Goal: Task Accomplishment & Management: Use online tool/utility

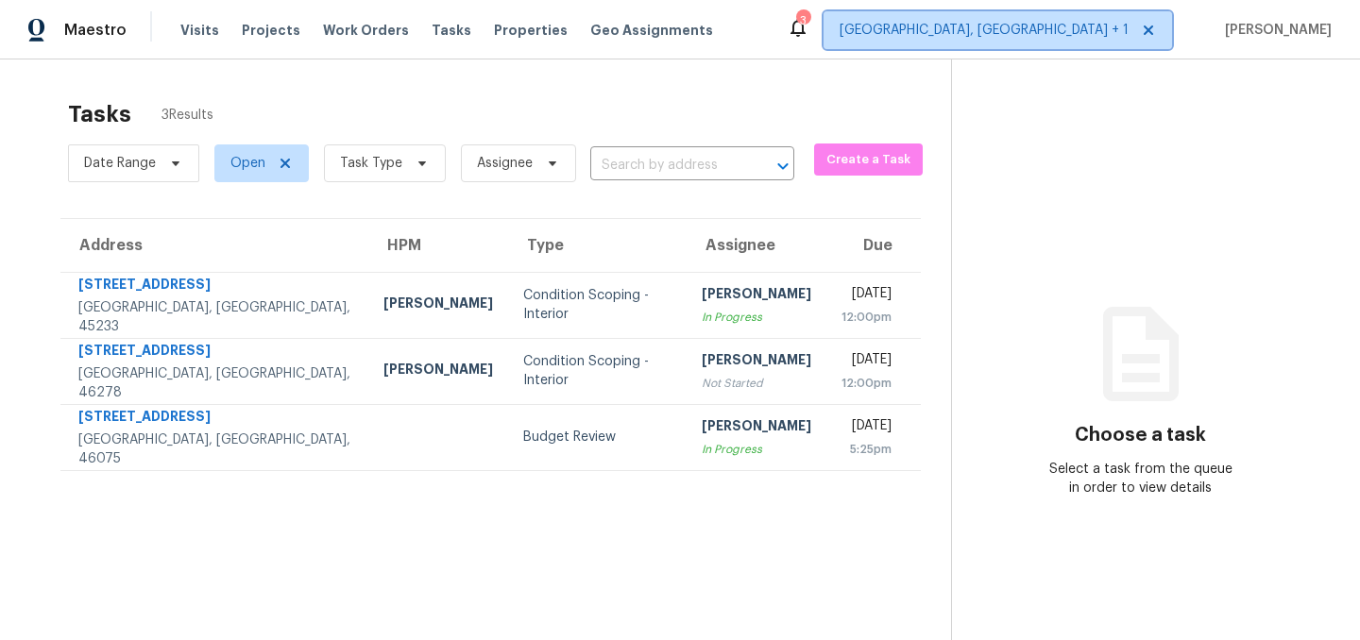
click at [1065, 35] on span "Cincinnati, OH + 1" at bounding box center [983, 30] width 289 height 19
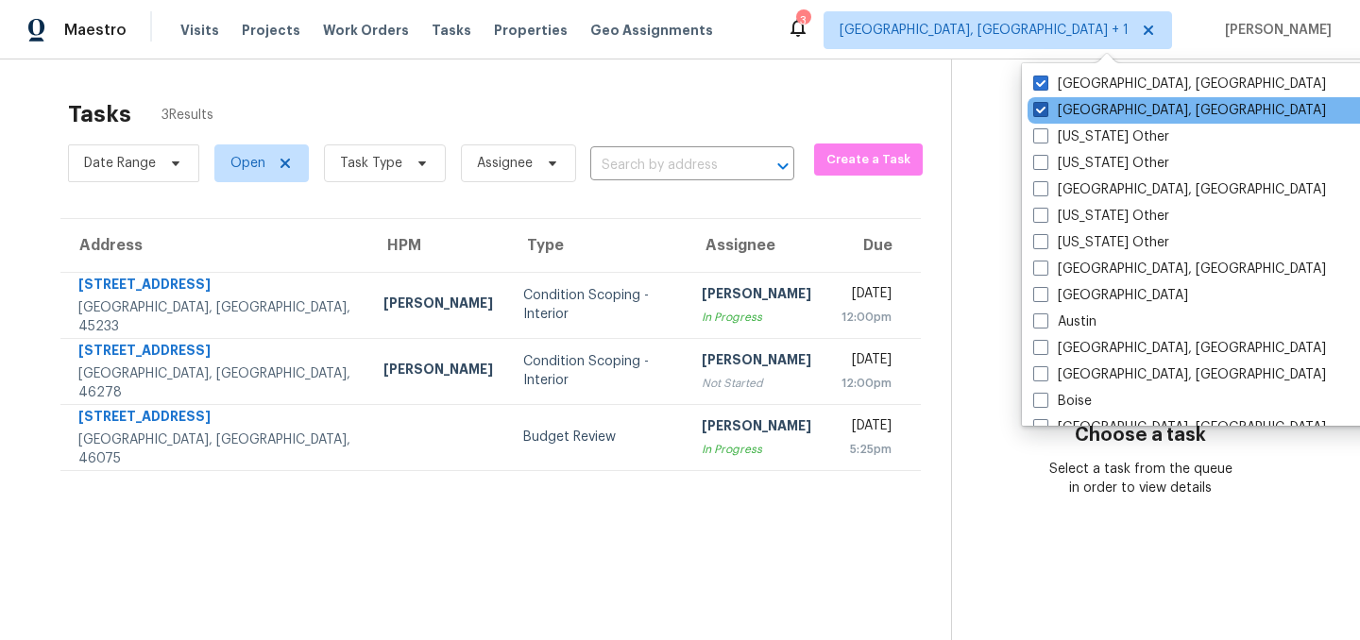
click at [1042, 112] on span at bounding box center [1040, 109] width 15 height 15
click at [1042, 112] on input "Cincinnati, OH" at bounding box center [1039, 107] width 12 height 12
checkbox input "false"
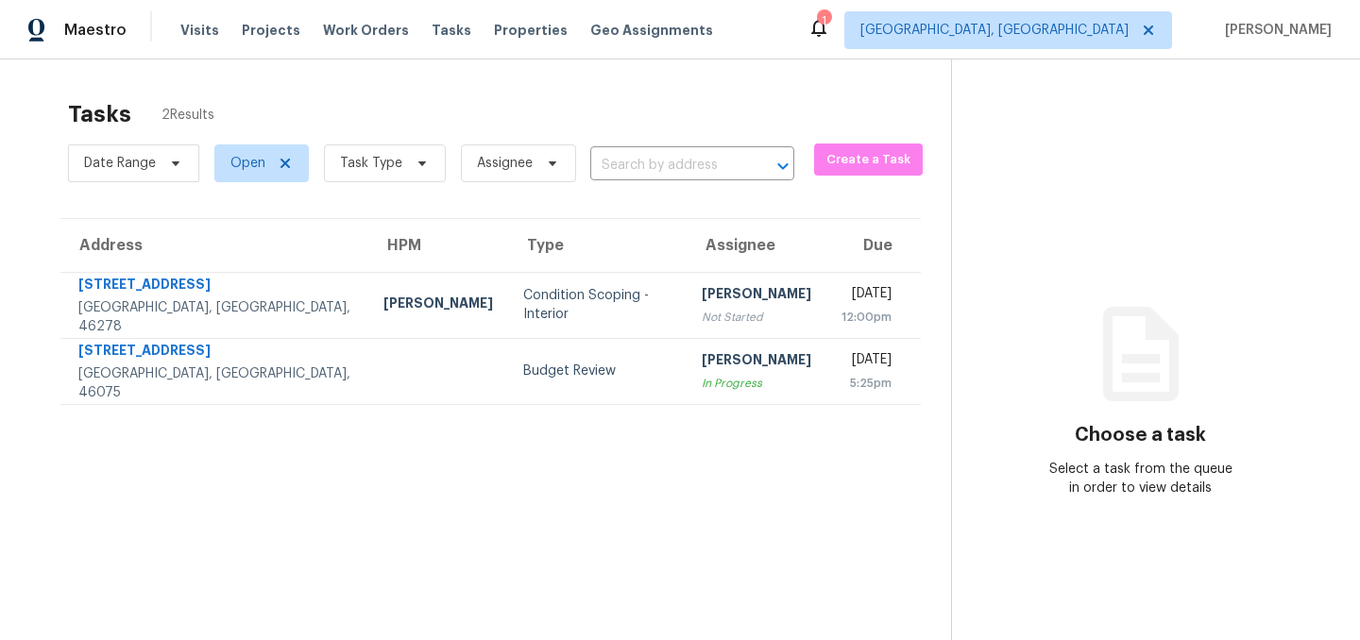
click at [972, 89] on section "Choose a task Select a task from the queue in order to view details" at bounding box center [1140, 379] width 379 height 640
click at [830, 28] on div "1" at bounding box center [823, 20] width 13 height 19
click at [830, 28] on icon at bounding box center [818, 27] width 23 height 23
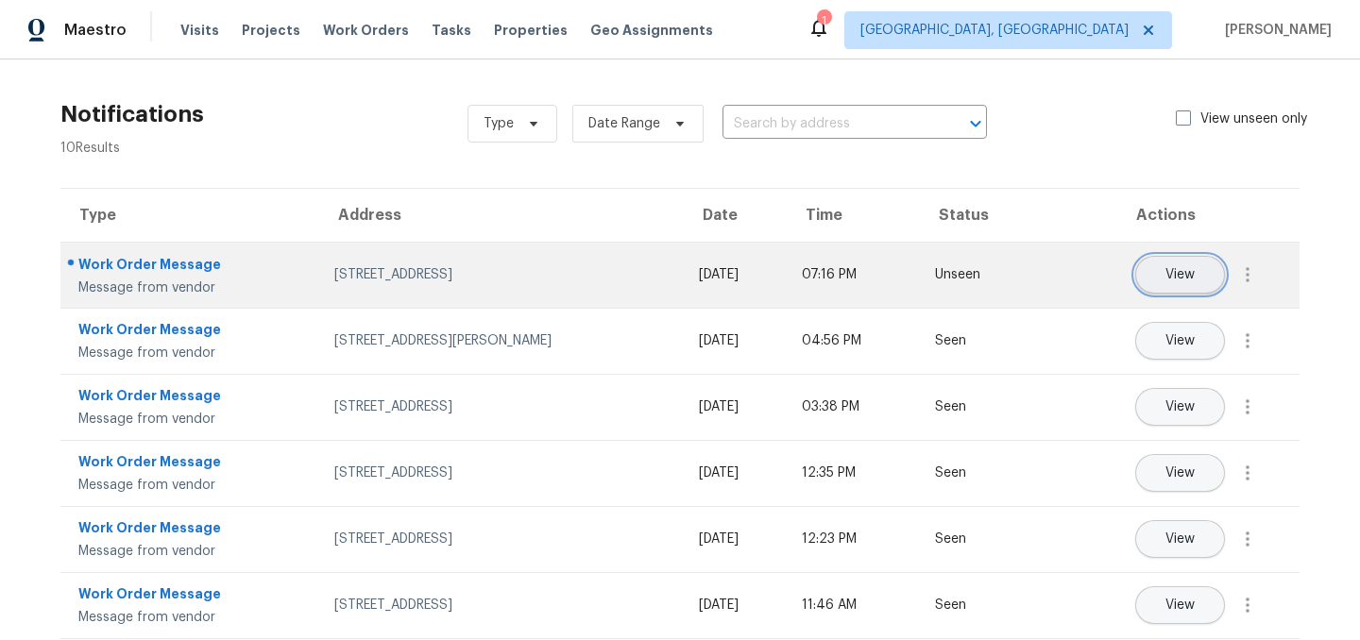
click at [1182, 275] on span "View" at bounding box center [1179, 275] width 29 height 14
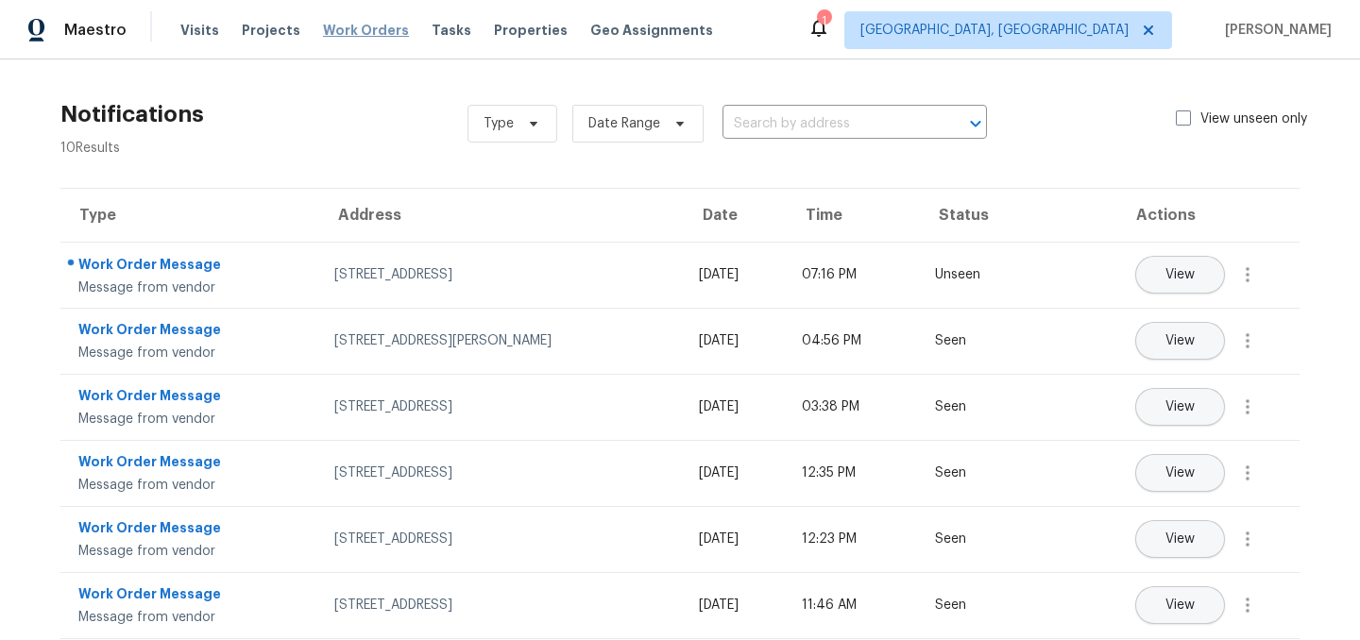
click at [351, 29] on span "Work Orders" at bounding box center [366, 30] width 86 height 19
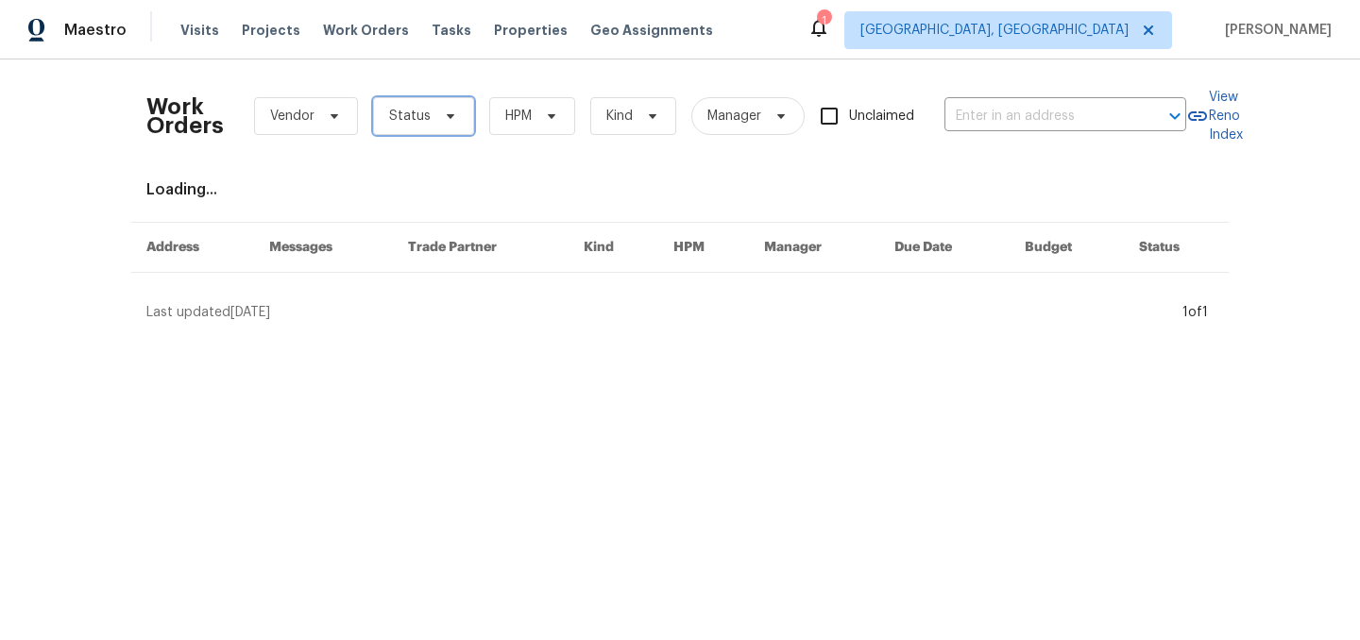
click at [406, 115] on span "Status" at bounding box center [410, 116] width 42 height 19
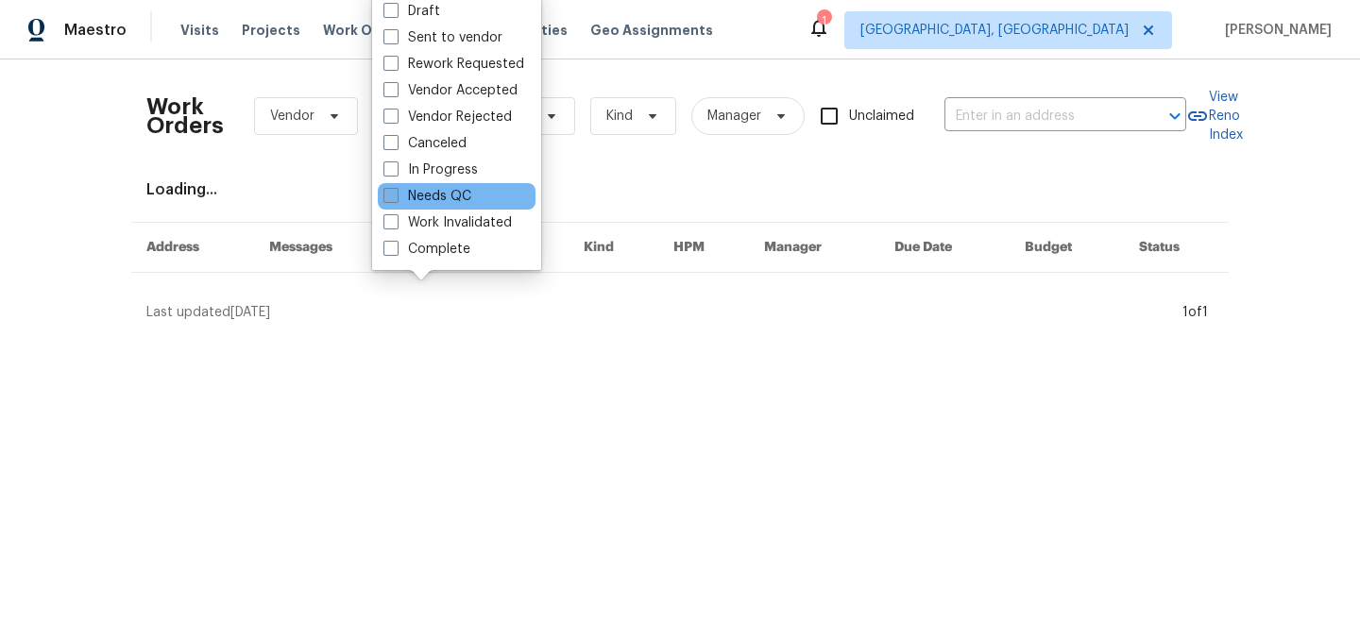
click at [436, 200] on label "Needs QC" at bounding box center [427, 196] width 88 height 19
click at [396, 199] on input "Needs QC" at bounding box center [389, 193] width 12 height 12
checkbox input "true"
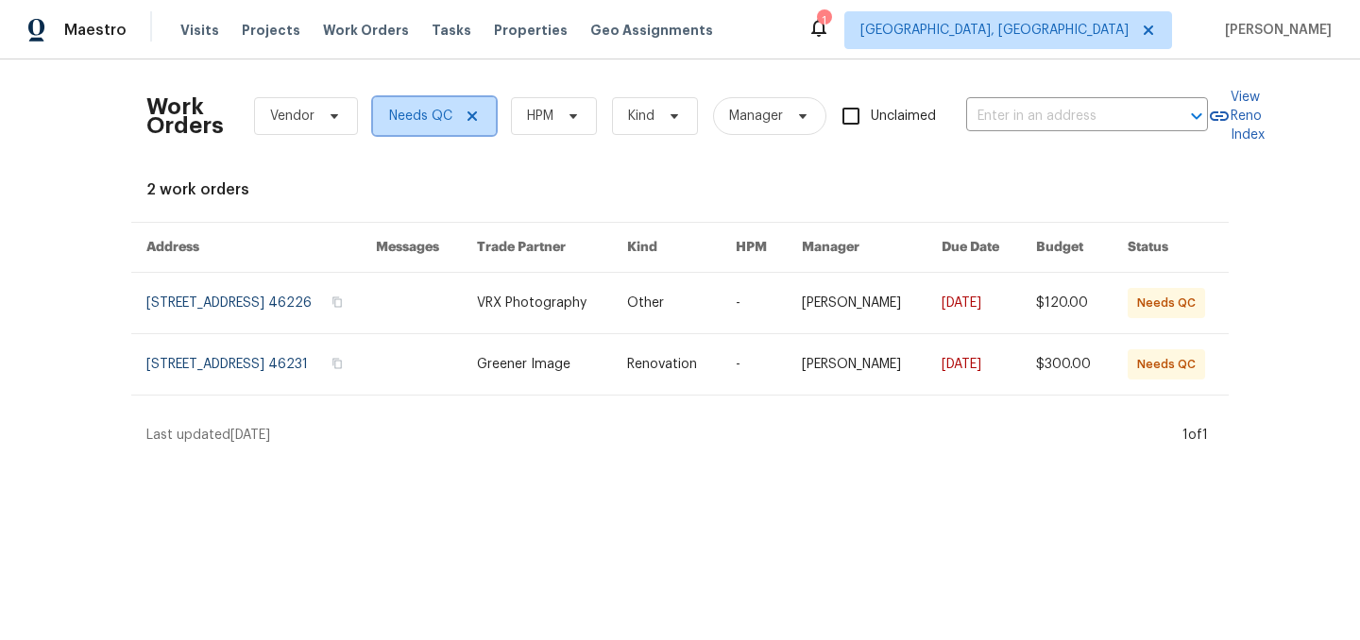
click at [468, 117] on icon at bounding box center [471, 115] width 9 height 9
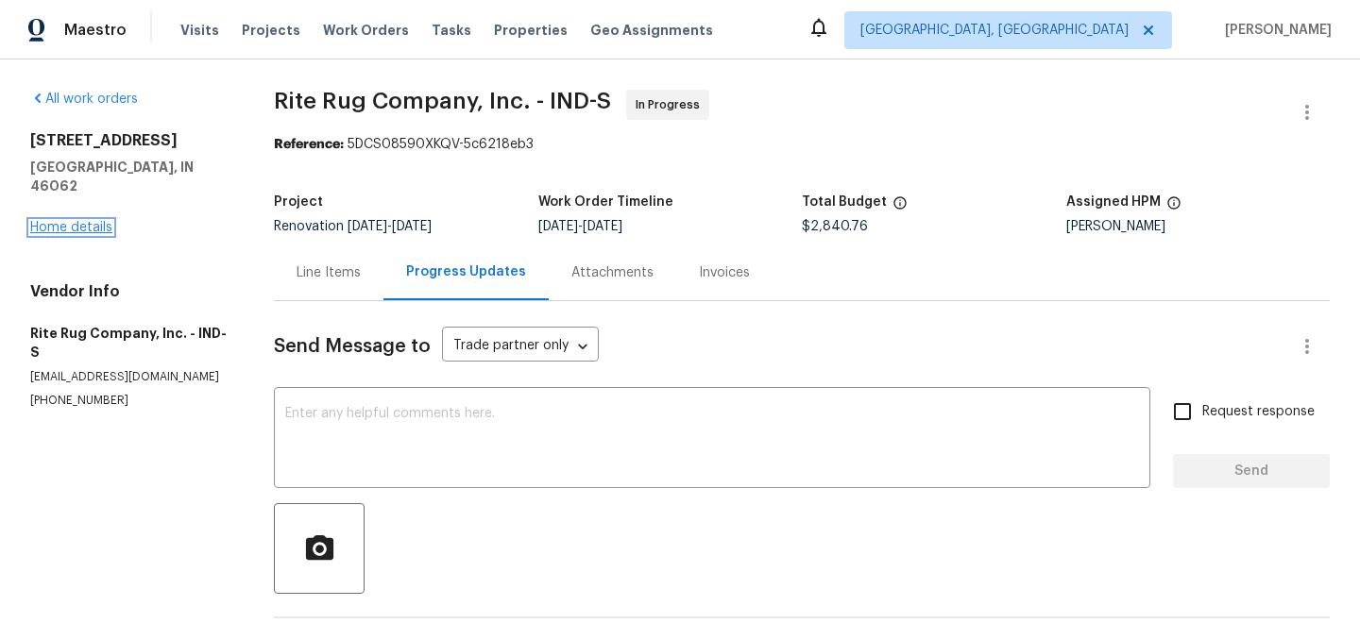
click at [74, 221] on link "Home details" at bounding box center [71, 227] width 82 height 13
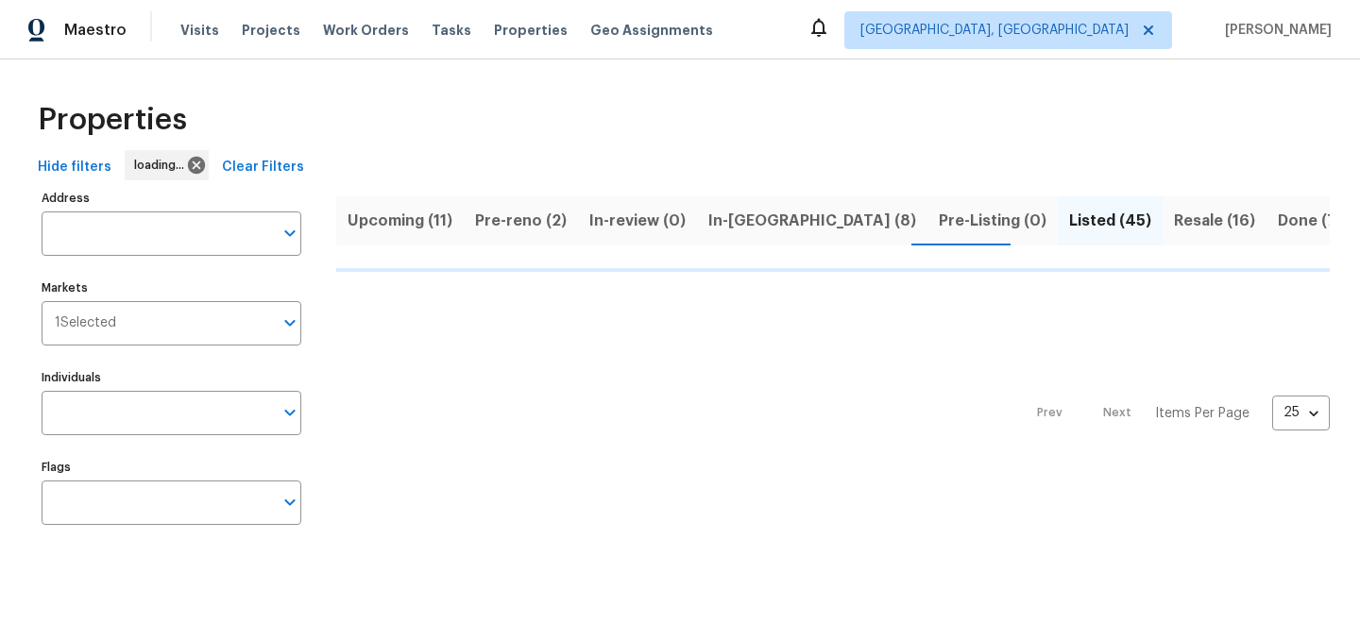
click at [722, 220] on span "In-reno (8)" at bounding box center [812, 221] width 208 height 26
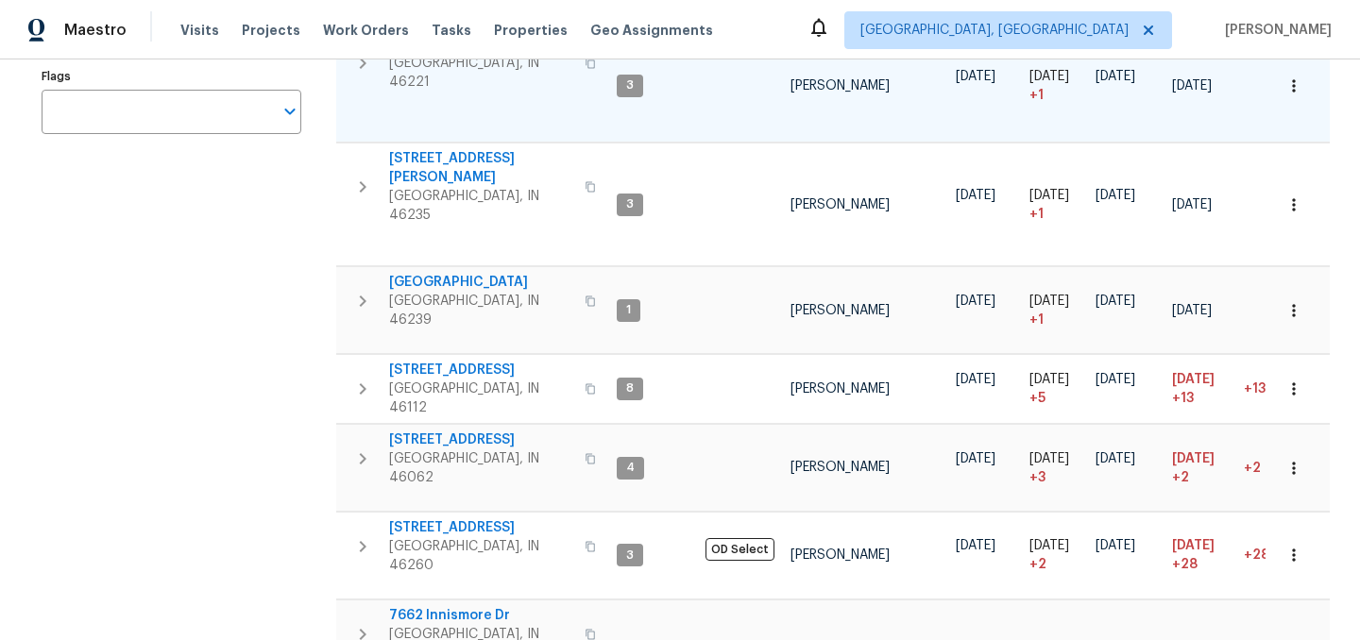
scroll to position [449, 0]
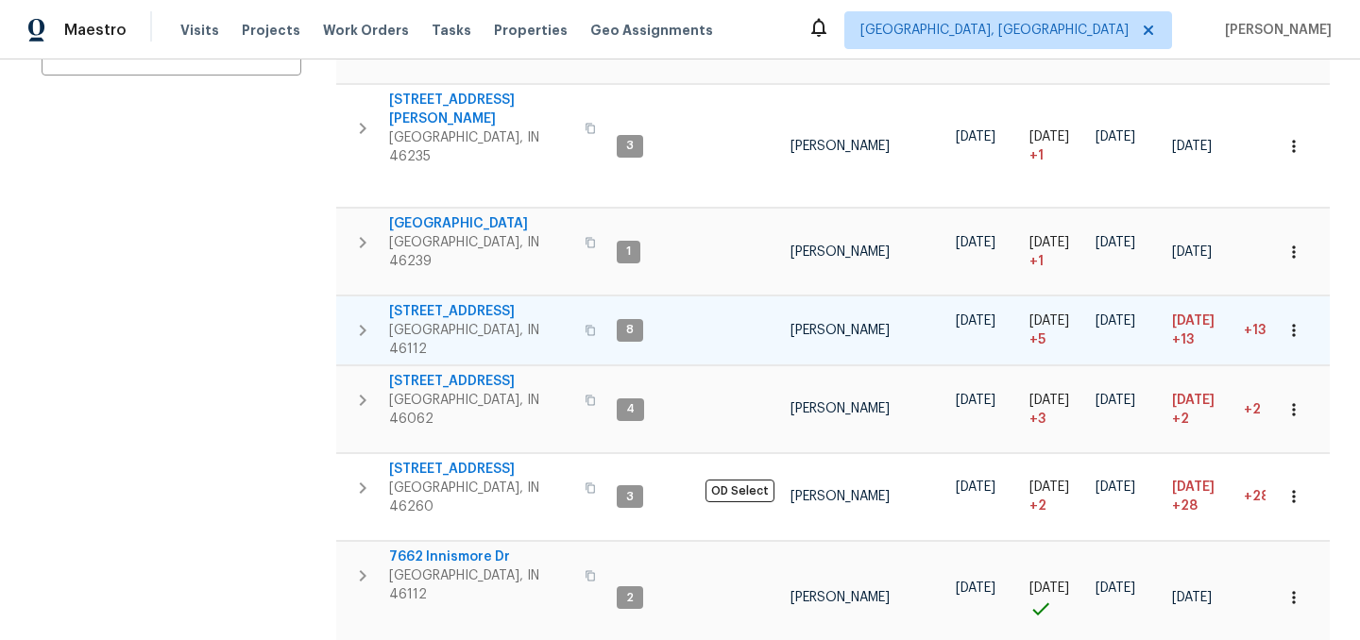
click at [433, 302] on span "[STREET_ADDRESS]" at bounding box center [481, 311] width 184 height 19
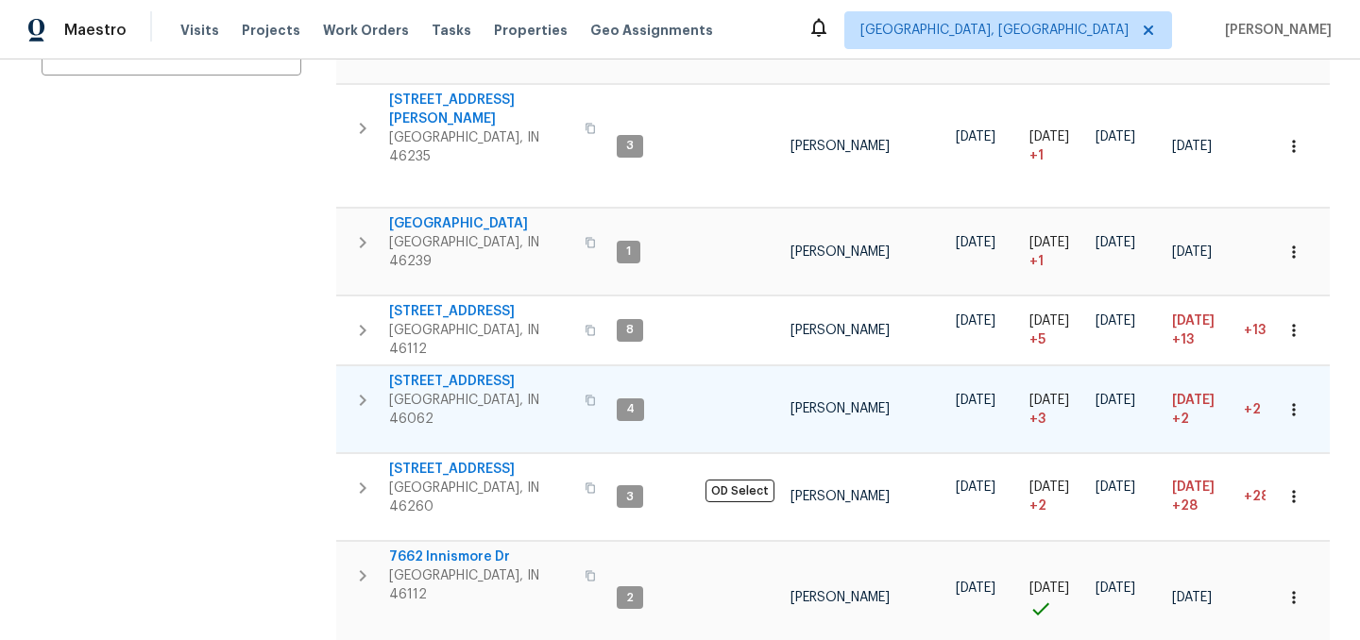
scroll to position [0, 0]
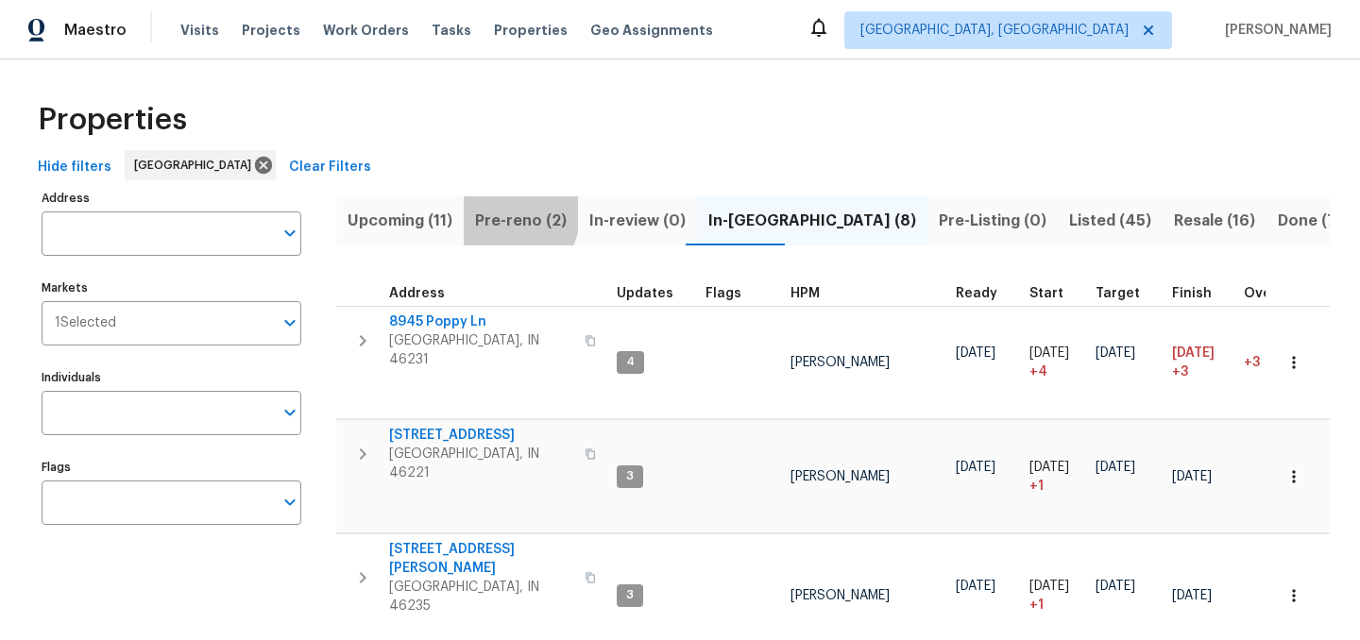
click at [498, 213] on span "Pre-reno (2)" at bounding box center [521, 221] width 92 height 26
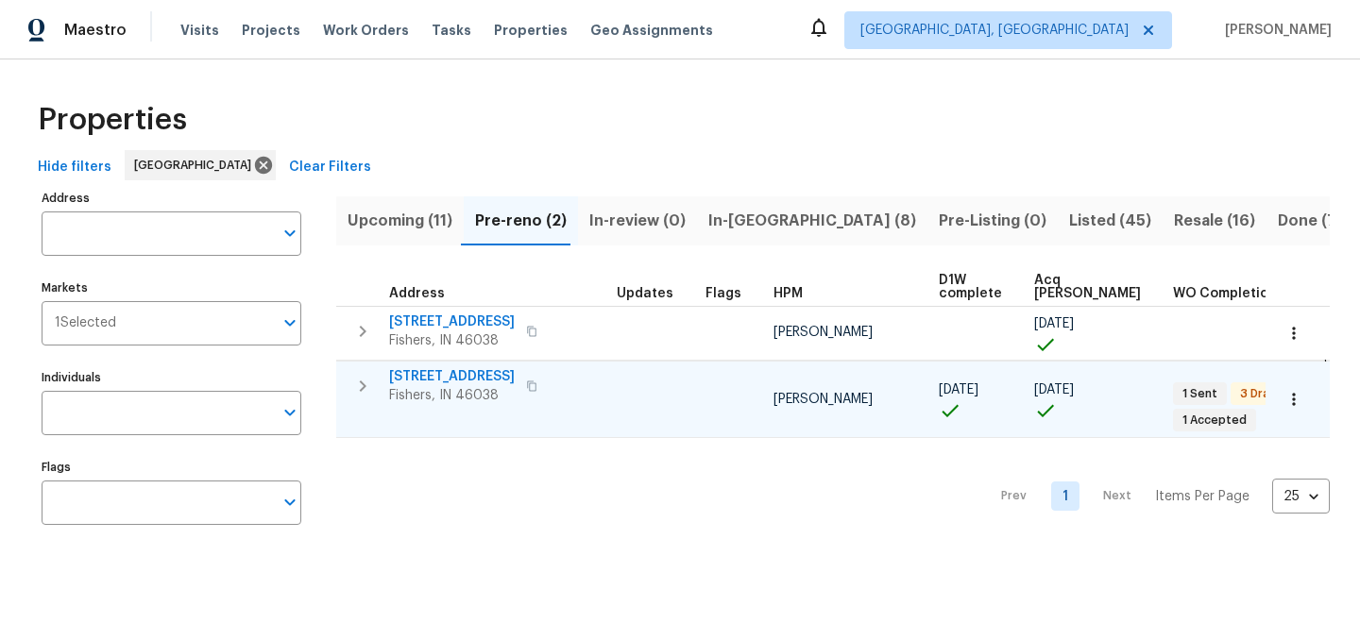
click at [467, 376] on span "6880 Cherry Blossom East Dr" at bounding box center [452, 376] width 126 height 19
click at [741, 221] on span "In-reno (8)" at bounding box center [812, 221] width 208 height 26
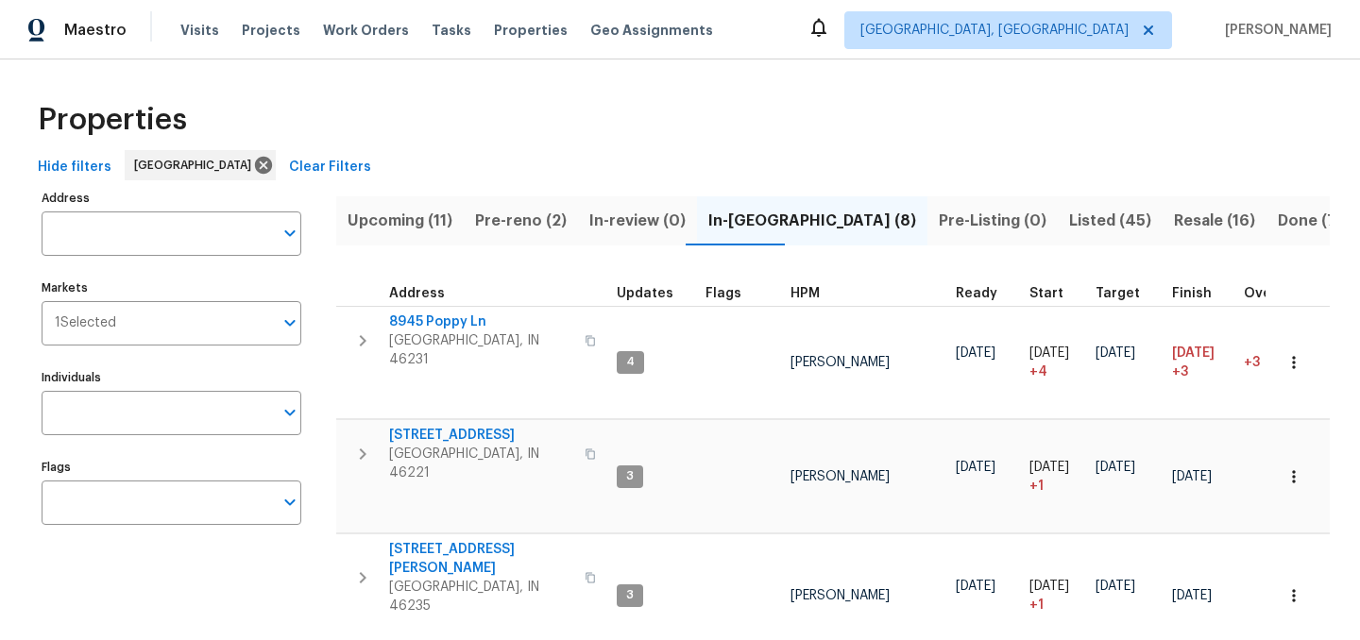
click at [1174, 224] on span "Resale (16)" at bounding box center [1214, 221] width 81 height 26
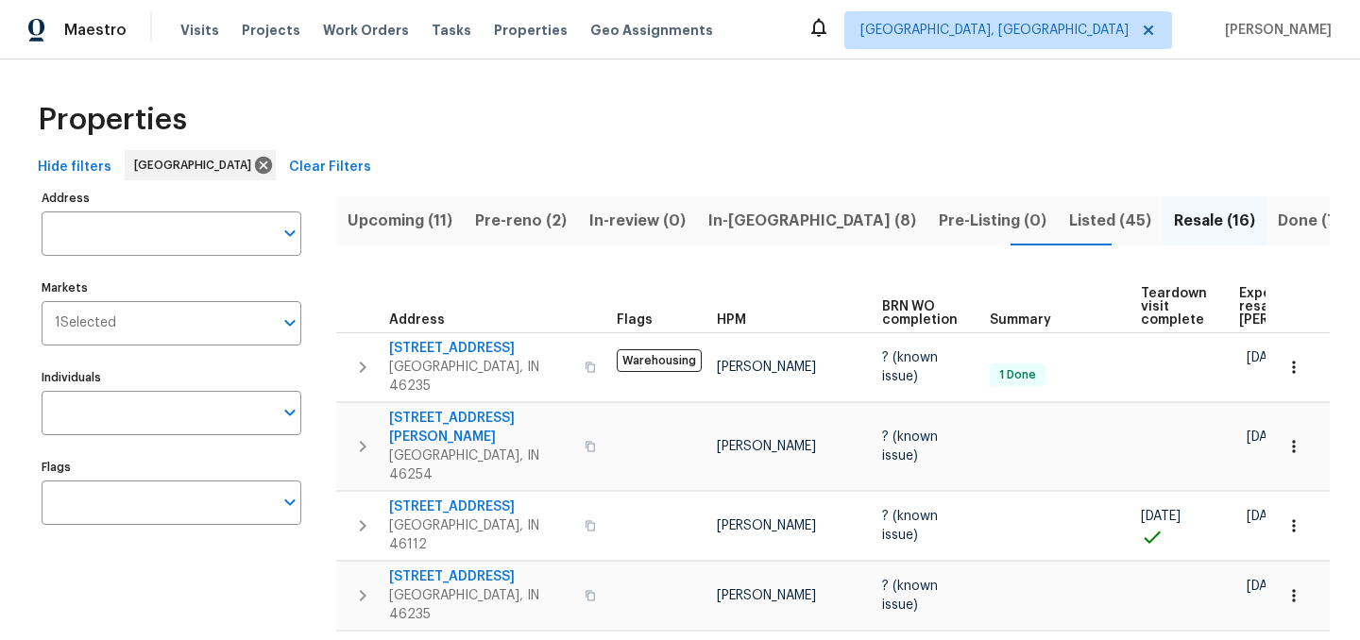
scroll to position [0, 141]
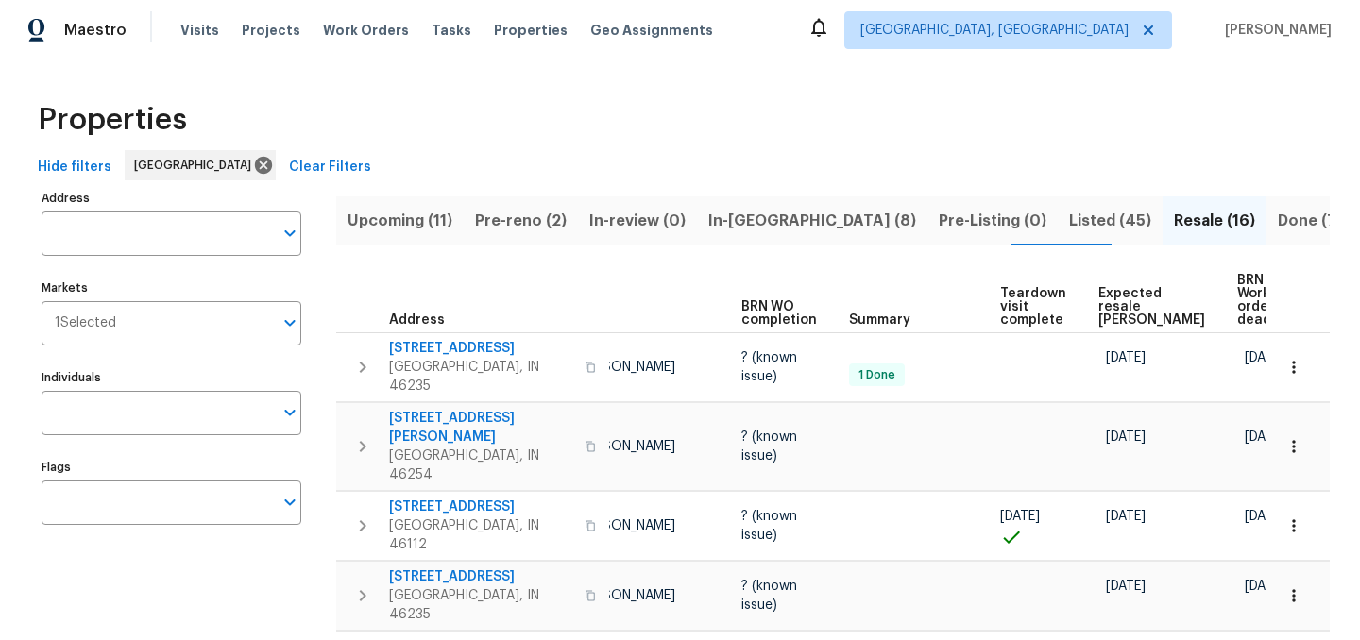
click at [1110, 299] on span "Expected resale COE" at bounding box center [1151, 307] width 107 height 40
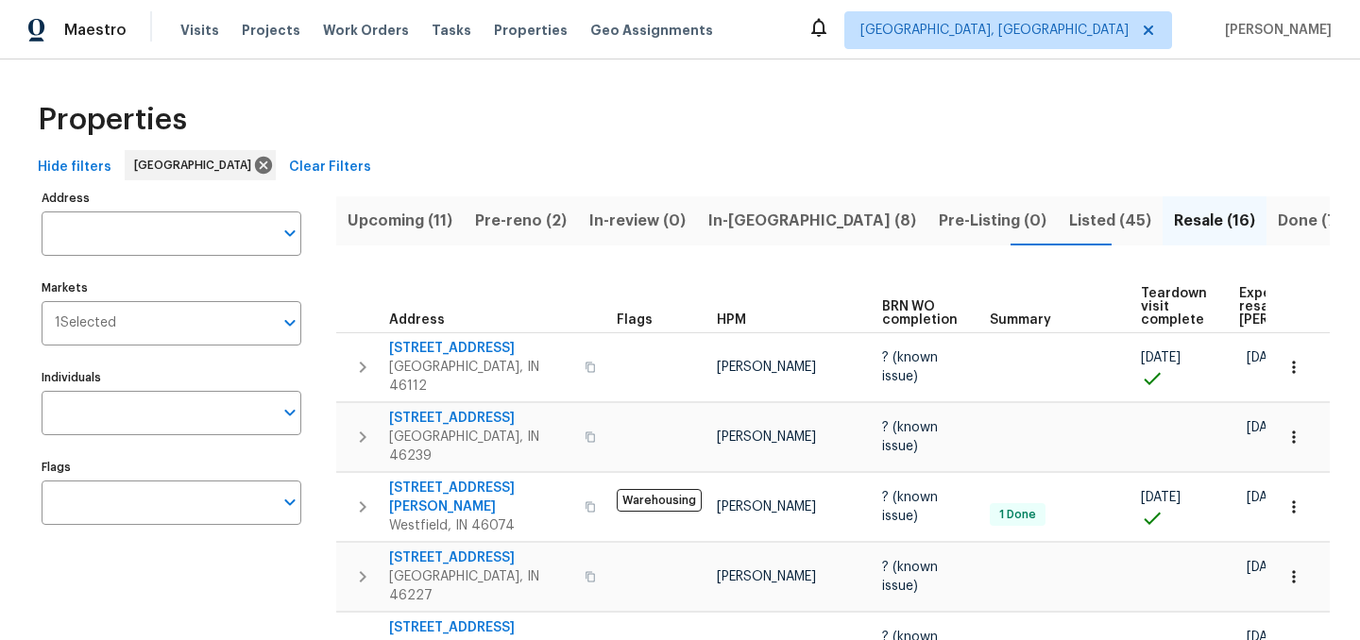
click at [1069, 215] on span "Listed (45)" at bounding box center [1110, 221] width 82 height 26
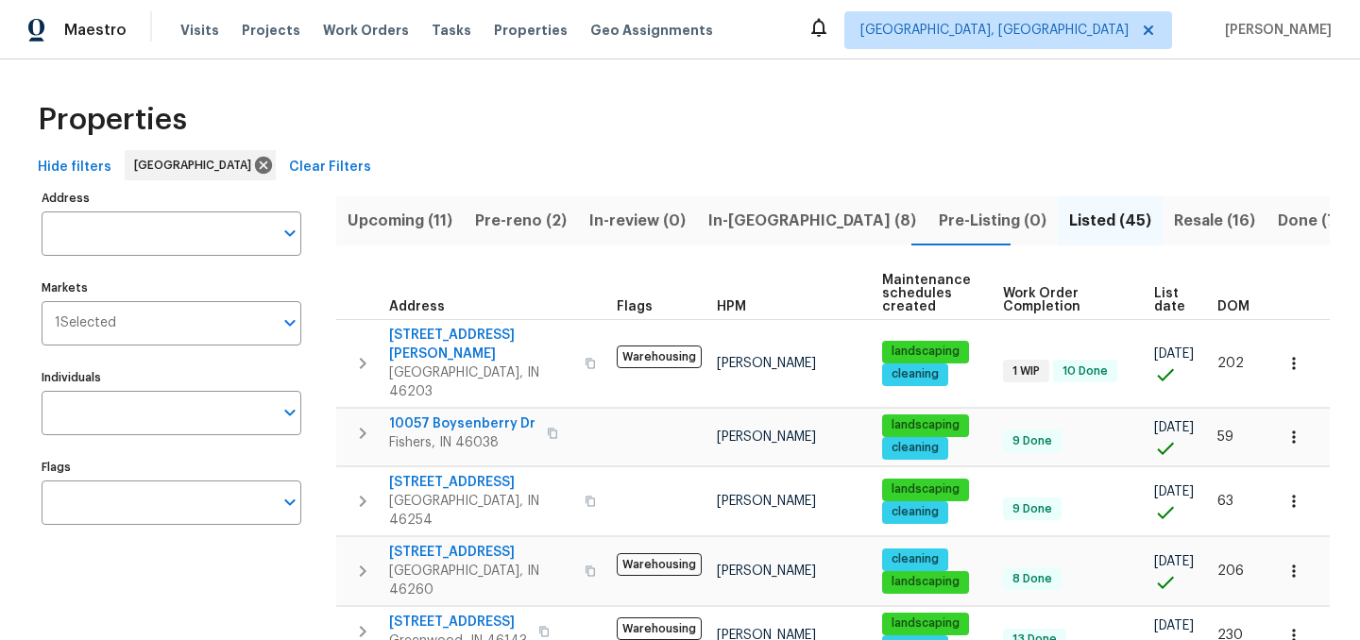
scroll to position [0, 8]
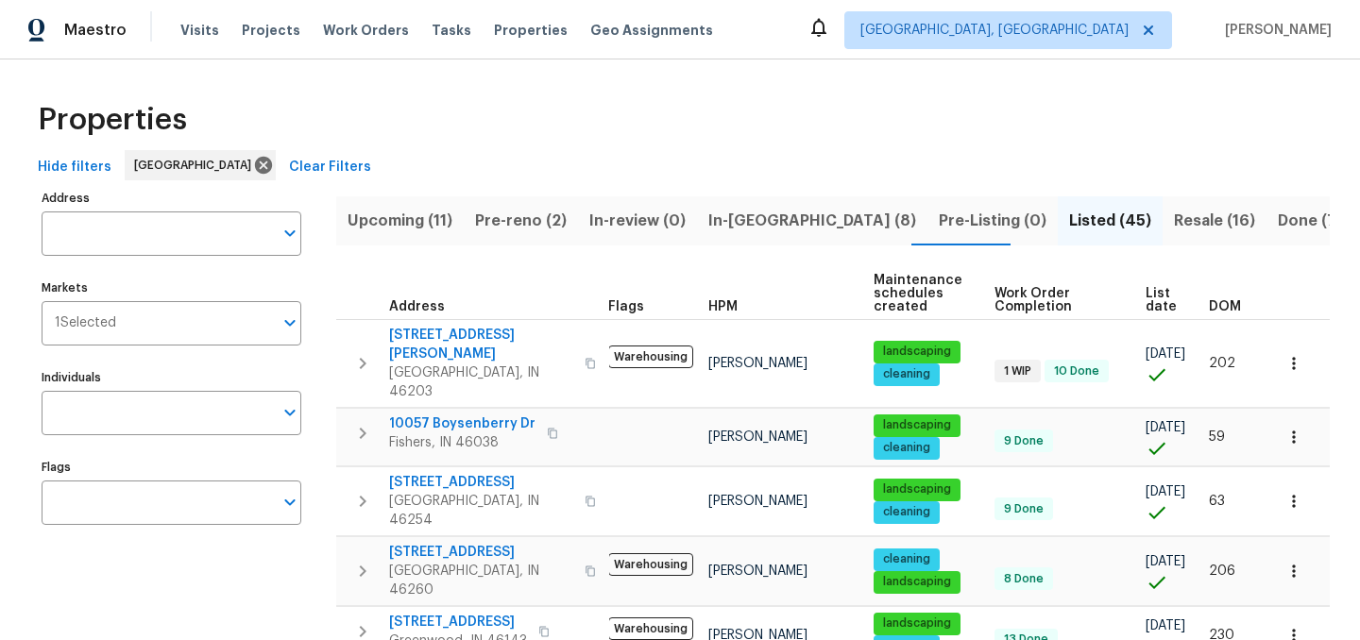
click at [1145, 302] on span "List date" at bounding box center [1160, 300] width 31 height 26
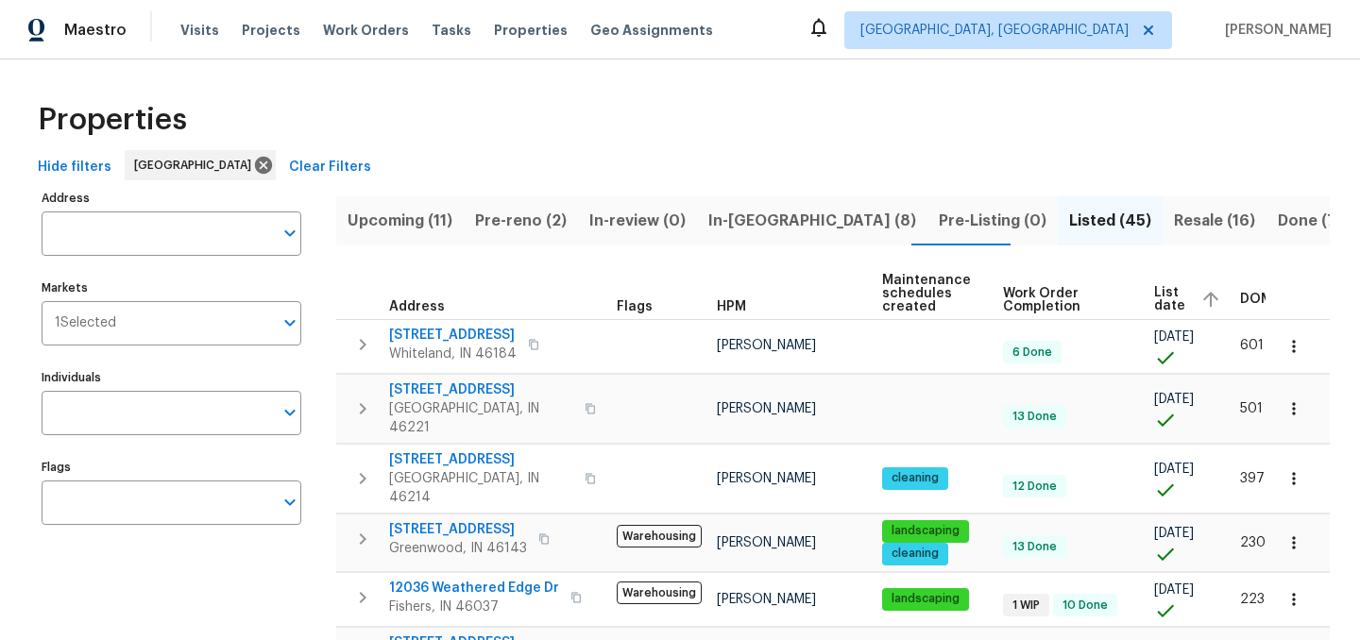
click at [1155, 300] on span "List date" at bounding box center [1169, 299] width 31 height 26
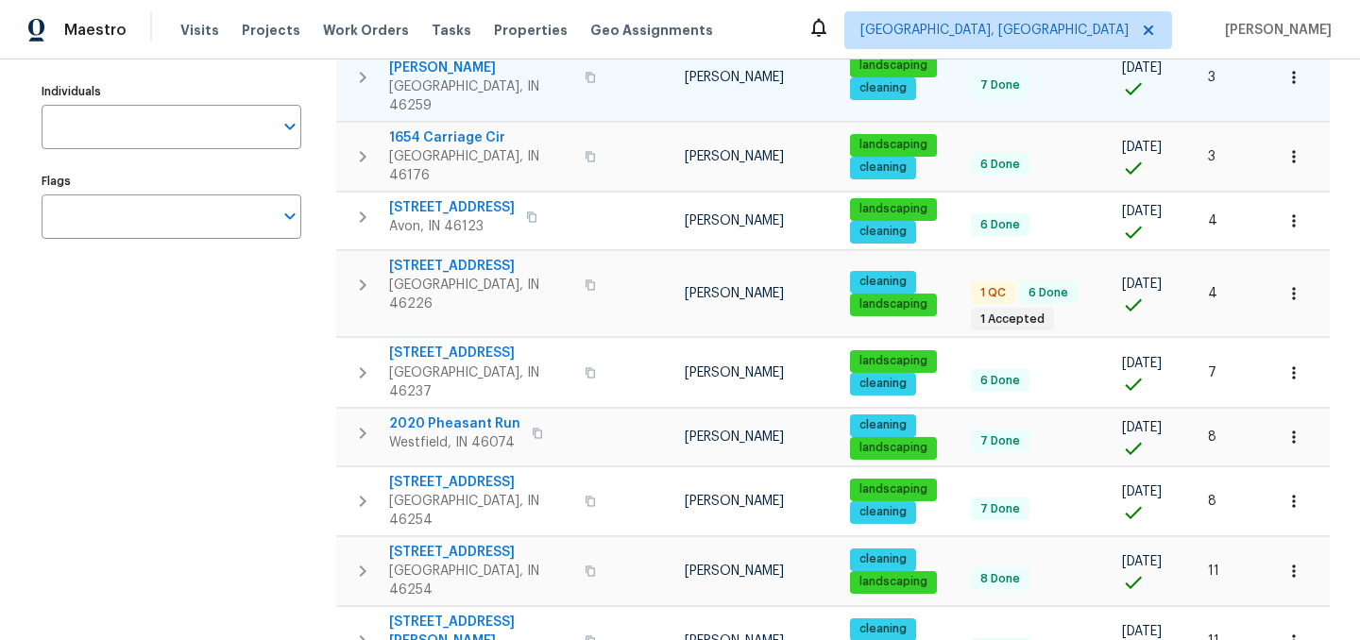
scroll to position [285, 0]
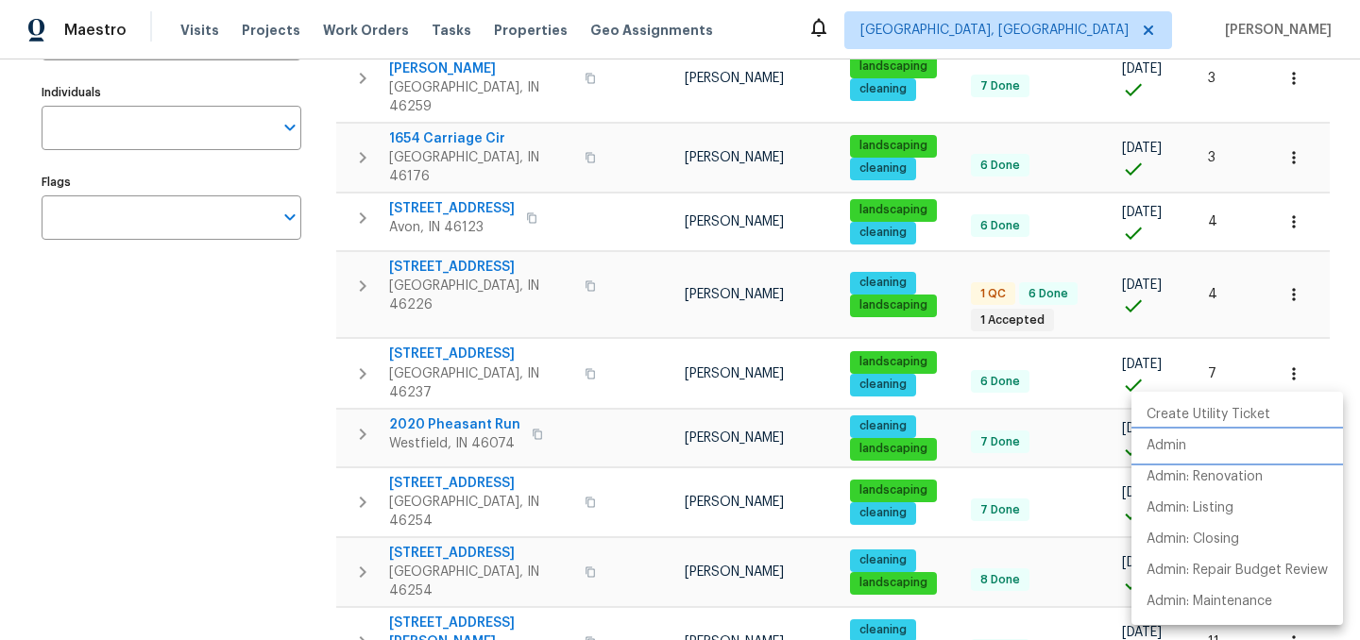
click at [1182, 448] on p "Admin" at bounding box center [1166, 446] width 40 height 20
click at [161, 466] on div at bounding box center [680, 320] width 1360 height 640
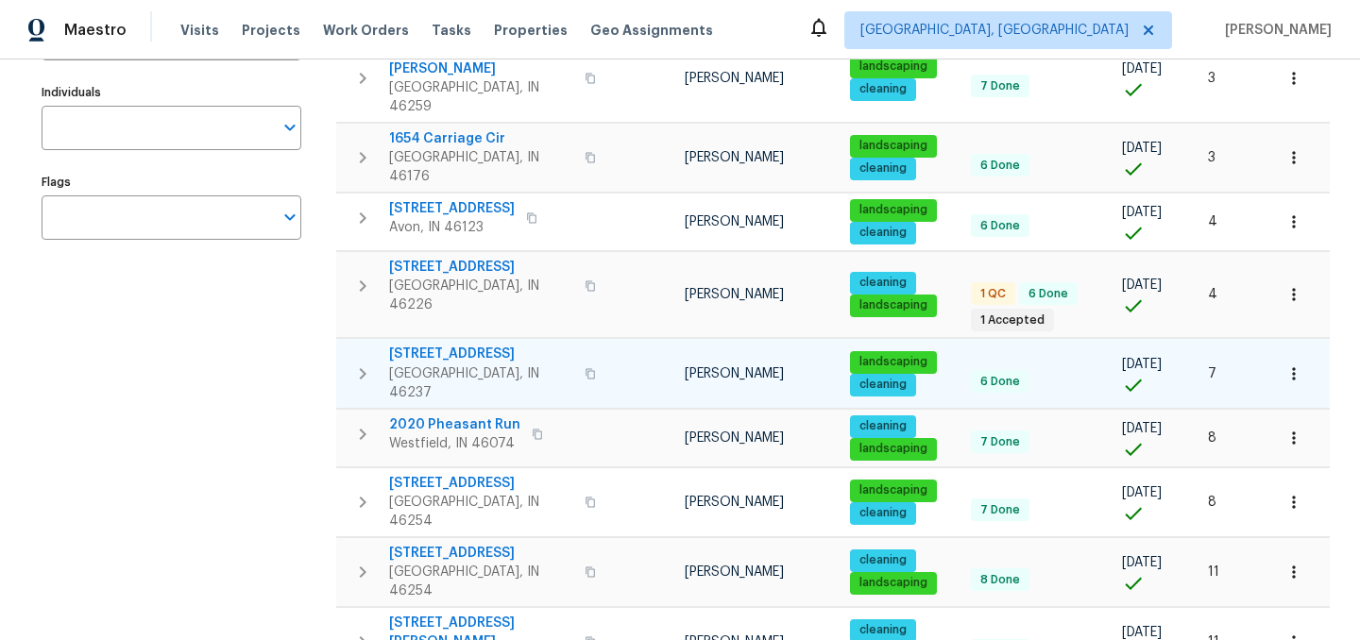
click at [1289, 364] on icon "button" at bounding box center [1293, 373] width 19 height 19
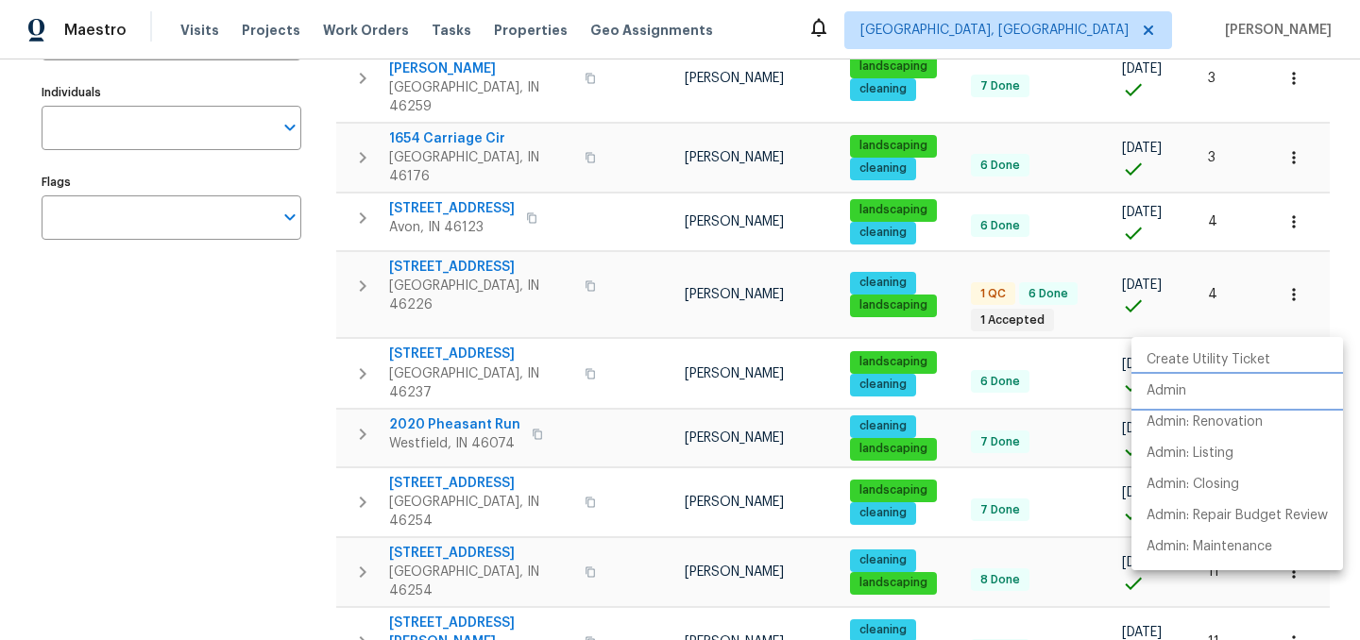
click at [1184, 399] on p "Admin" at bounding box center [1166, 391] width 40 height 20
click at [195, 425] on div at bounding box center [680, 320] width 1360 height 640
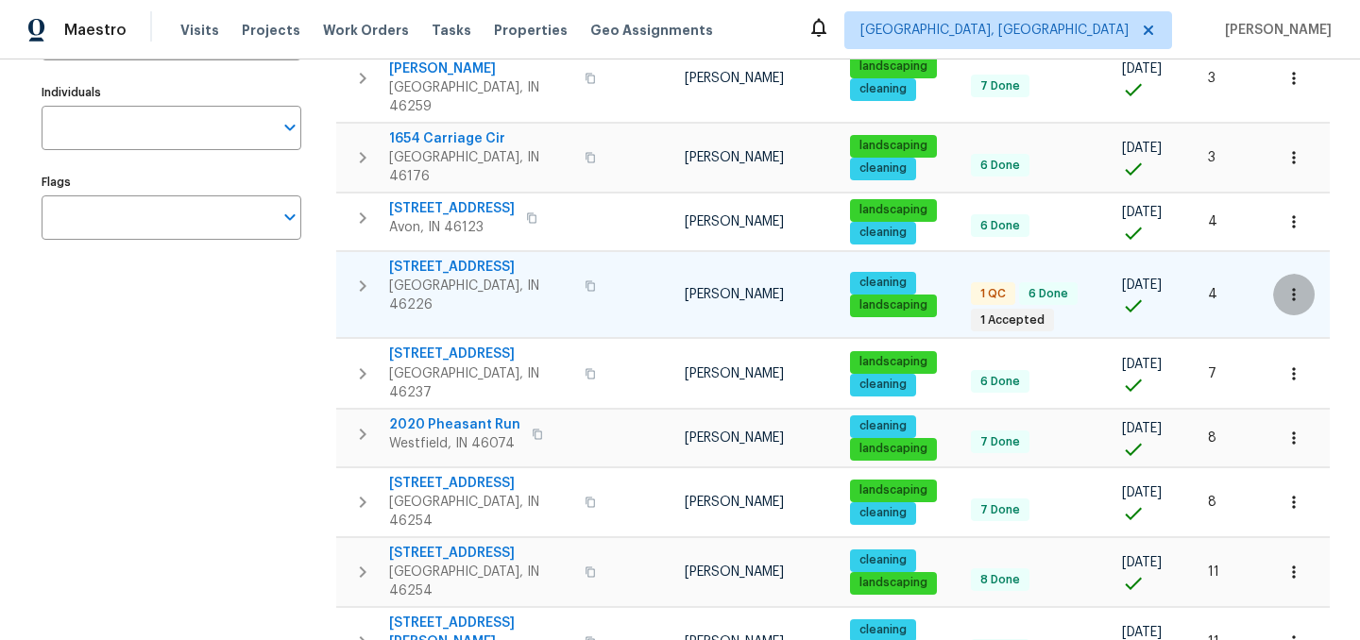
click at [1298, 285] on icon "button" at bounding box center [1293, 294] width 19 height 19
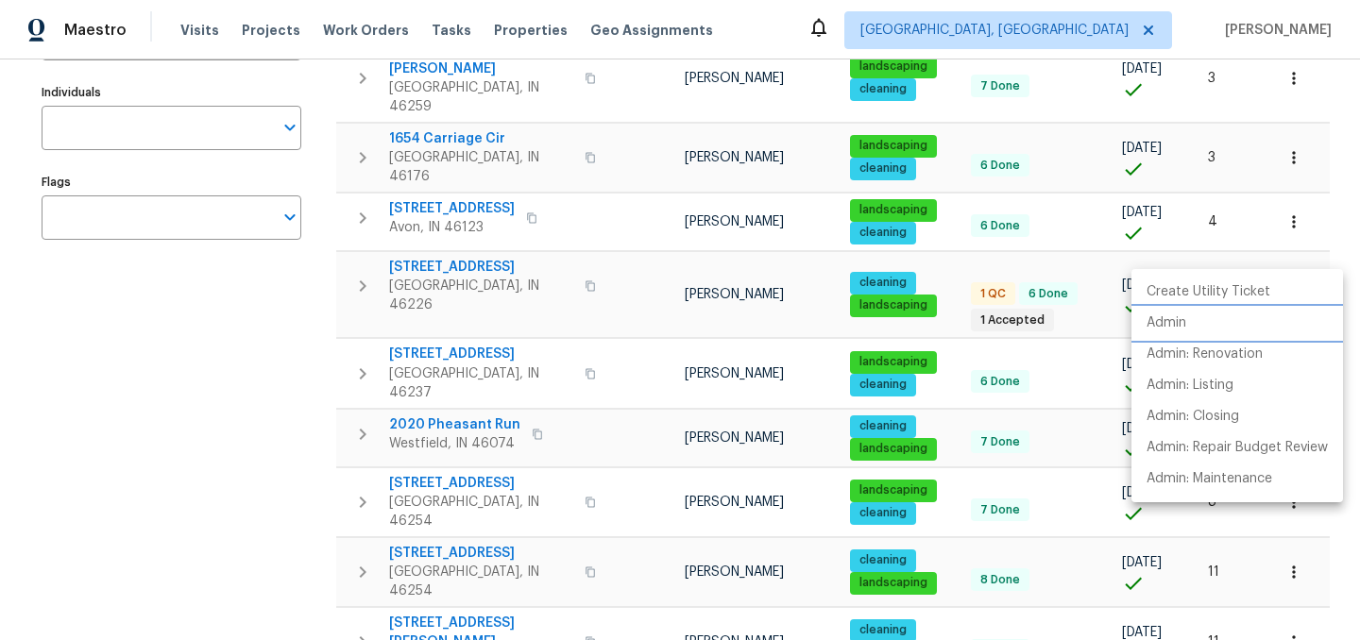
click at [1181, 319] on p "Admin" at bounding box center [1166, 323] width 40 height 20
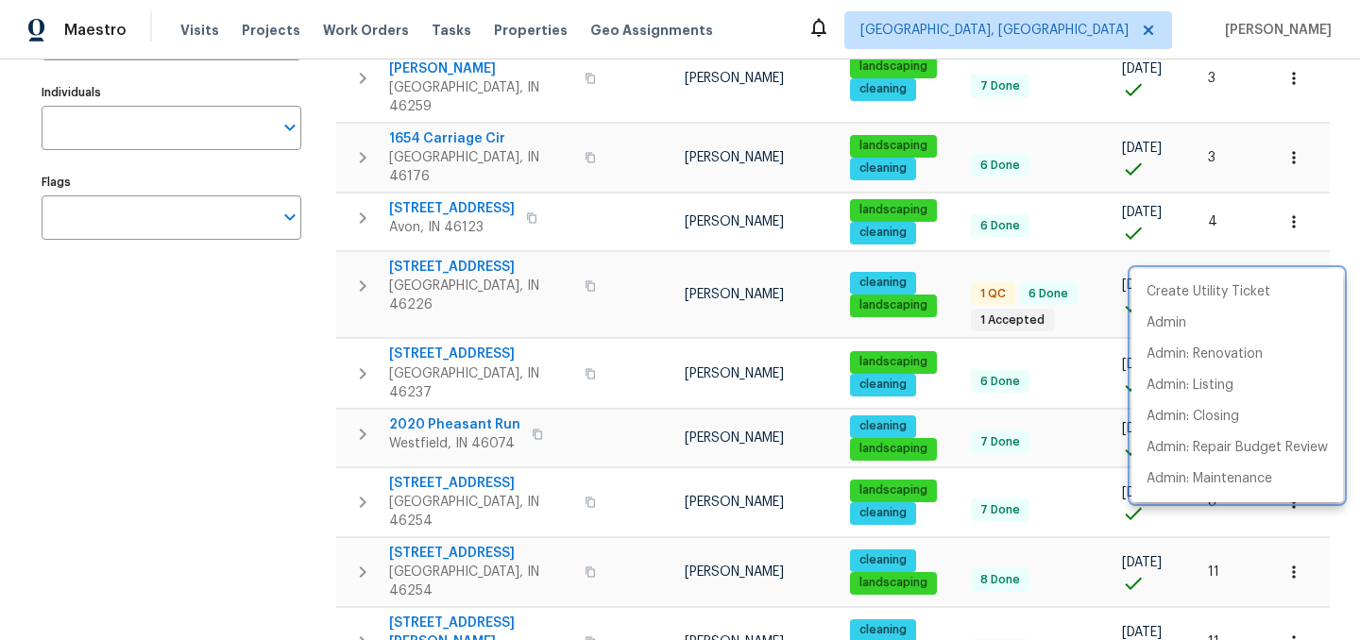
click at [216, 425] on div at bounding box center [680, 320] width 1360 height 640
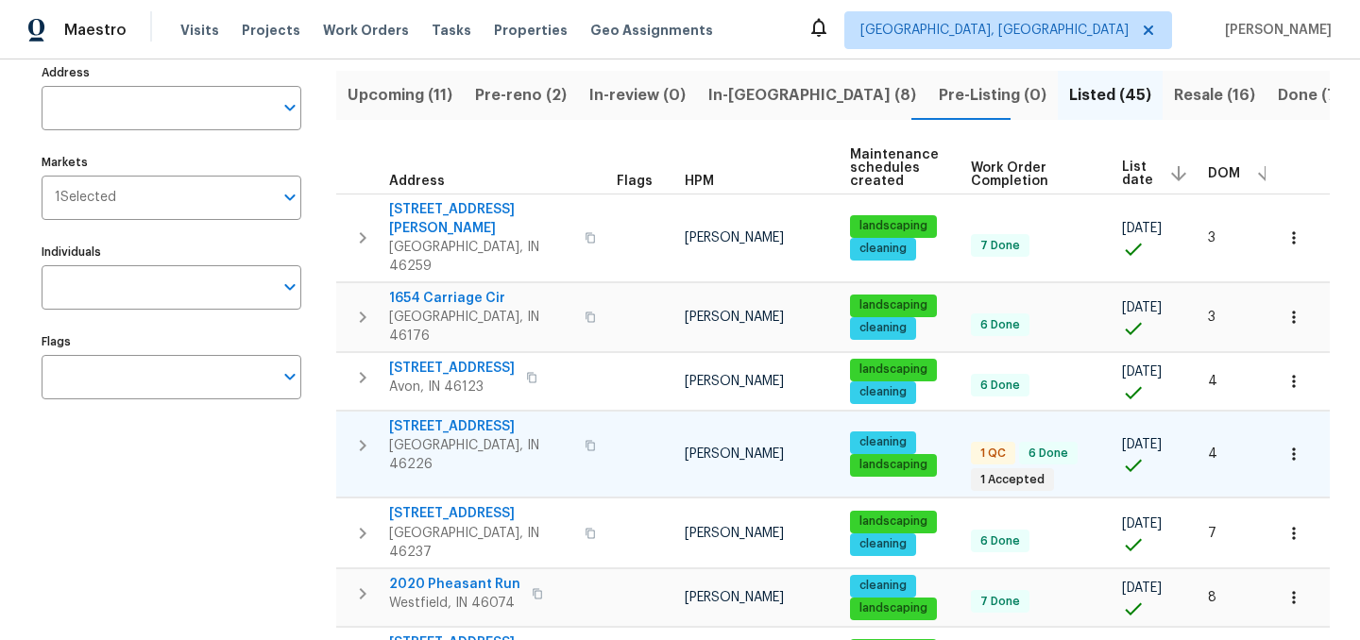
scroll to position [112, 0]
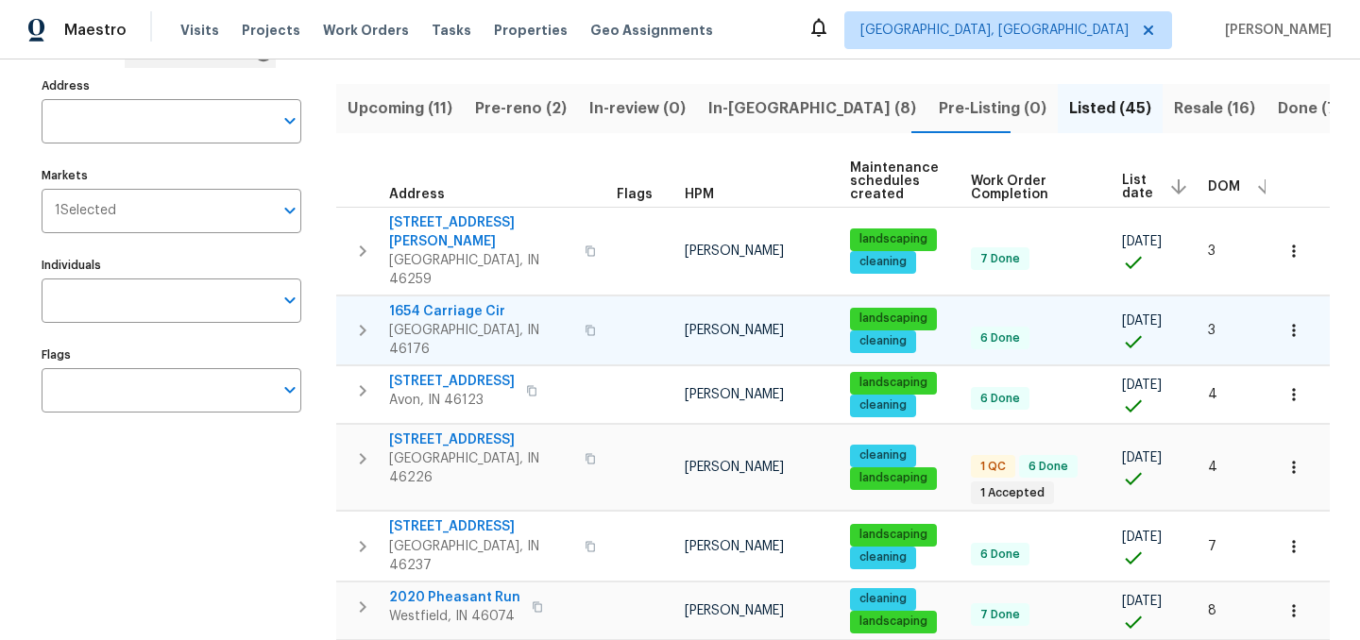
click at [1296, 321] on icon "button" at bounding box center [1293, 330] width 19 height 19
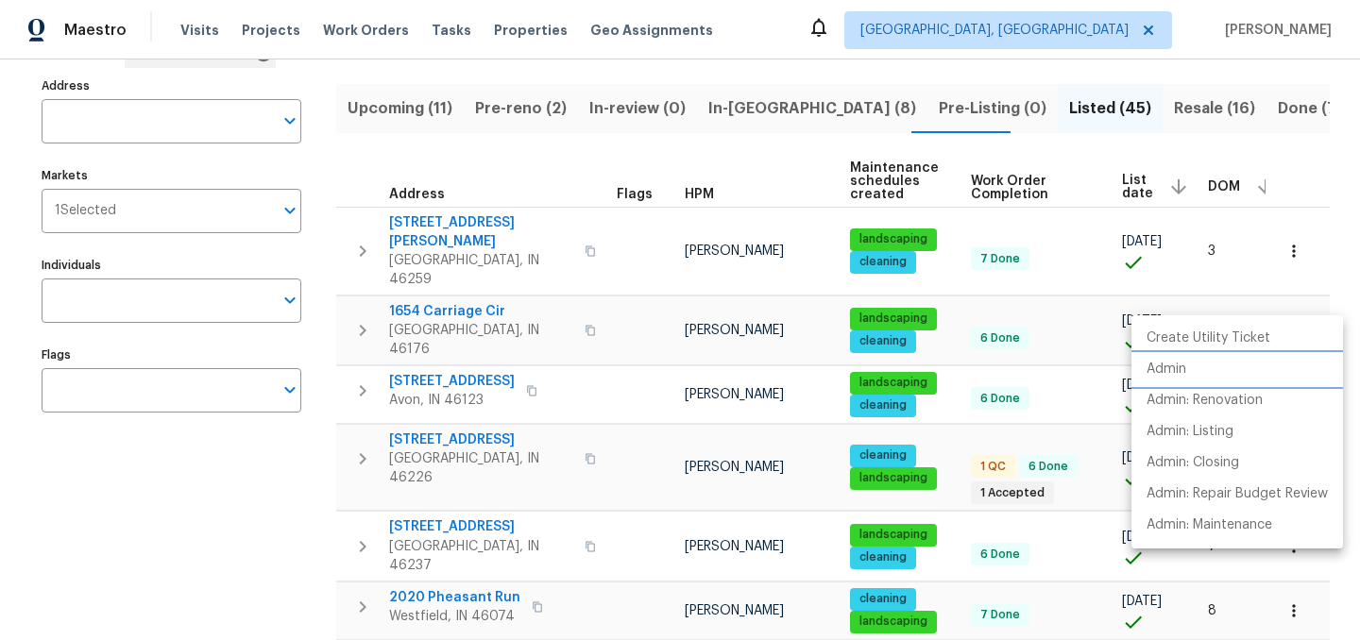
click at [1175, 368] on p "Admin" at bounding box center [1166, 370] width 40 height 20
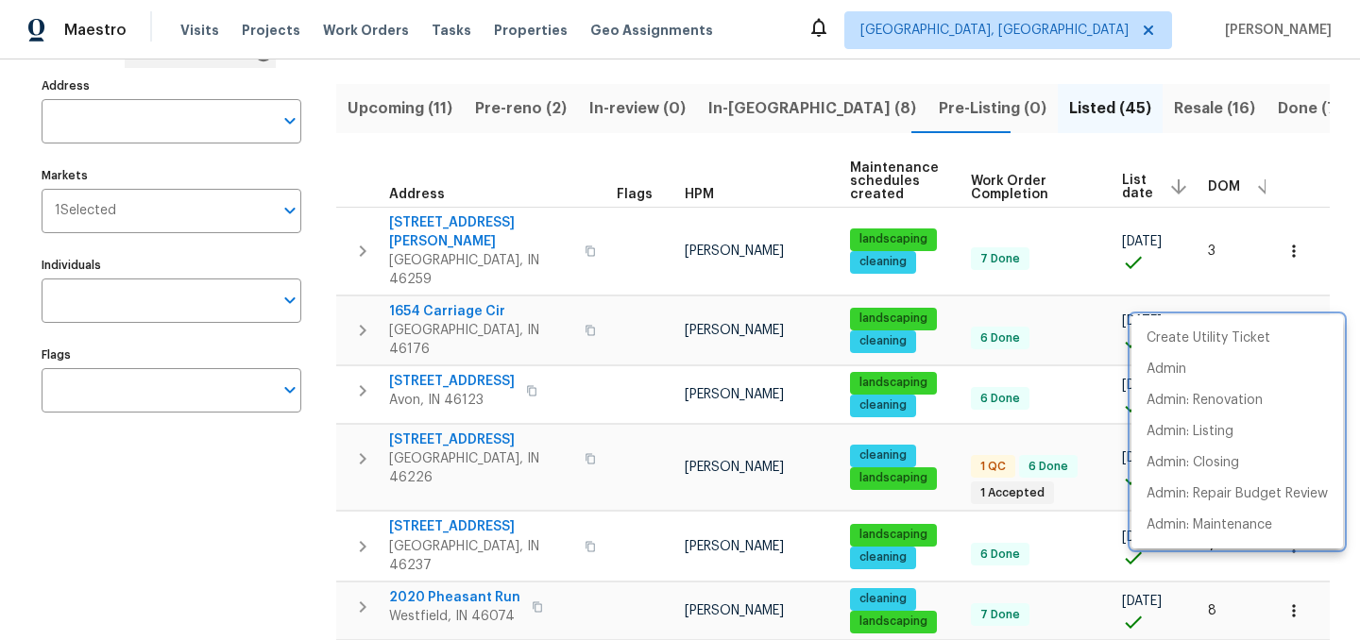
click at [216, 541] on div at bounding box center [680, 320] width 1360 height 640
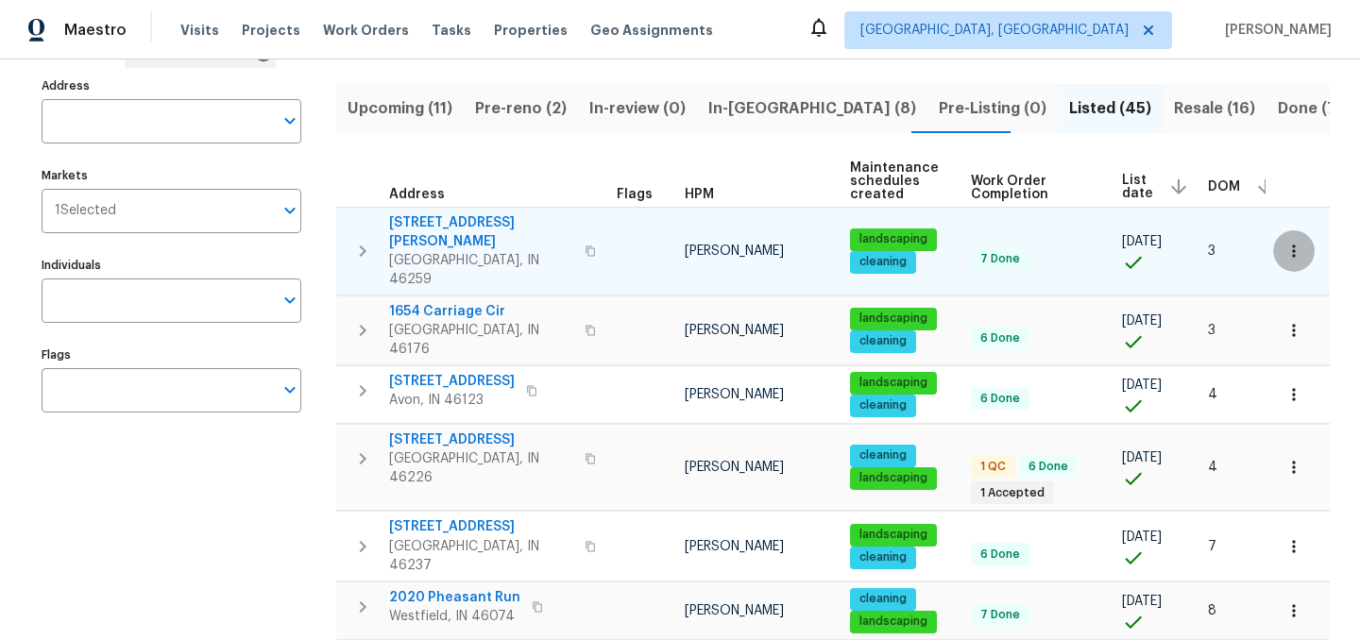
click at [1290, 242] on icon "button" at bounding box center [1293, 251] width 19 height 19
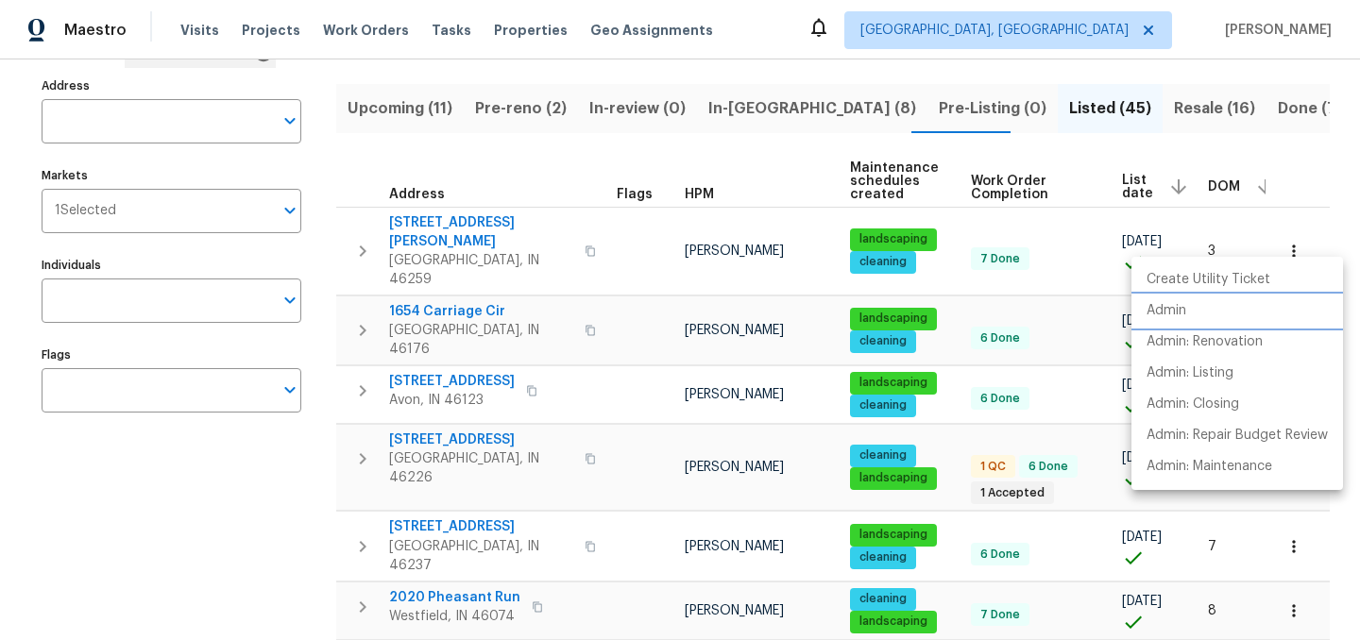
click at [1208, 310] on li "Admin" at bounding box center [1237, 311] width 212 height 31
click at [197, 560] on div at bounding box center [680, 320] width 1360 height 640
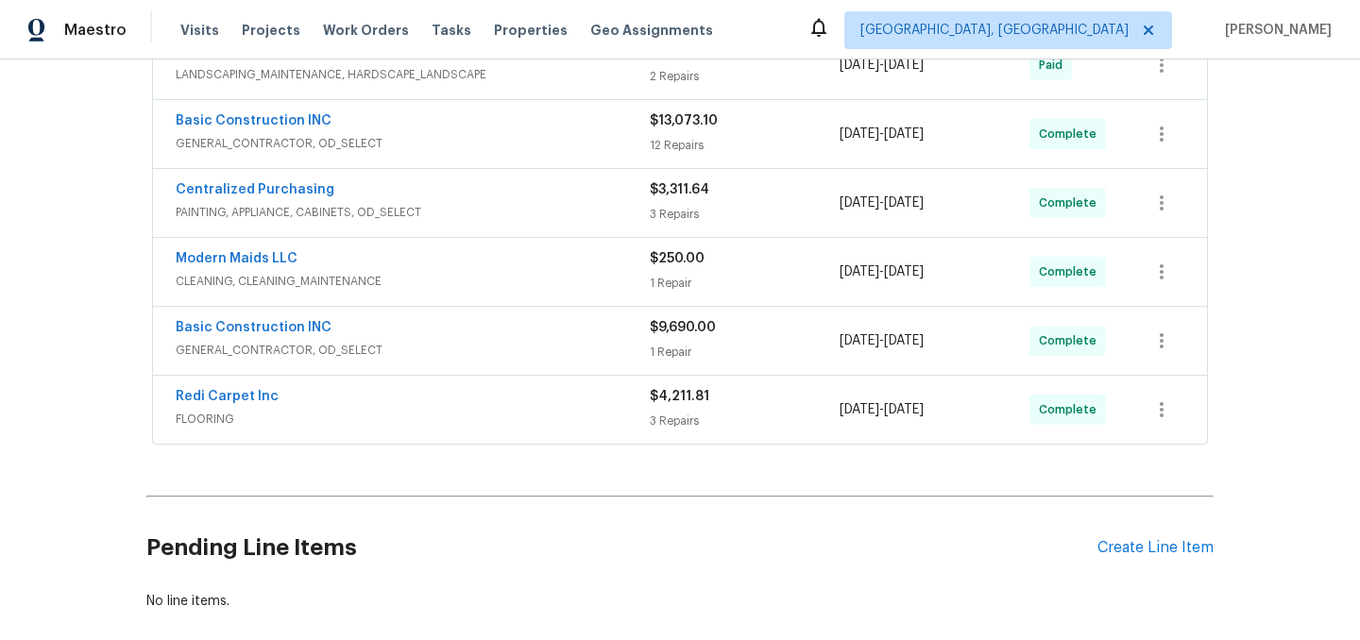
scroll to position [628, 0]
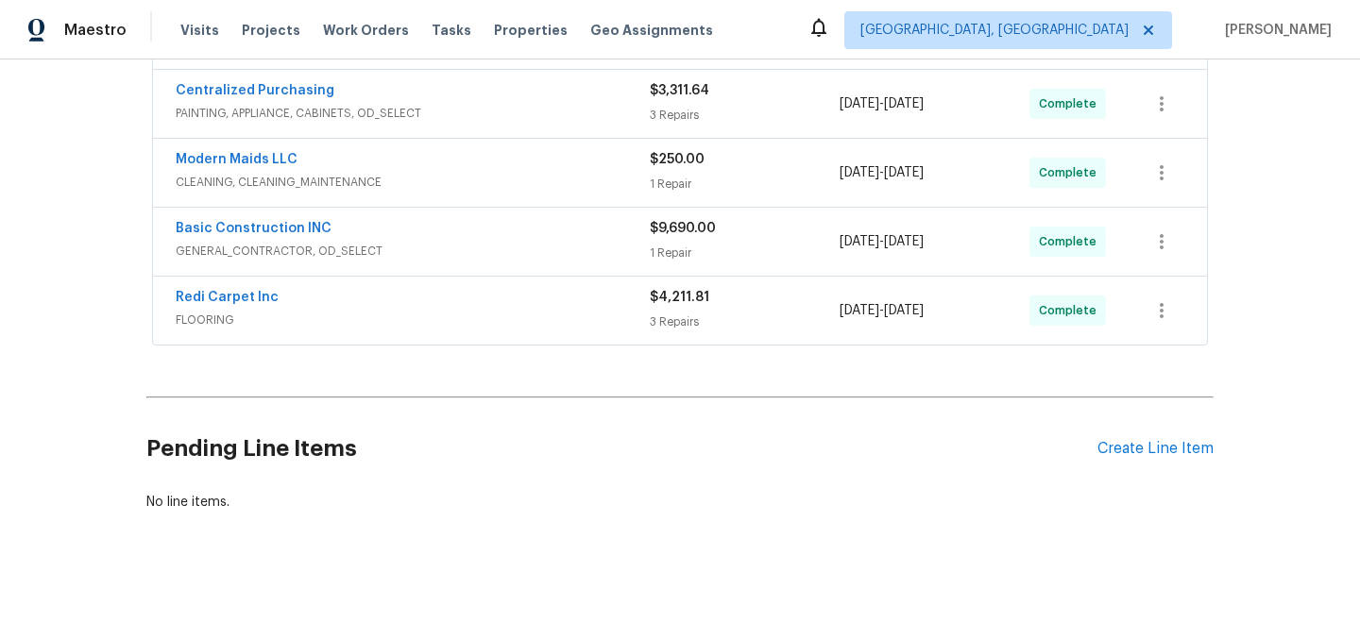
click at [1142, 463] on div "Pending Line Items Create Line Item" at bounding box center [679, 449] width 1067 height 88
click at [1132, 442] on div "Create Line Item" at bounding box center [1155, 449] width 116 height 18
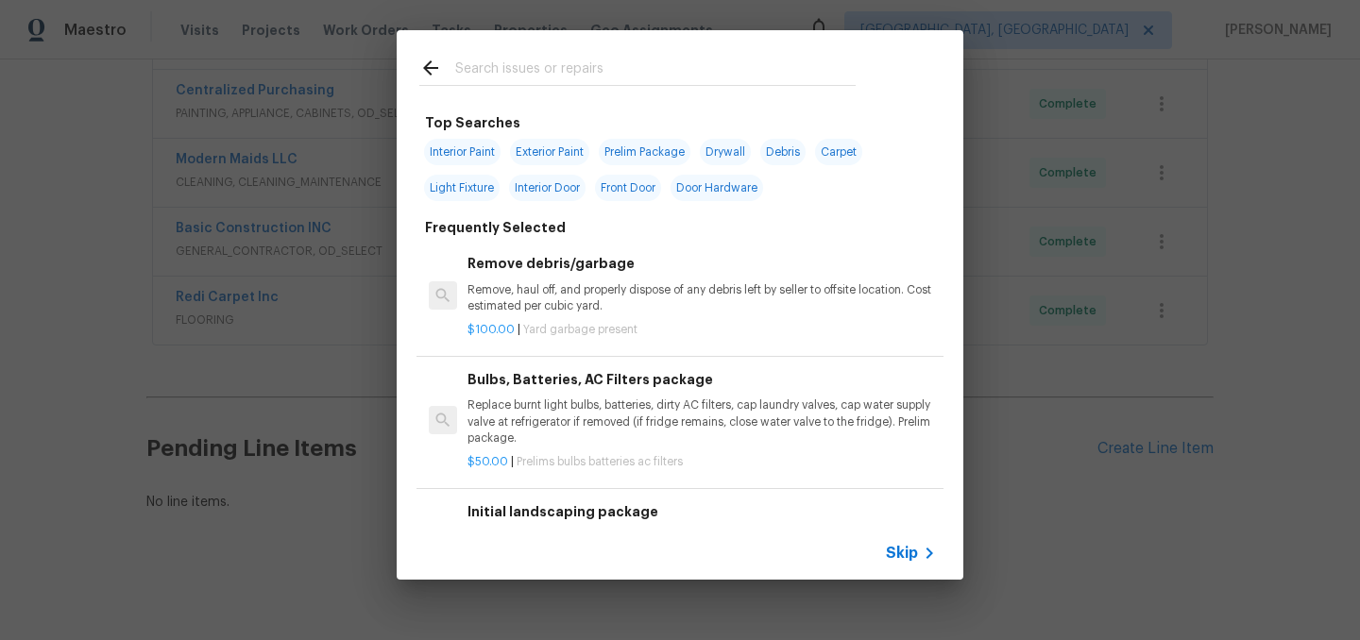
click at [506, 73] on input "text" at bounding box center [655, 71] width 400 height 28
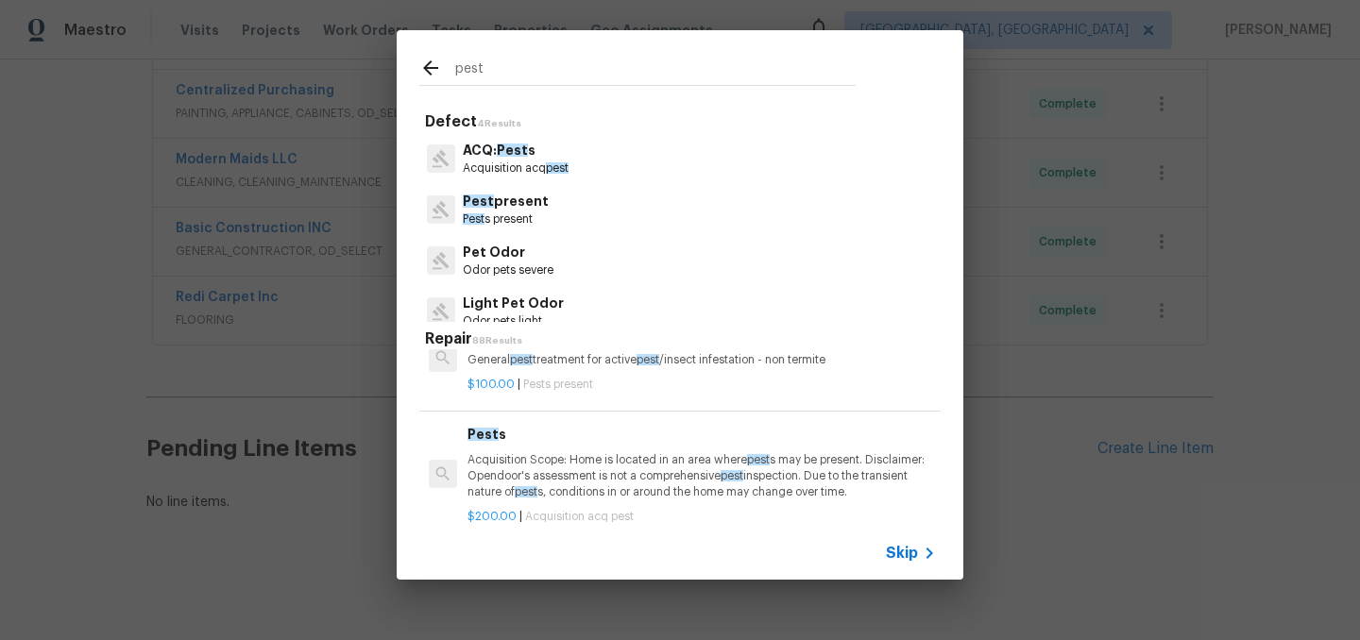
scroll to position [0, 0]
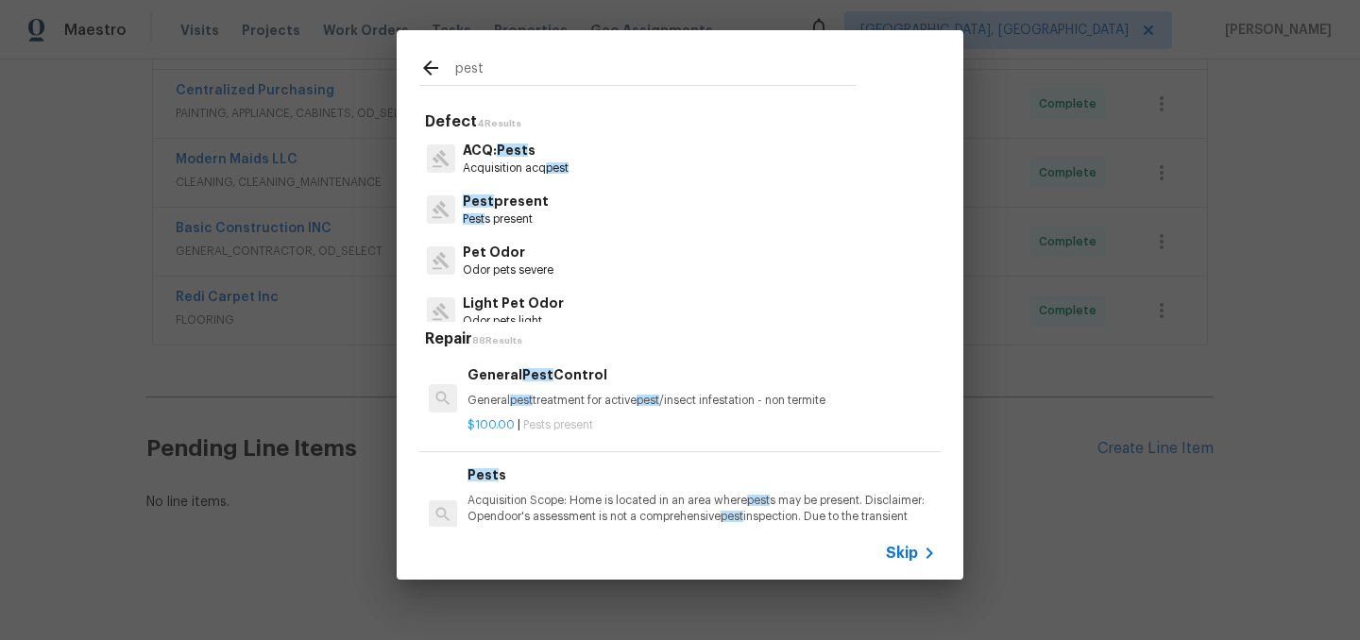
type input "pest"
click at [600, 505] on p "Acquisition Scope: Home is located in an area where pest s may be present. Disc…" at bounding box center [701, 517] width 468 height 48
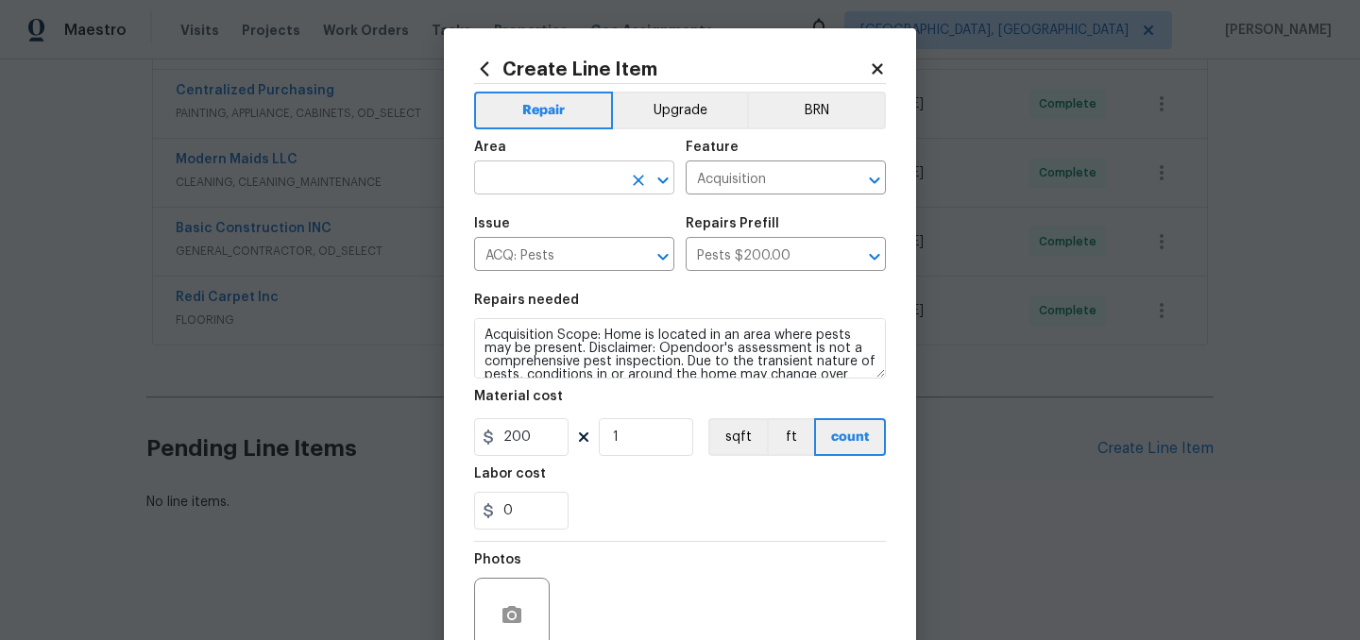
click at [536, 185] on input "text" at bounding box center [547, 179] width 147 height 29
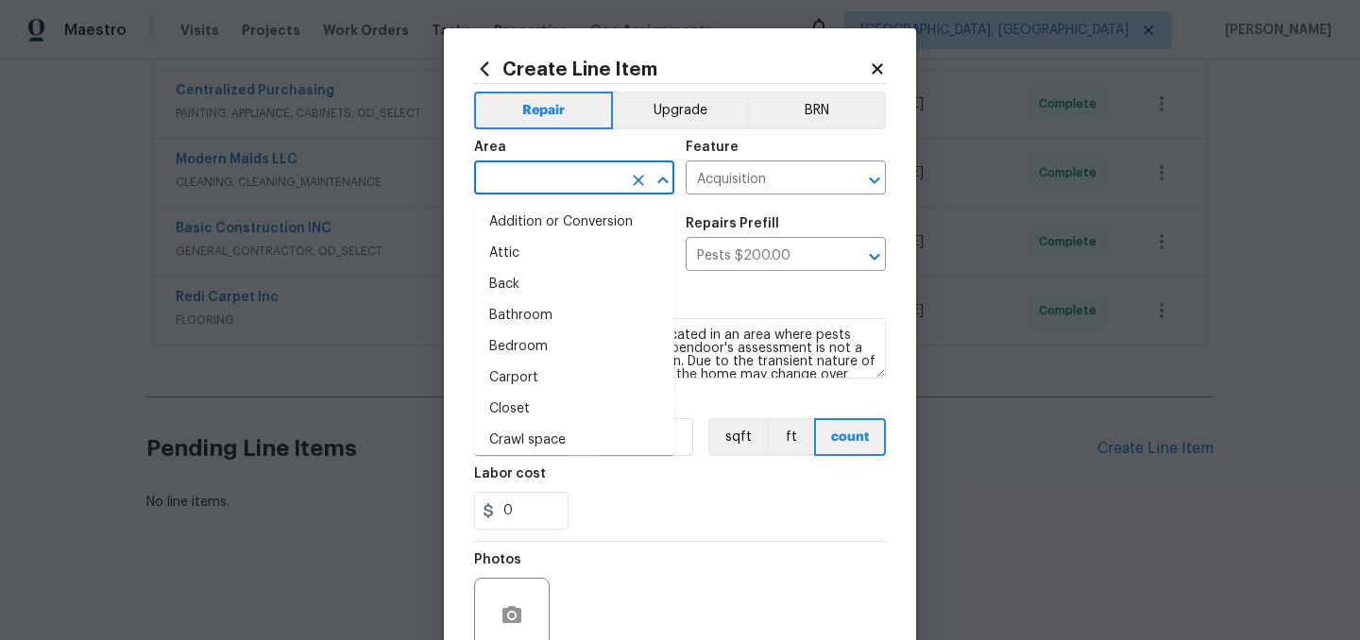
type input "i"
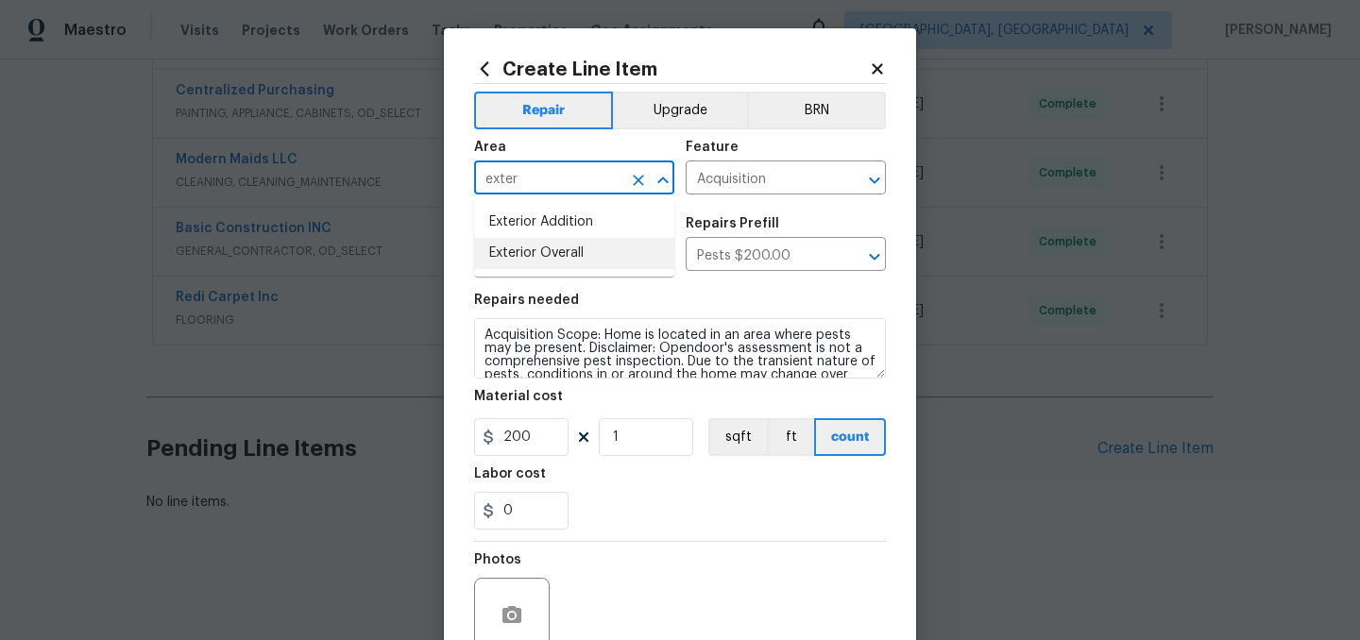
click at [555, 240] on li "Exterior Overall" at bounding box center [574, 253] width 200 height 31
type input "Exterior Overall"
click at [719, 161] on div "Feature" at bounding box center [785, 153] width 200 height 25
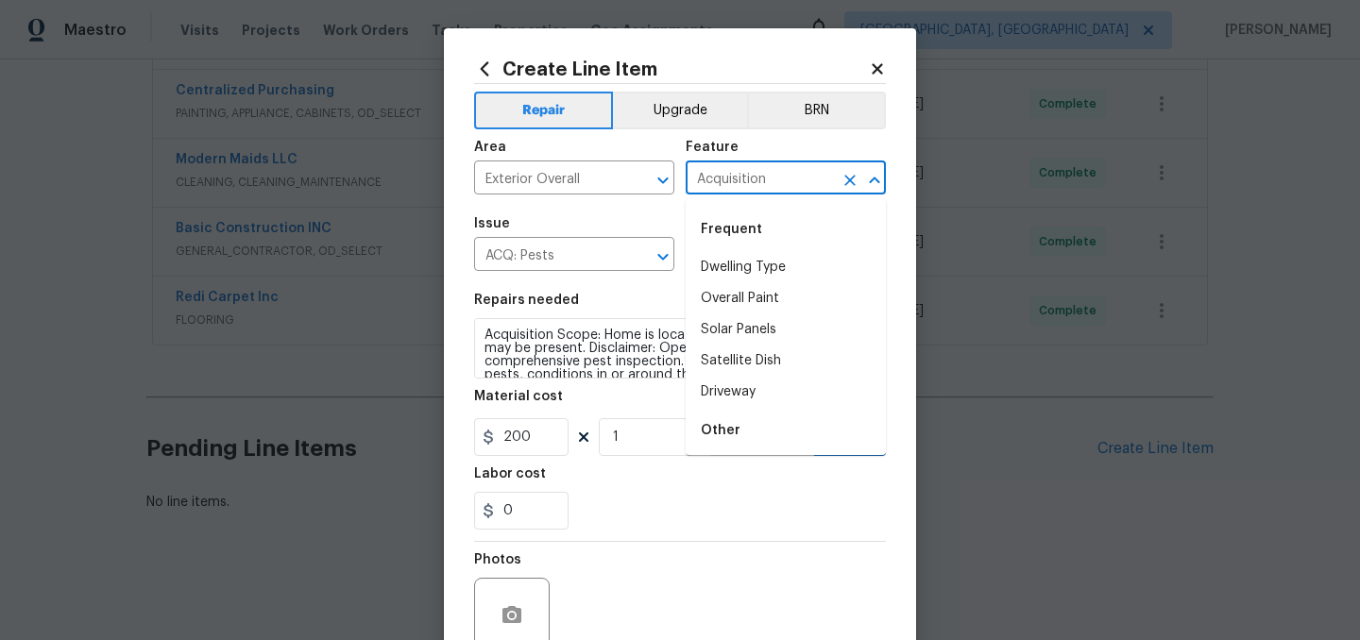
click at [722, 175] on input "Acquisition" at bounding box center [758, 179] width 147 height 29
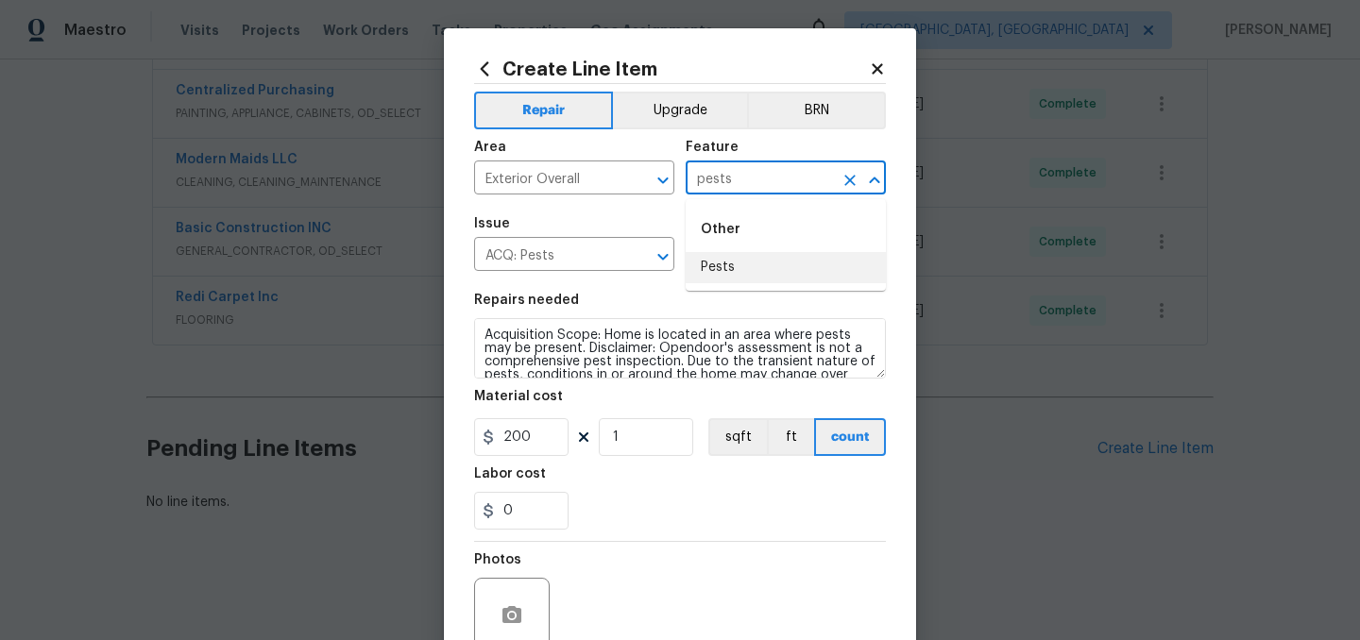
click at [738, 269] on li "Pests" at bounding box center [785, 267] width 200 height 31
type input "Pests"
click at [562, 255] on input "ACQ: Pests" at bounding box center [547, 256] width 147 height 29
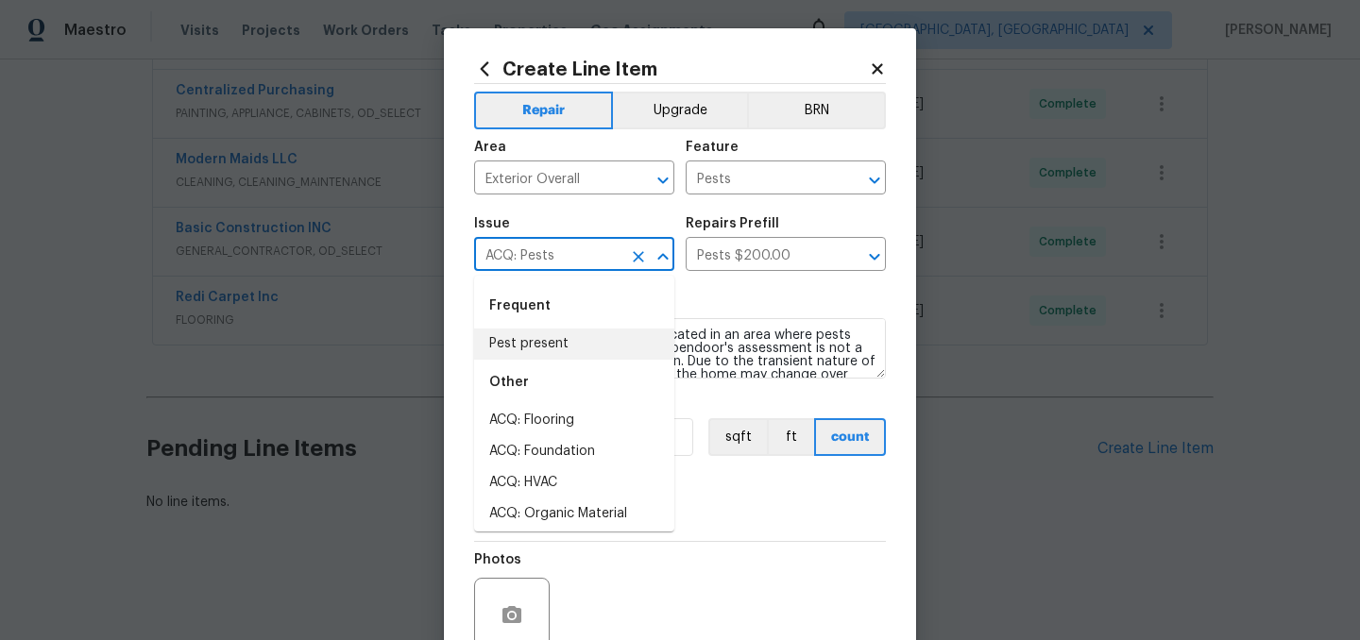
click at [532, 347] on li "Pest present" at bounding box center [574, 344] width 200 height 31
type input "Pest present"
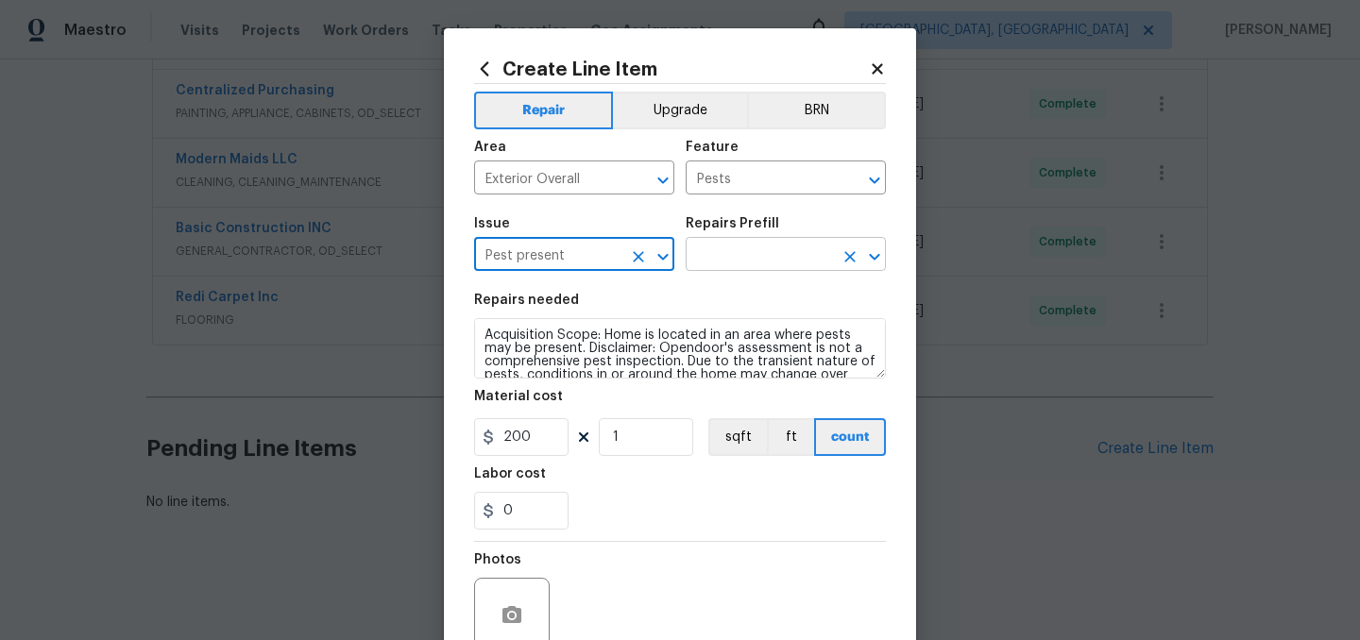
click at [753, 253] on input "text" at bounding box center [758, 256] width 147 height 29
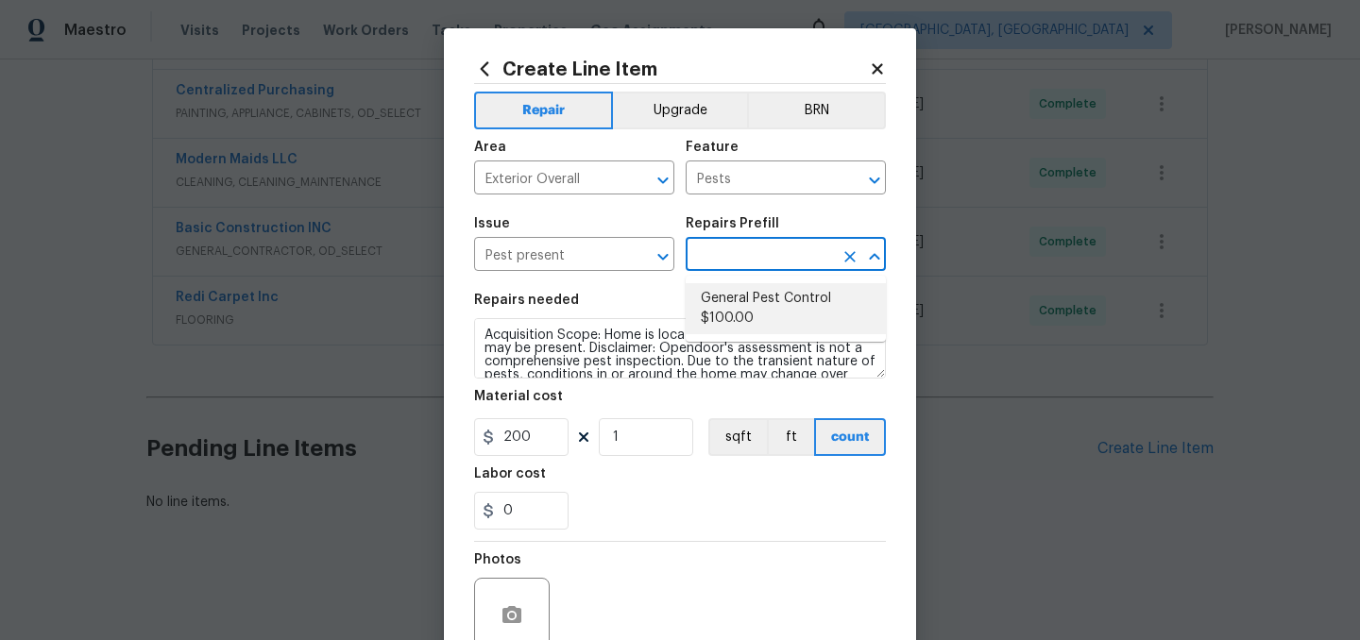
click at [744, 329] on li "General Pest Control $100.00" at bounding box center [785, 308] width 200 height 51
type input "General Pest Control $100.00"
type textarea "General pest treatment for active pest/insect infestation - non termite"
type input "100"
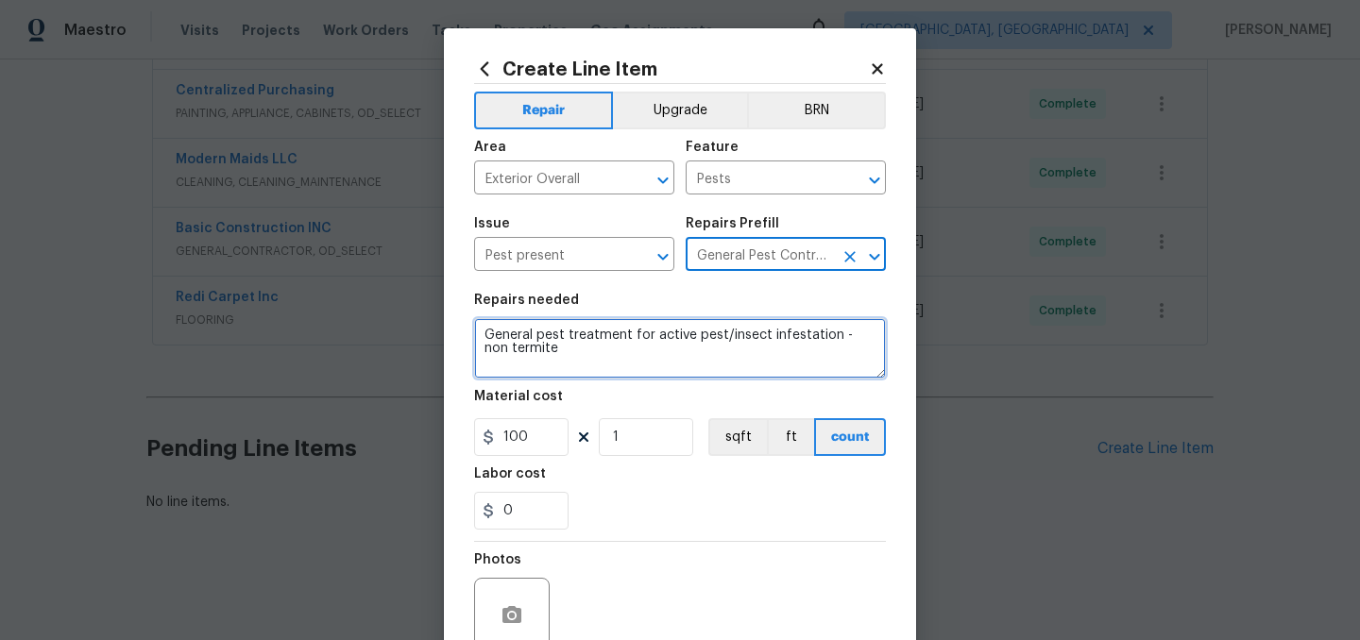
click at [565, 347] on textarea "General pest treatment for active pest/insect infestation - non termite" at bounding box center [680, 348] width 412 height 60
type textarea "On front of home by garage, large hive of yellow jackets. Need exterminator."
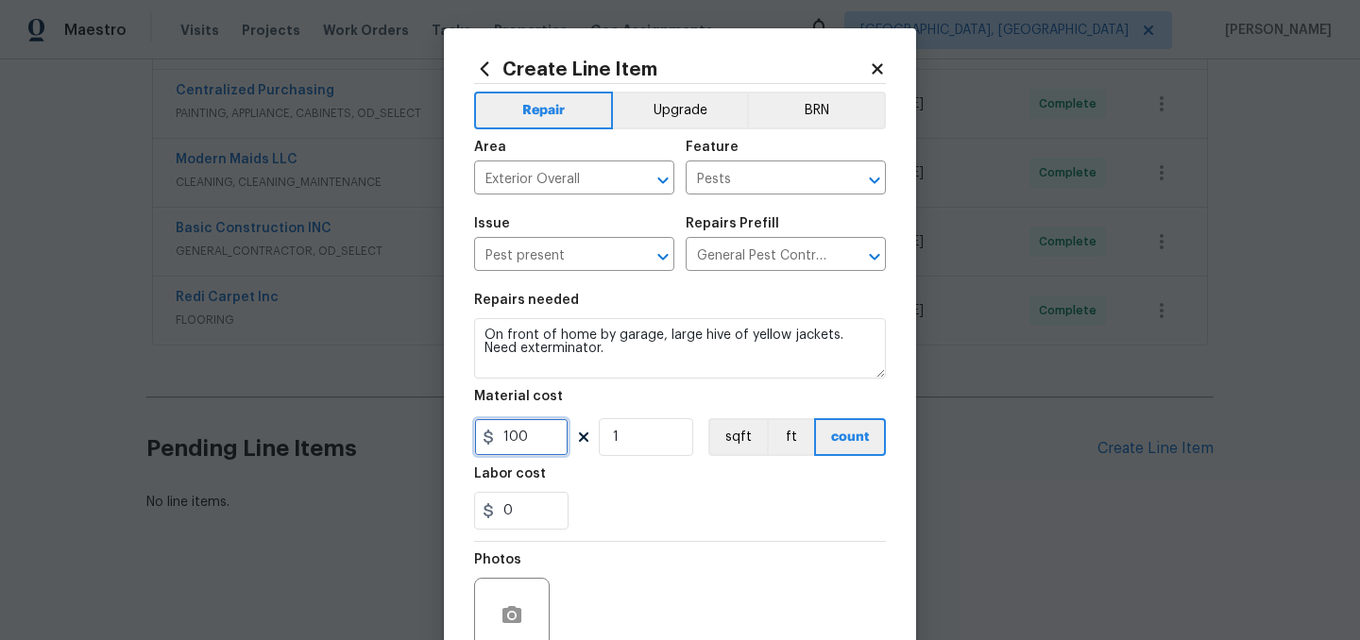
click at [529, 448] on input "100" at bounding box center [521, 437] width 94 height 38
type input "200"
click at [668, 482] on div "Labor cost" at bounding box center [680, 479] width 412 height 25
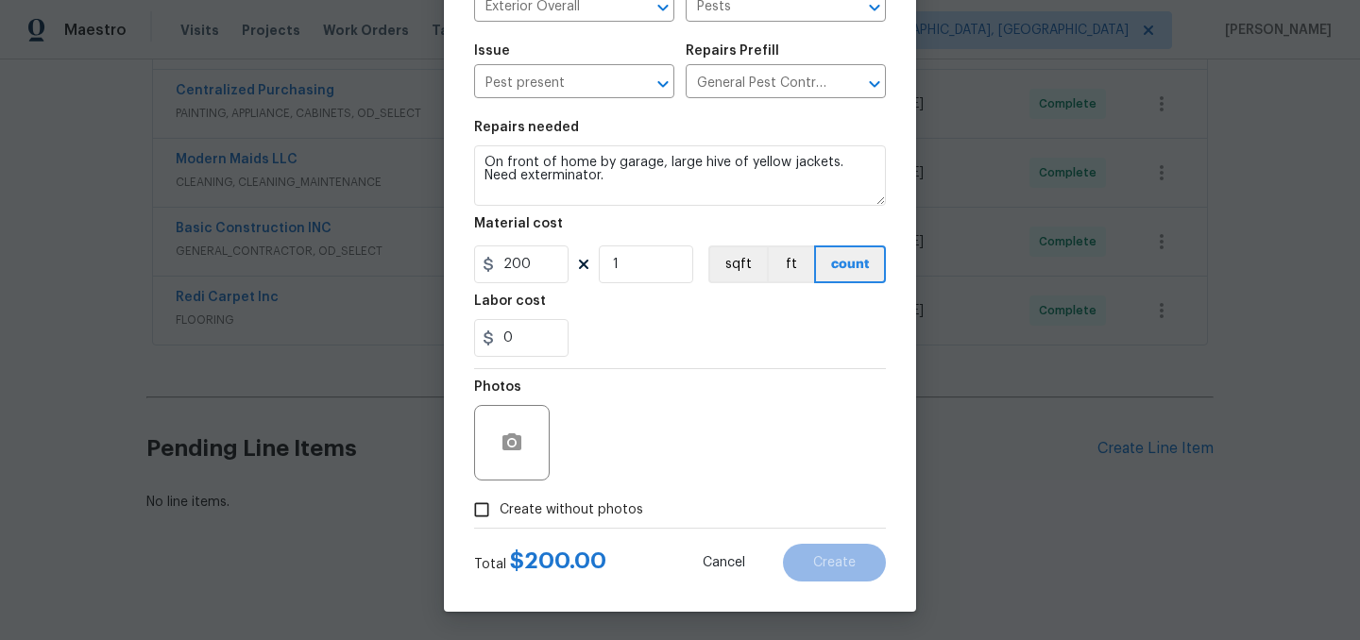
click at [540, 516] on span "Create without photos" at bounding box center [571, 510] width 144 height 20
click at [499, 516] on input "Create without photos" at bounding box center [482, 510] width 36 height 36
checkbox input "true"
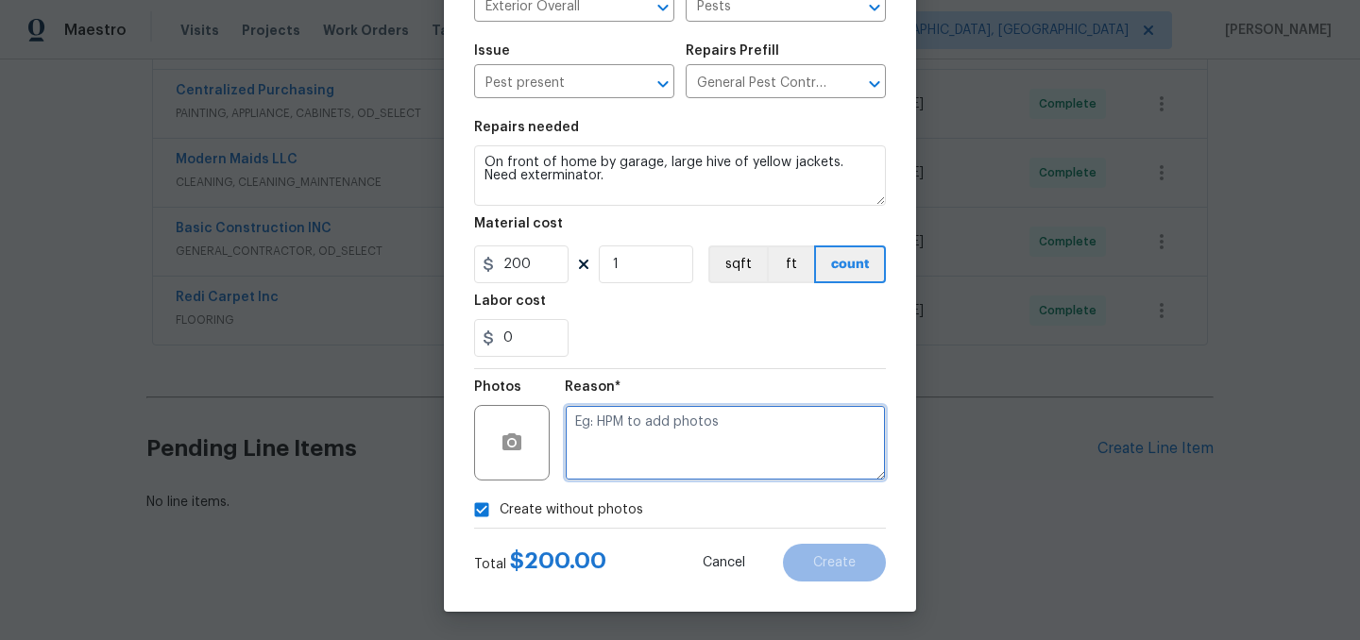
click at [586, 461] on textarea at bounding box center [725, 443] width 321 height 76
type textarea "."
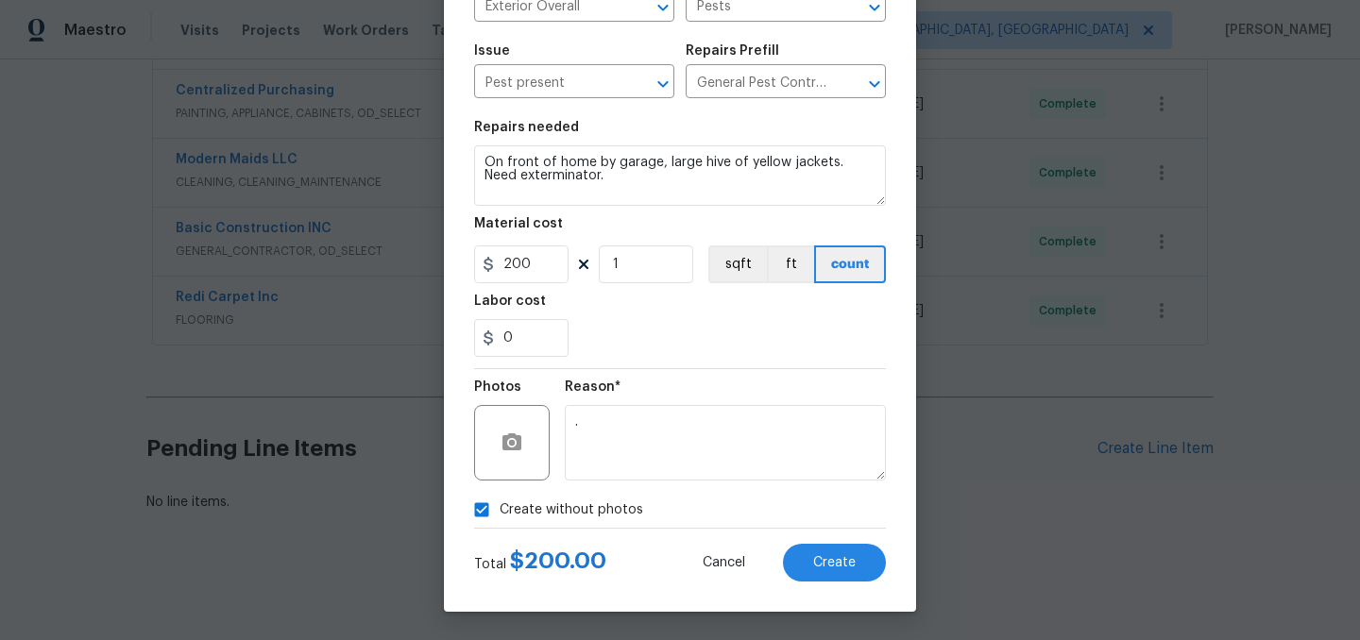
click at [560, 502] on span "Create without photos" at bounding box center [571, 510] width 144 height 20
click at [499, 502] on input "Create without photos" at bounding box center [482, 510] width 36 height 36
checkbox input "false"
click at [833, 554] on button "Create" at bounding box center [834, 563] width 103 height 38
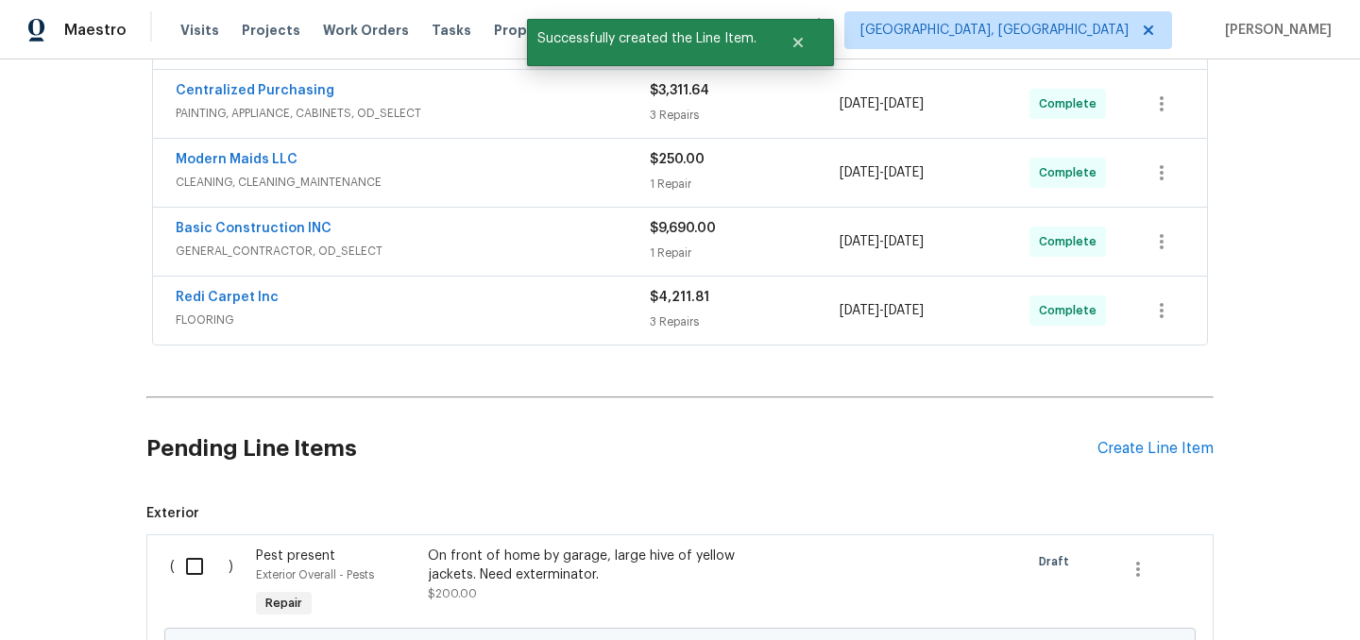
click at [187, 567] on input "checkbox" at bounding box center [202, 567] width 54 height 40
checkbox input "true"
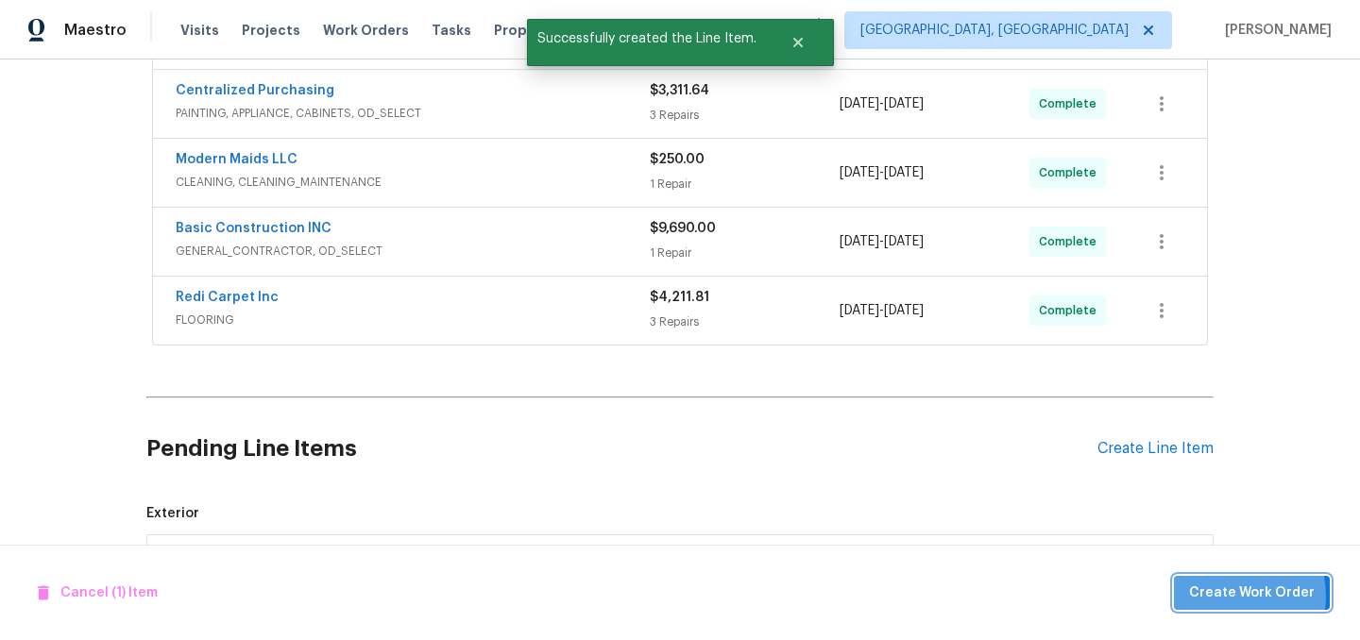
click at [1232, 596] on span "Create Work Order" at bounding box center [1252, 594] width 126 height 24
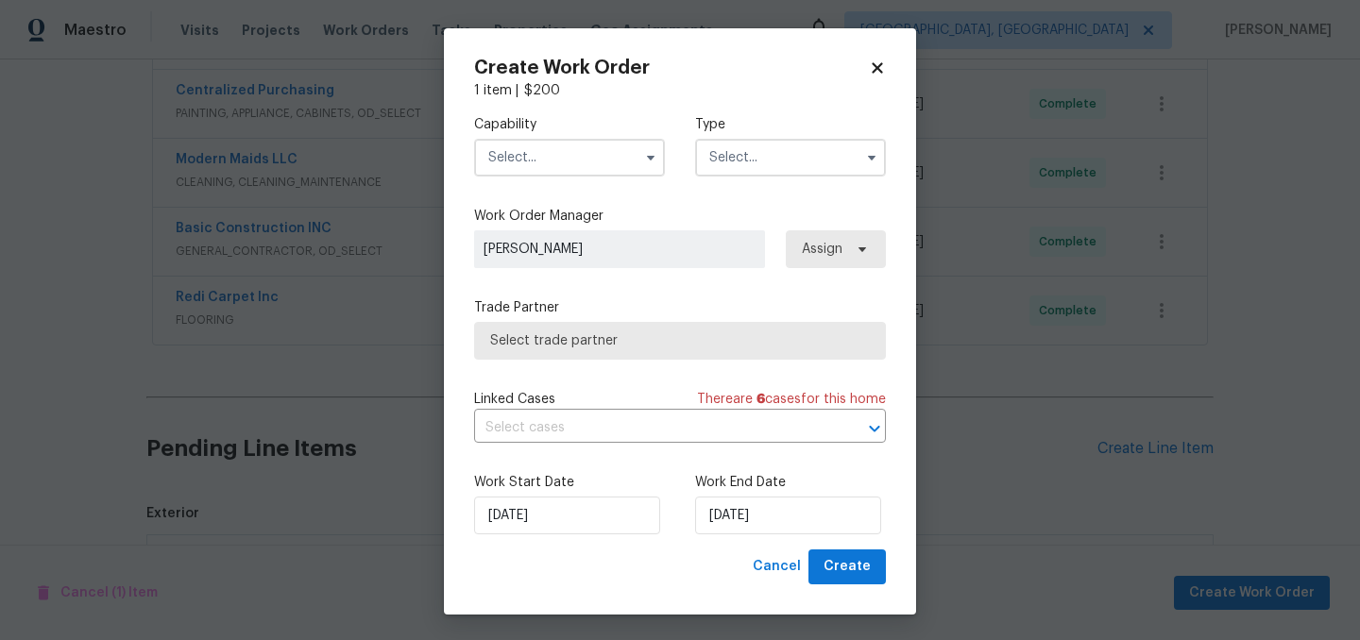
click at [575, 157] on input "text" at bounding box center [569, 158] width 191 height 38
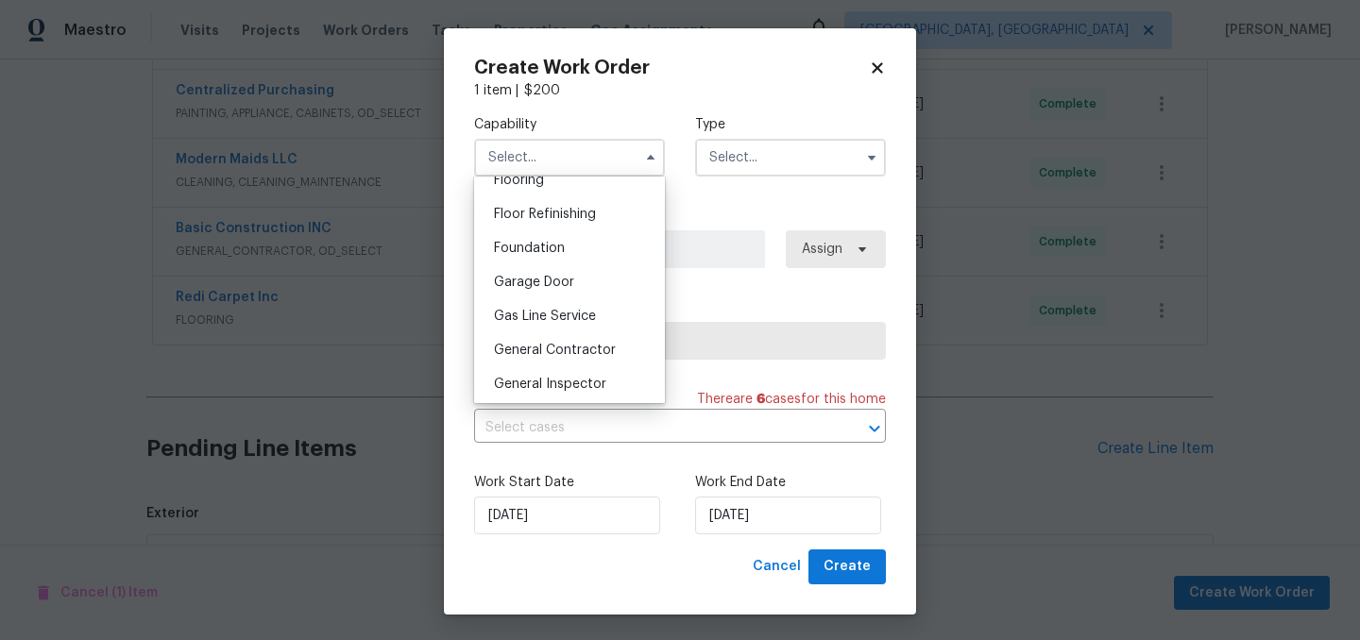
scroll to position [775, 0]
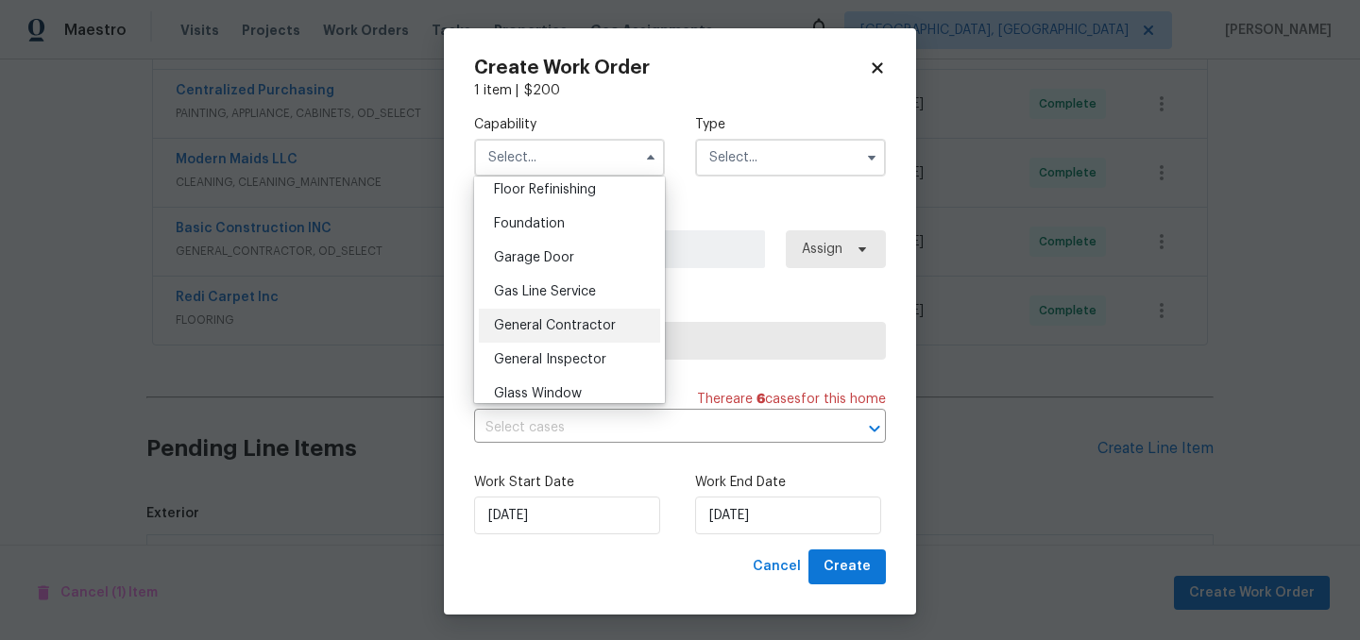
click at [589, 315] on div "General Contractor" at bounding box center [569, 326] width 181 height 34
type input "General Contractor"
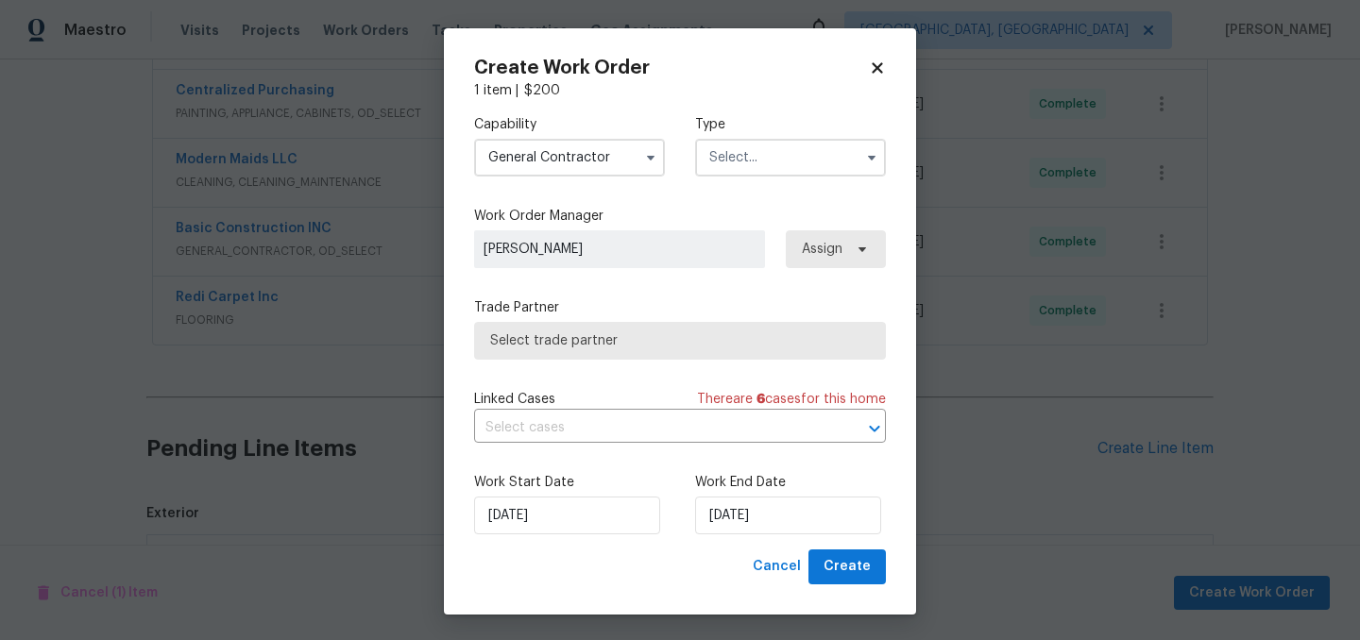
click at [722, 156] on input "text" at bounding box center [790, 158] width 191 height 38
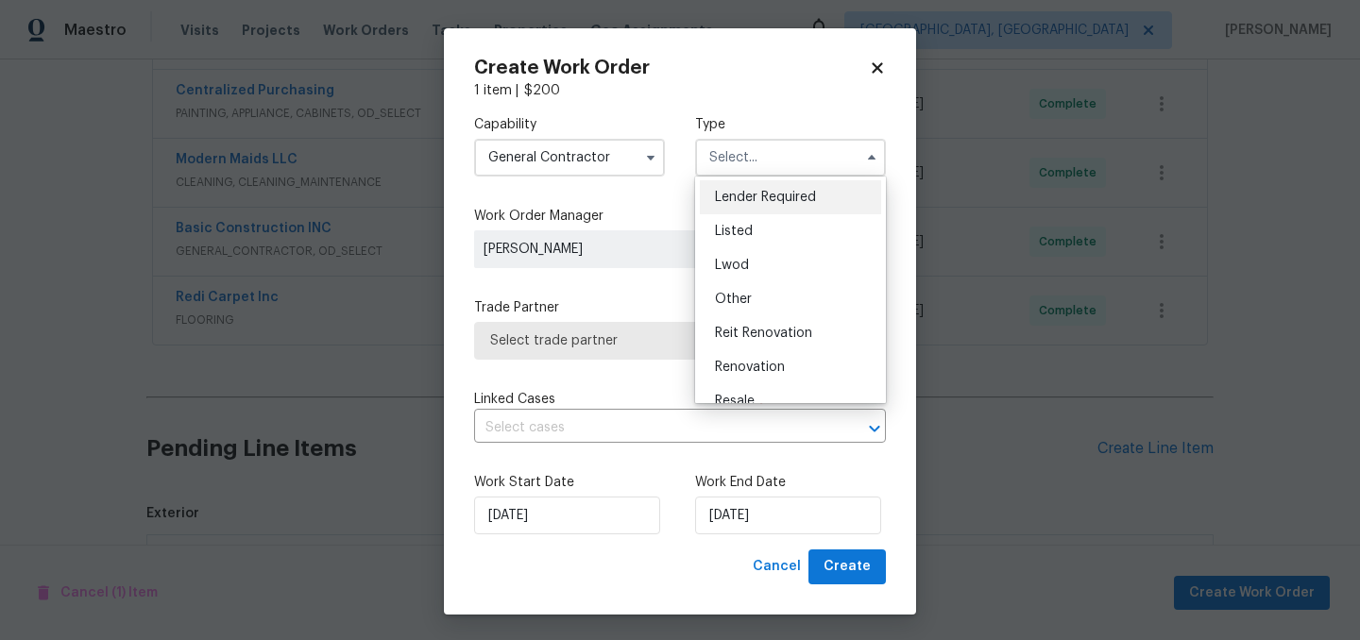
scroll to position [142, 0]
click at [788, 352] on div "Renovation" at bounding box center [790, 363] width 181 height 34
type input "Renovation"
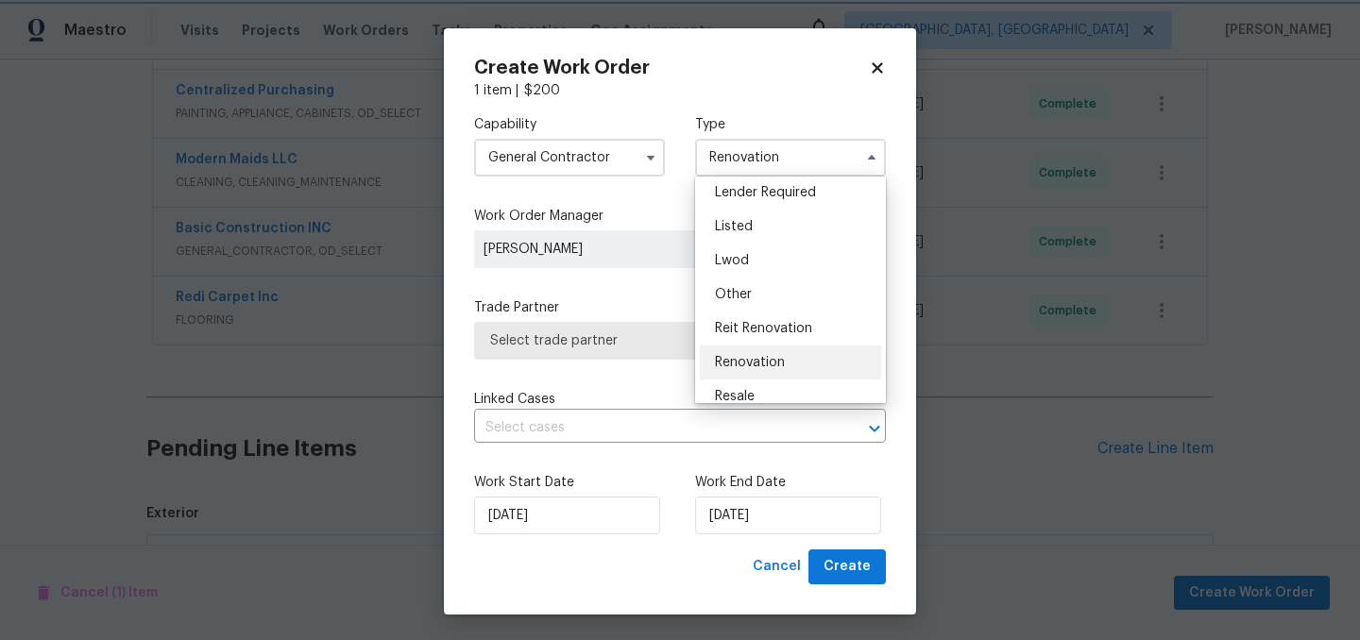
scroll to position [0, 0]
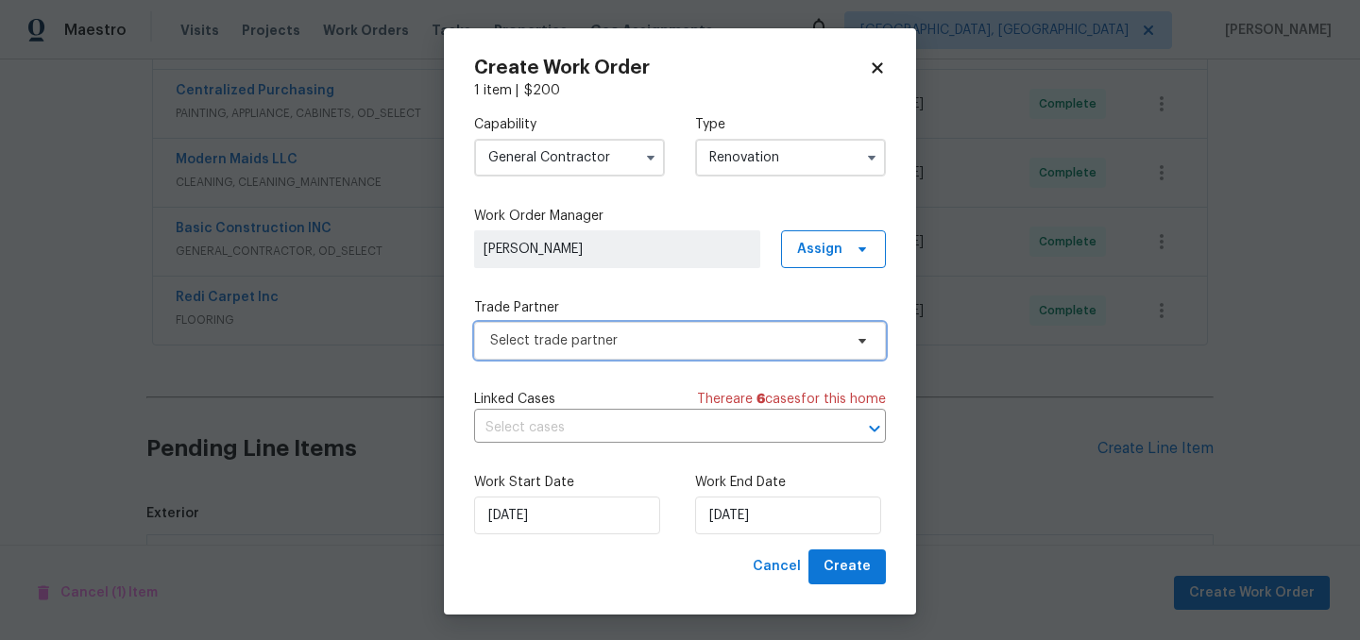
click at [756, 333] on span "Select trade partner" at bounding box center [666, 340] width 352 height 19
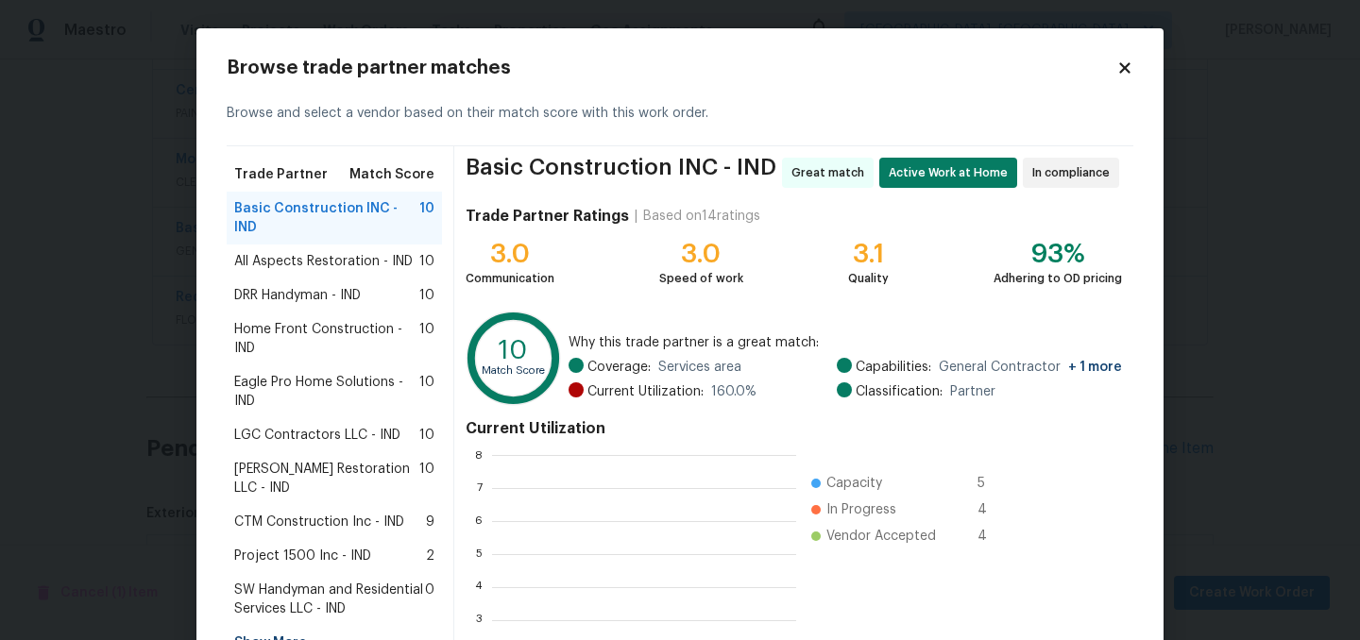
scroll to position [264, 303]
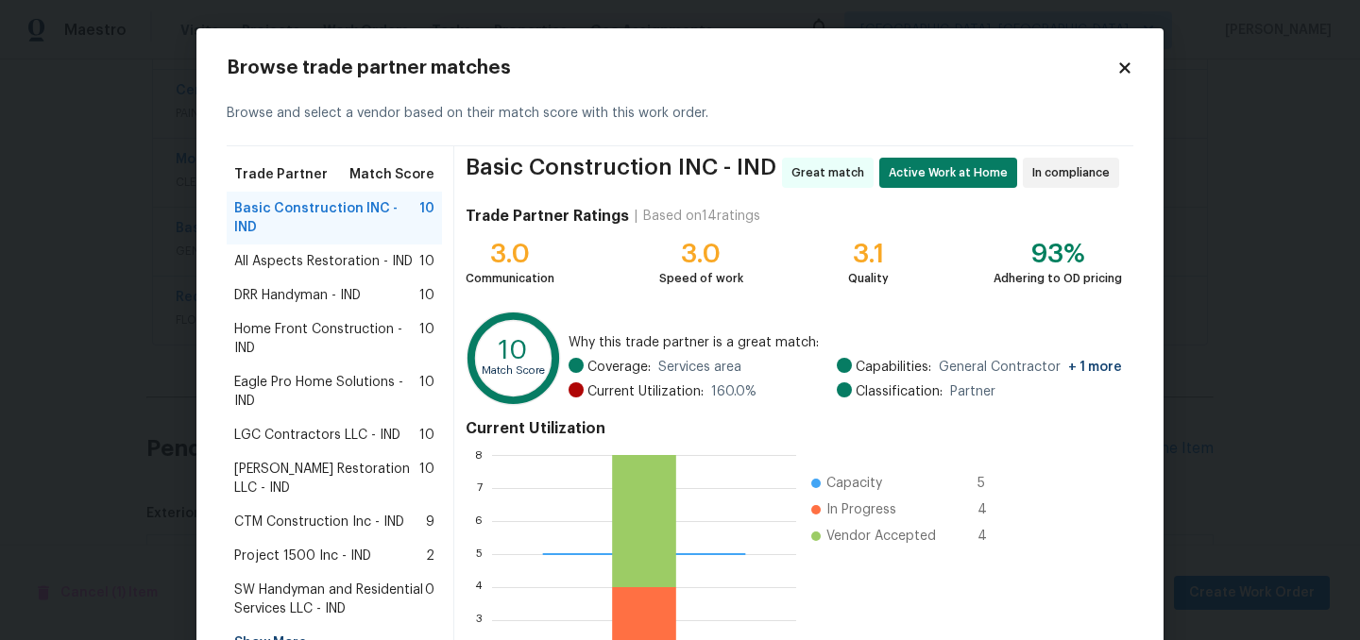
click at [303, 581] on span "SW Handyman and Residential Services LLC - IND" at bounding box center [329, 600] width 191 height 38
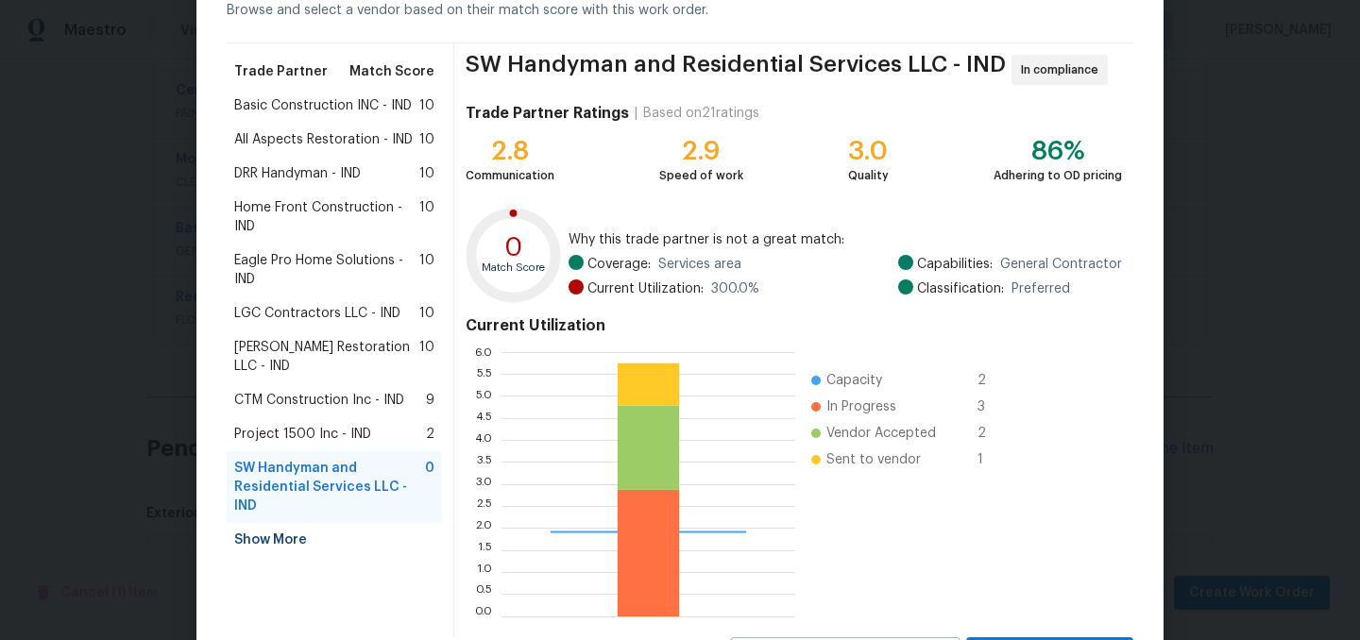
scroll to position [193, 0]
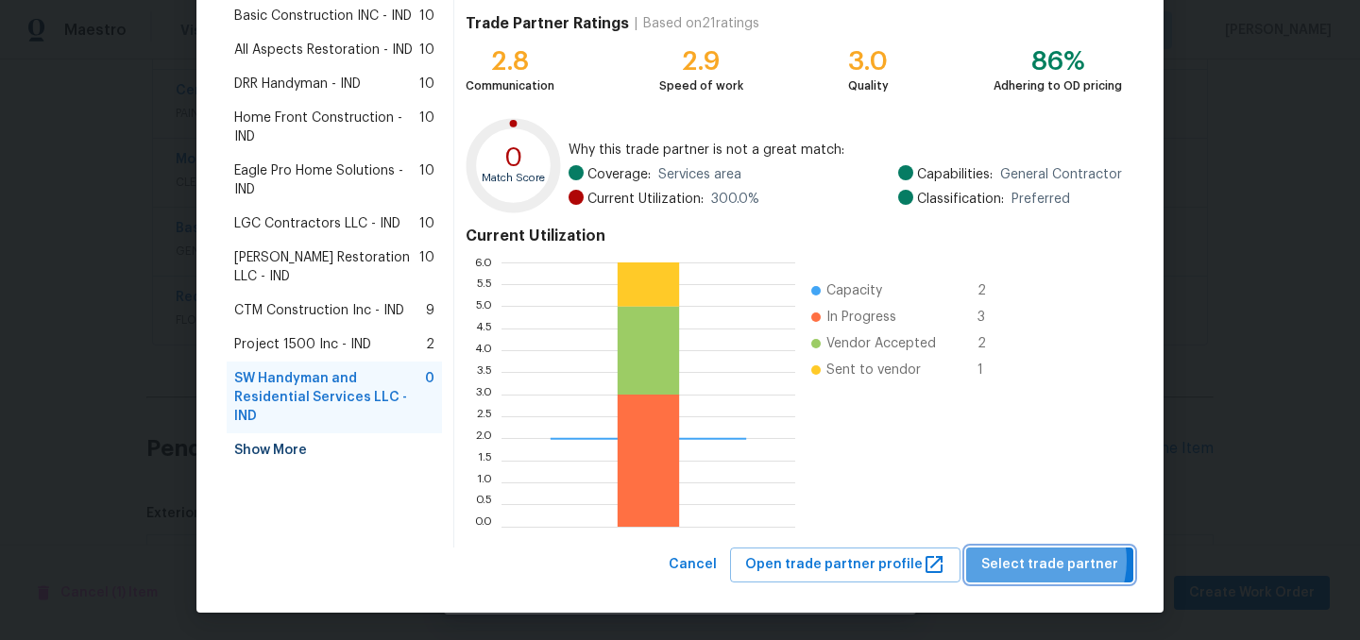
click at [1042, 561] on span "Select trade partner" at bounding box center [1049, 565] width 137 height 24
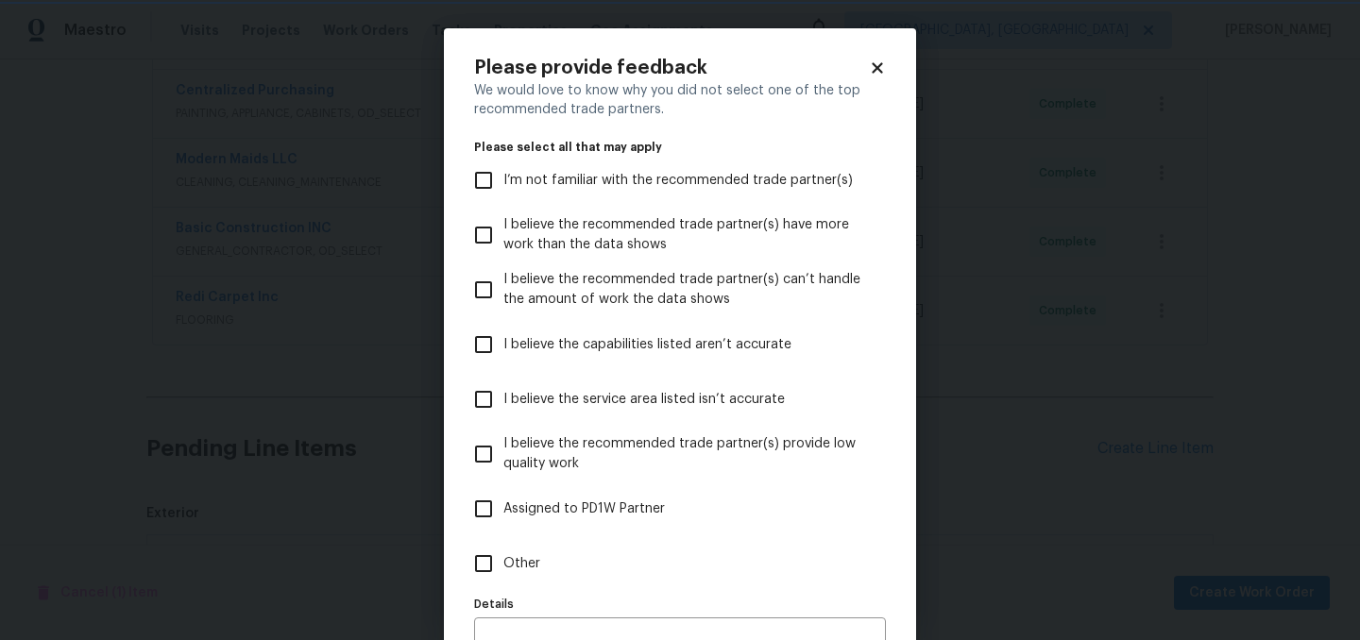
scroll to position [0, 0]
click at [601, 497] on label "Assigned to PD1W Partner" at bounding box center [667, 509] width 407 height 55
click at [503, 497] on input "Assigned to PD1W Partner" at bounding box center [484, 509] width 40 height 40
checkbox input "true"
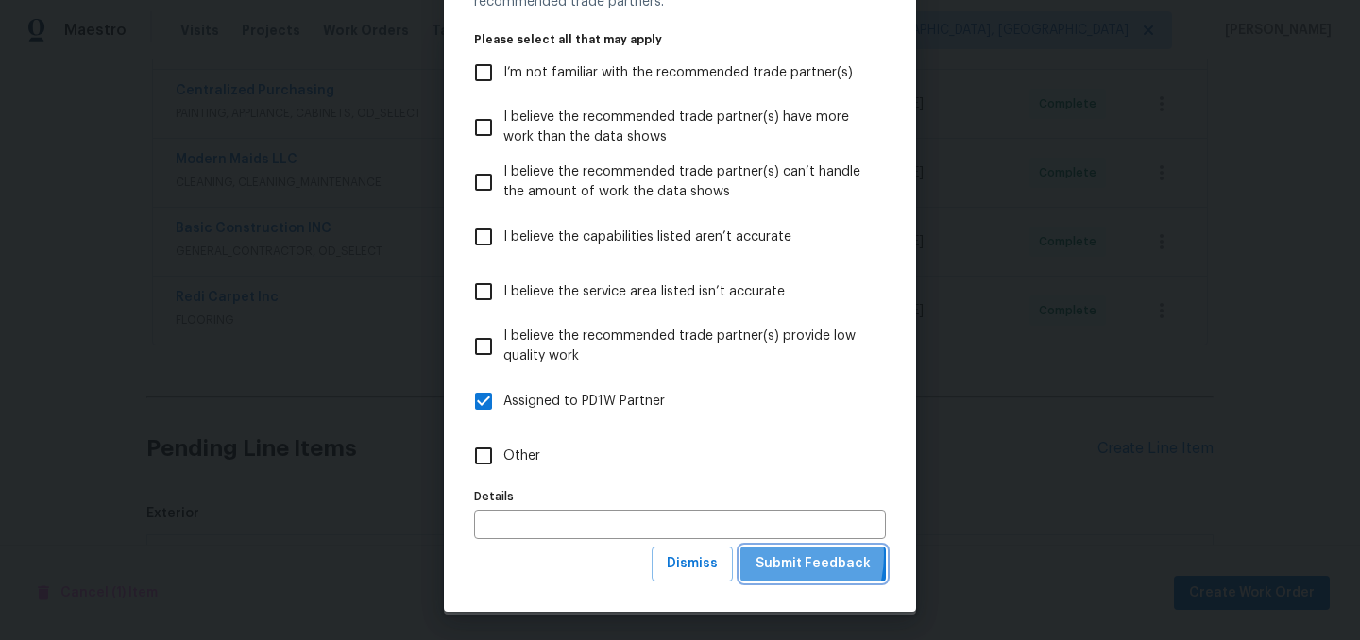
click at [772, 555] on span "Submit Feedback" at bounding box center [812, 564] width 115 height 24
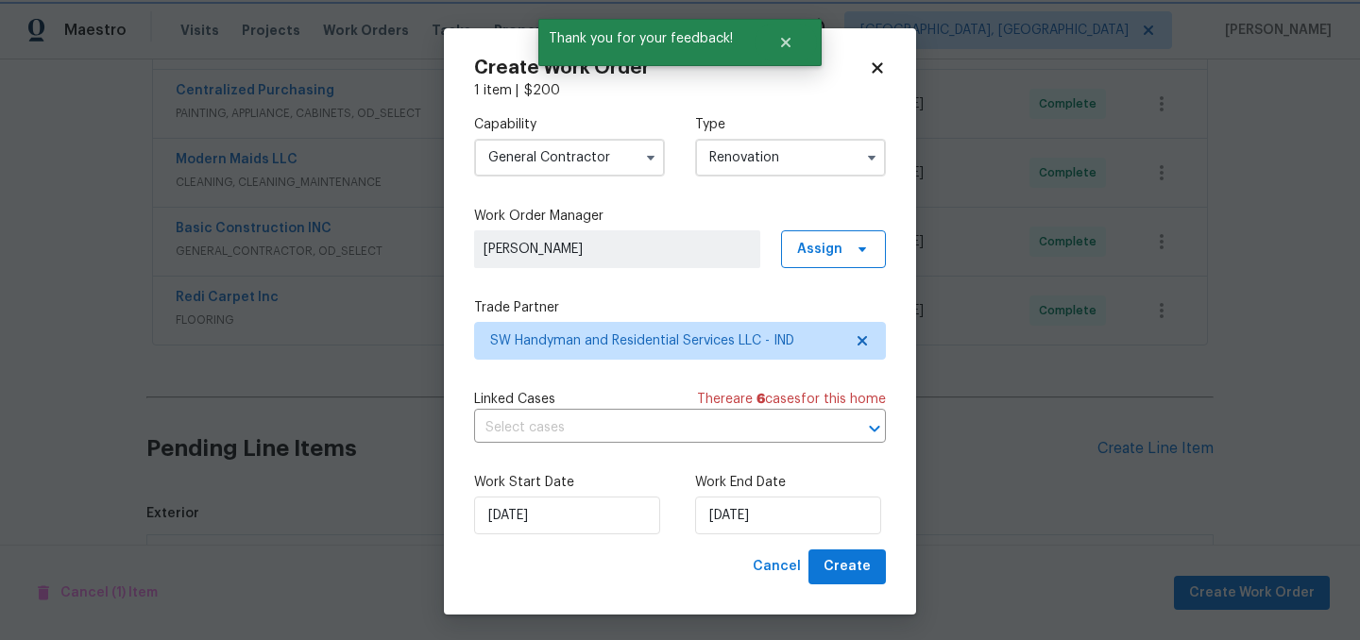
scroll to position [0, 0]
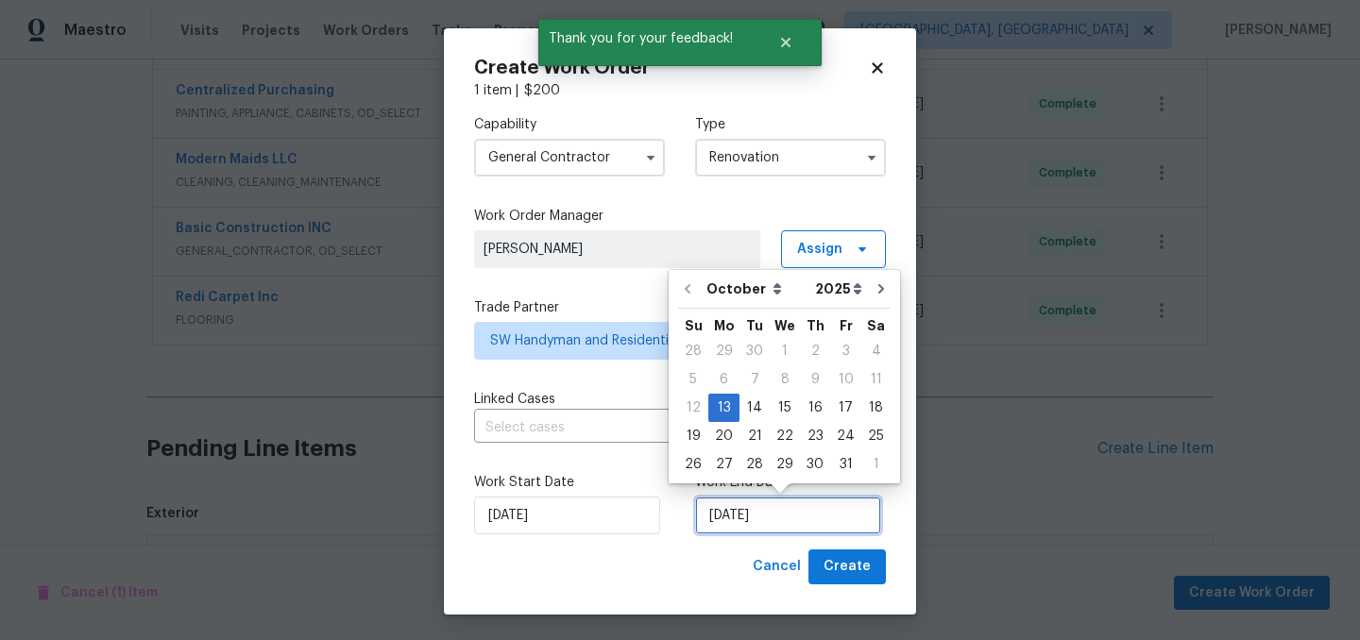
click at [811, 515] on input "10/13/2025" at bounding box center [788, 516] width 186 height 38
click at [775, 407] on div "15" at bounding box center [785, 408] width 30 height 26
type input "10/15/2025"
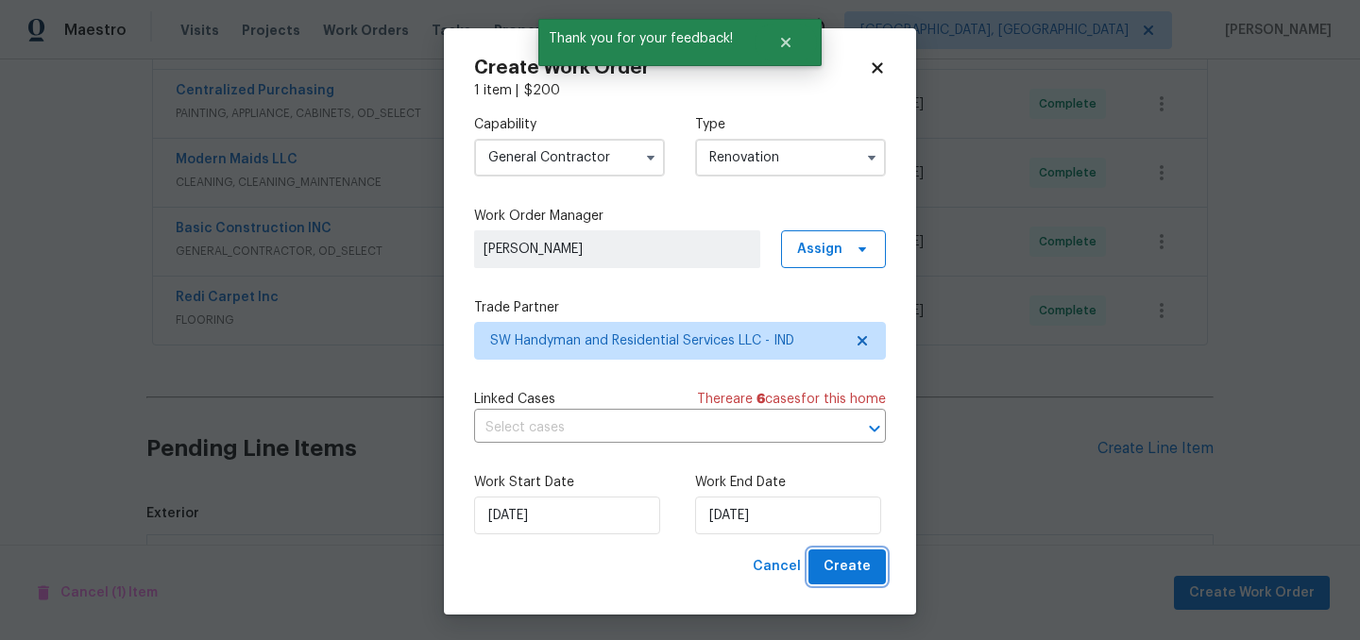
click at [857, 582] on button "Create" at bounding box center [846, 567] width 77 height 35
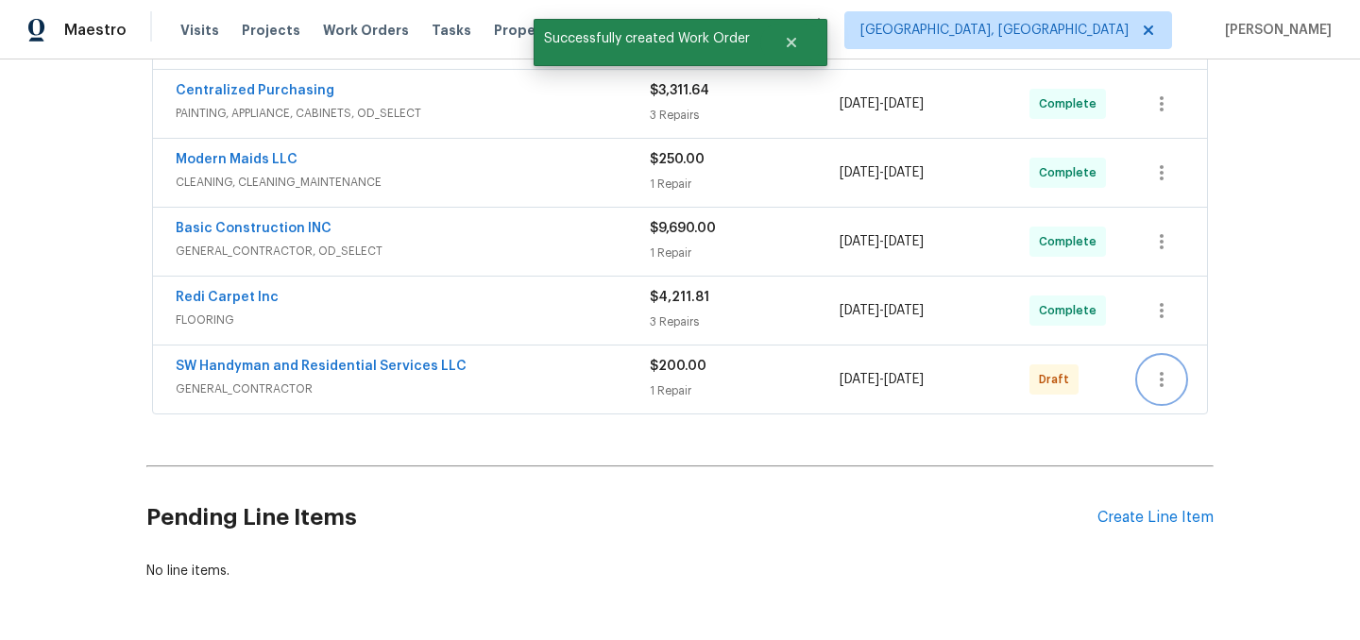
click at [1153, 372] on icon "button" at bounding box center [1161, 379] width 23 height 23
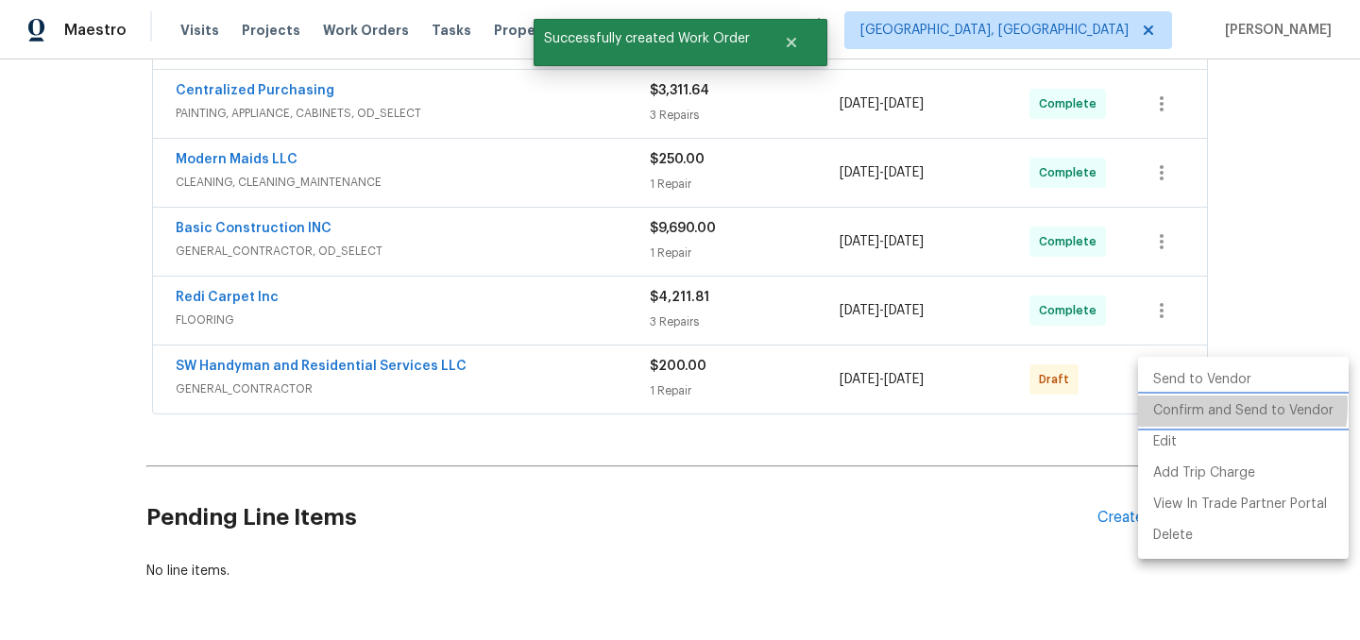
click at [1194, 405] on li "Confirm and Send to Vendor" at bounding box center [1243, 411] width 211 height 31
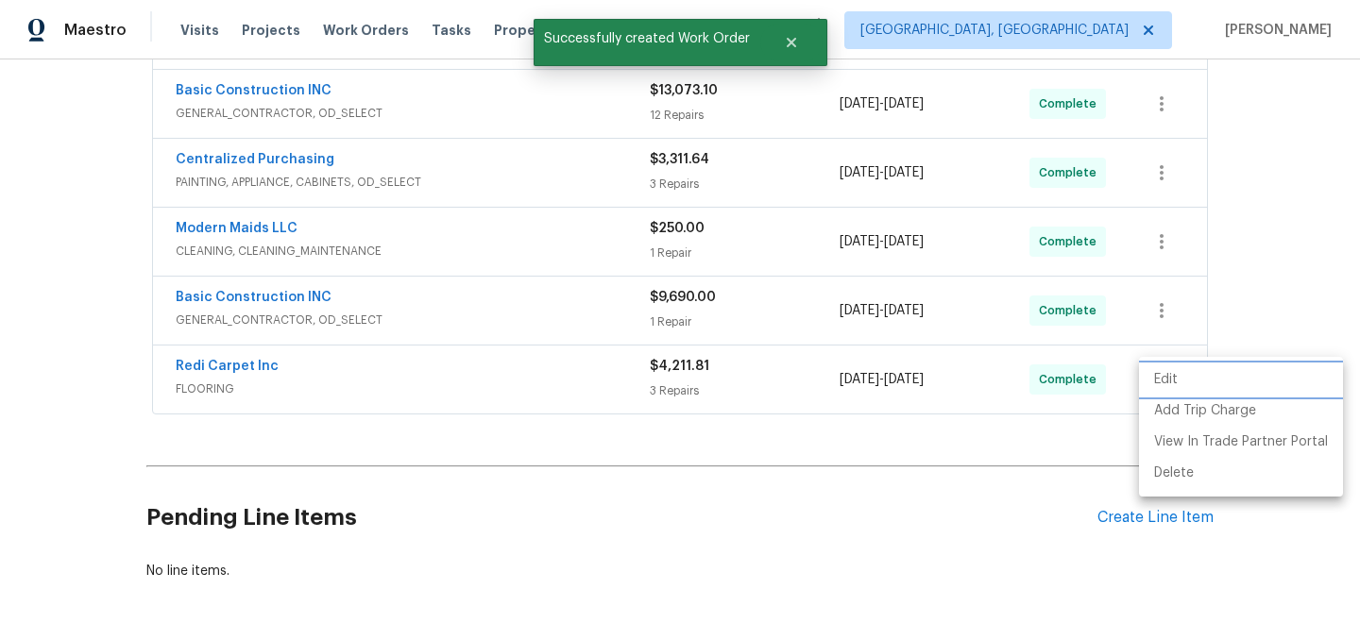
scroll to position [214, 0]
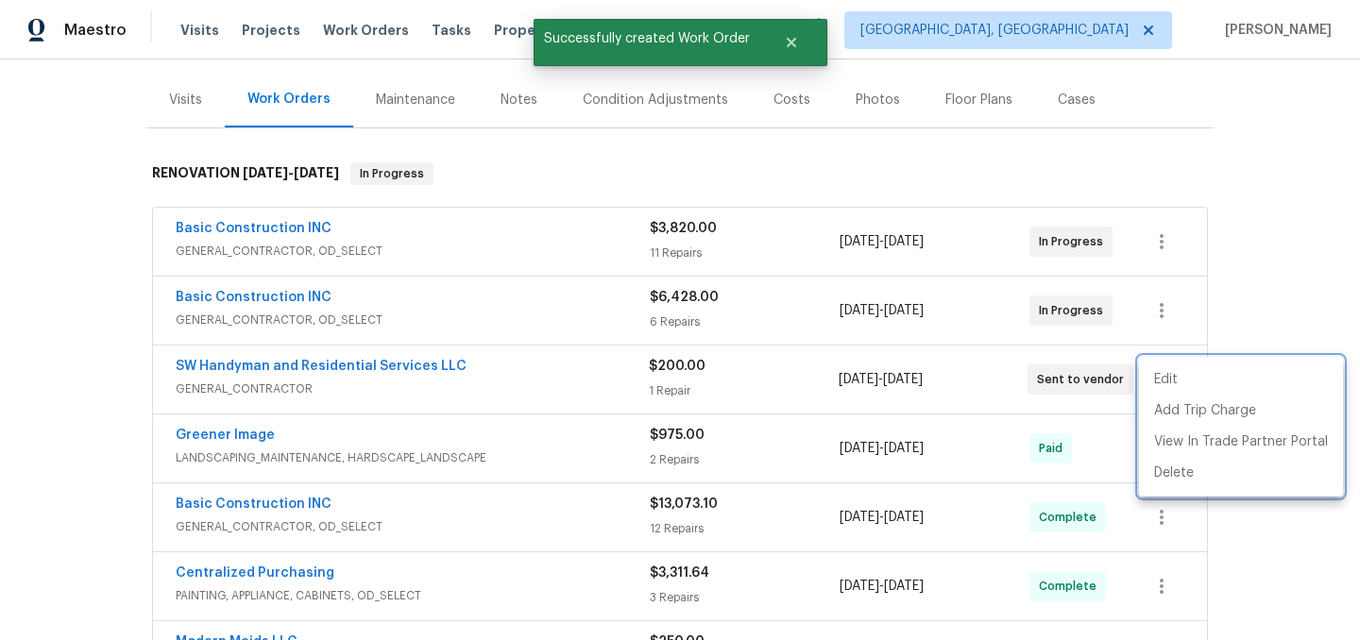
click at [761, 506] on div at bounding box center [680, 320] width 1360 height 640
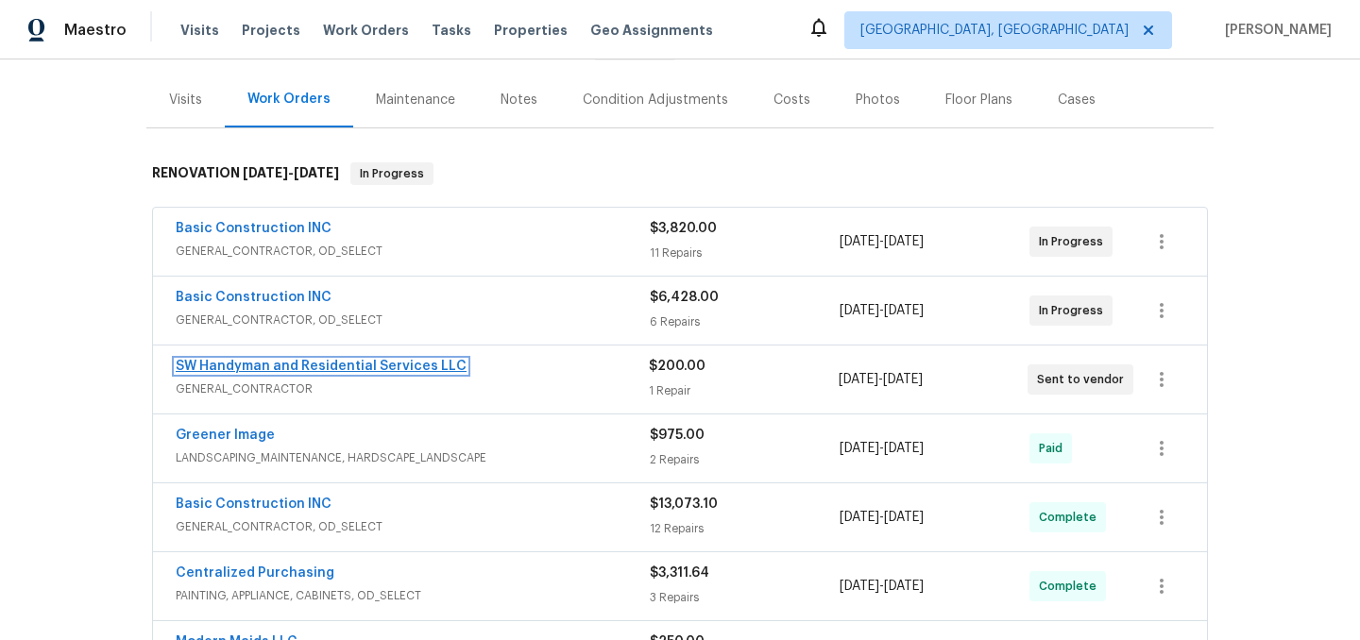
click at [211, 369] on link "SW Handyman and Residential Services LLC" at bounding box center [321, 366] width 291 height 13
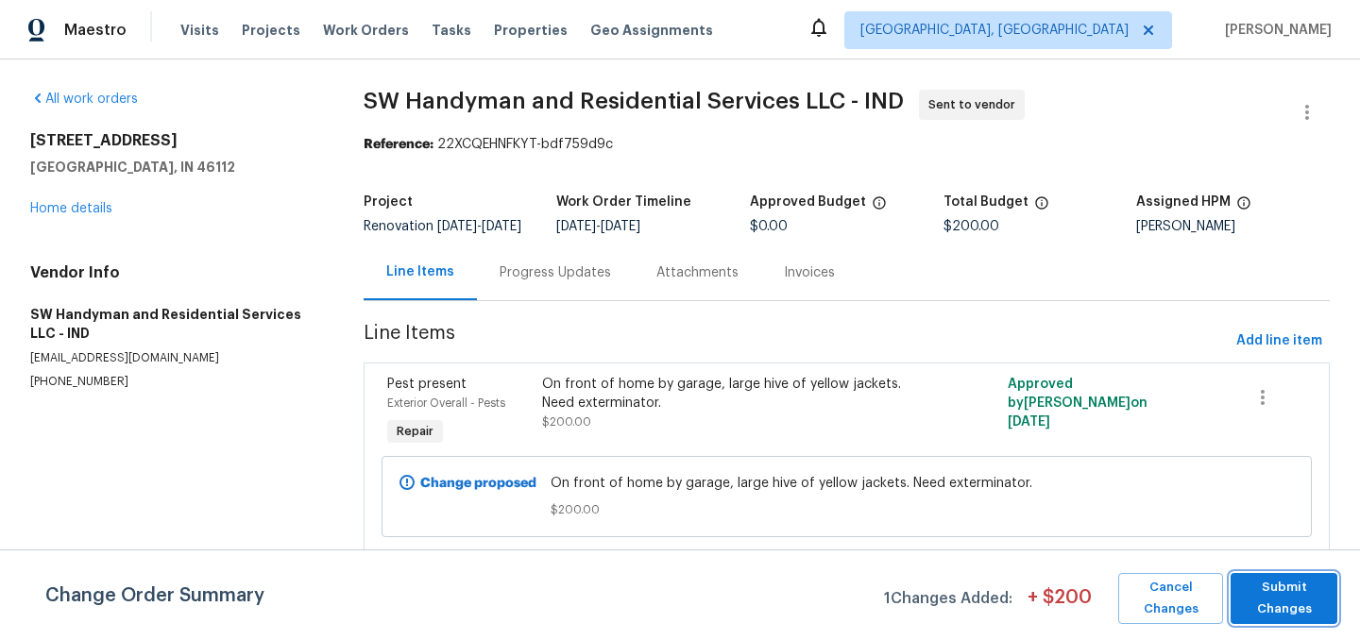
click at [1282, 585] on span "Submit Changes" at bounding box center [1284, 598] width 88 height 43
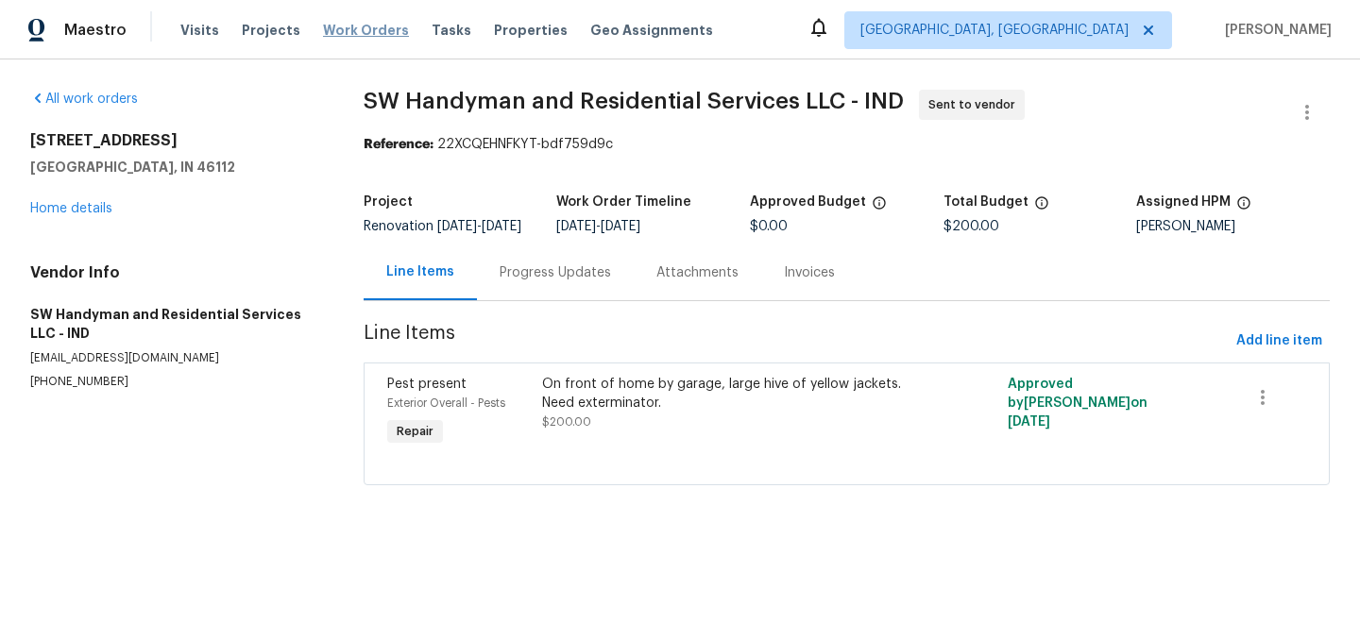
click at [338, 22] on span "Work Orders" at bounding box center [366, 30] width 86 height 19
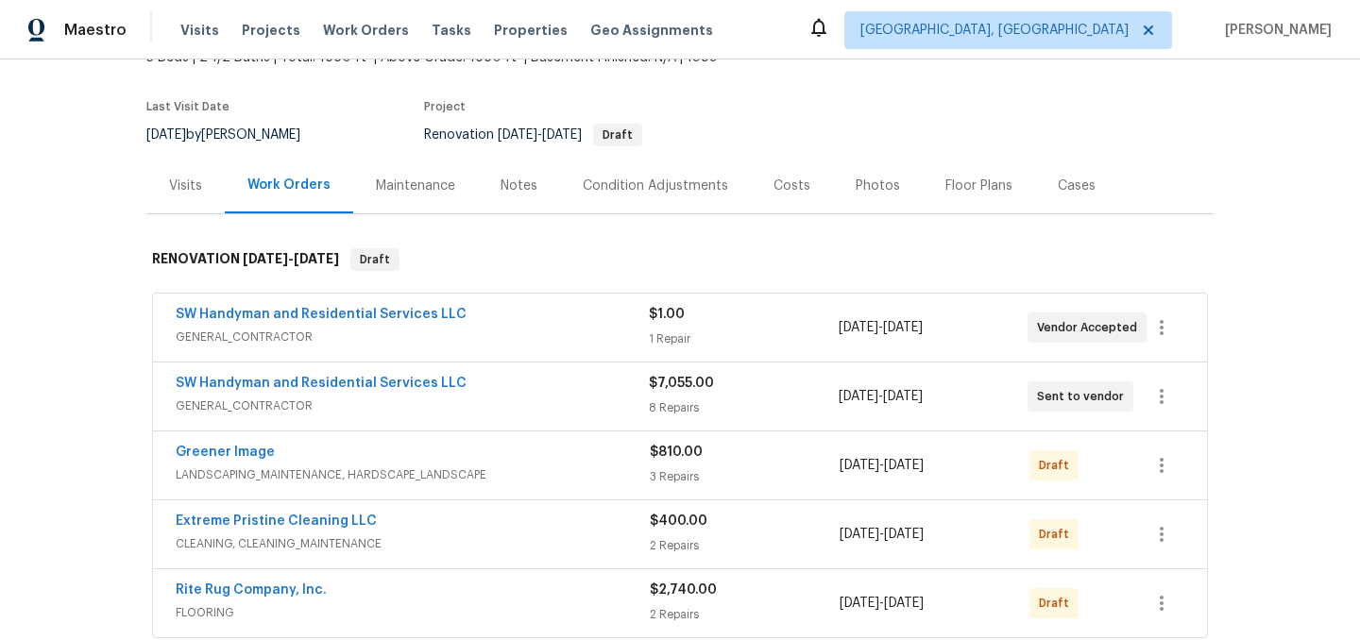
scroll to position [127, 0]
click at [485, 385] on div "SW Handyman and Residential Services LLC" at bounding box center [412, 386] width 473 height 23
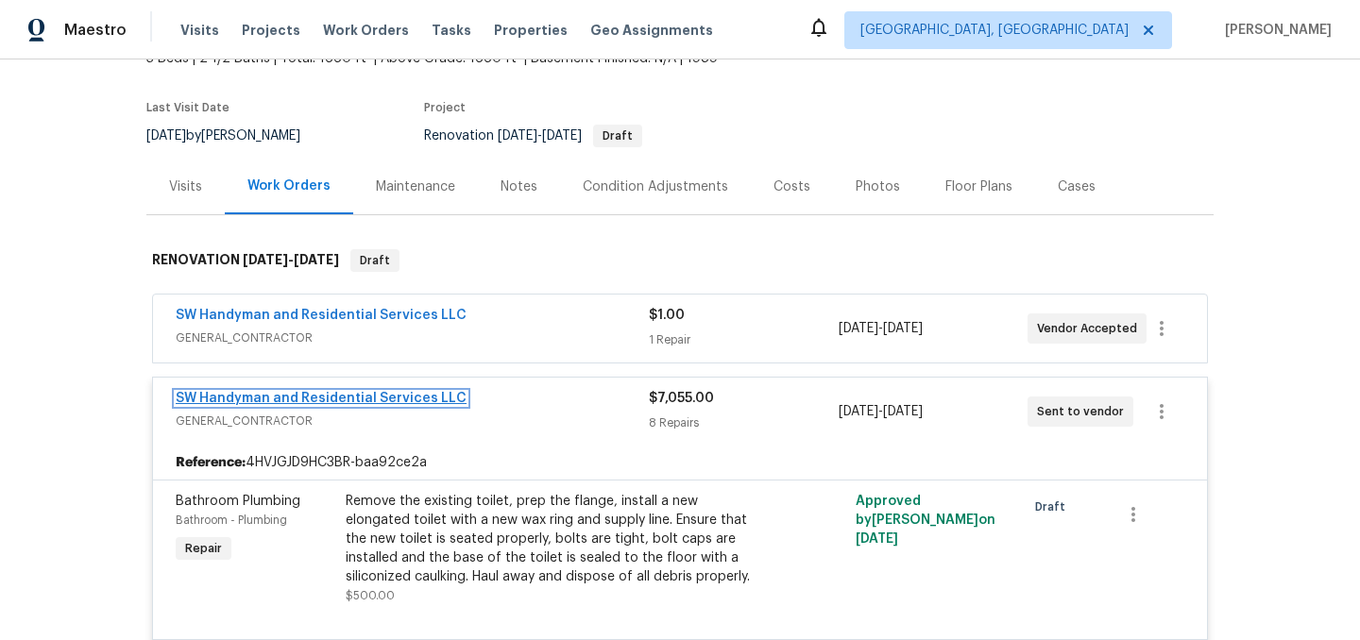
click at [360, 400] on link "SW Handyman and Residential Services LLC" at bounding box center [321, 398] width 291 height 13
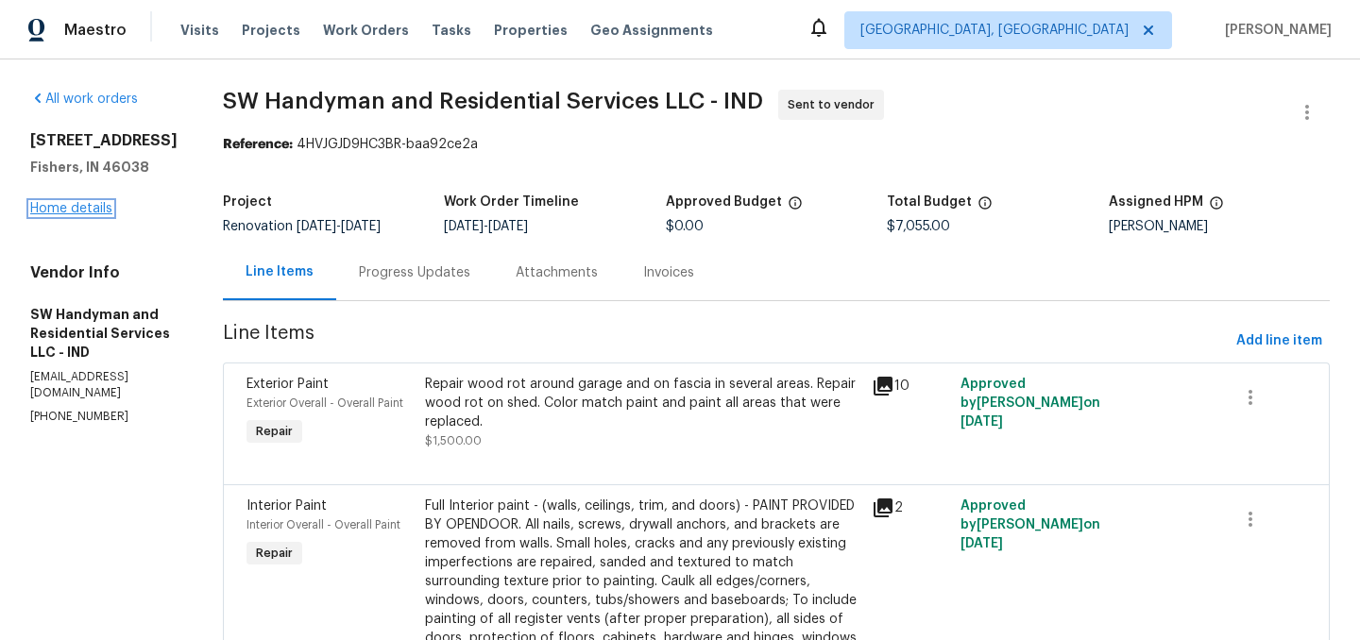
click at [83, 215] on link "Home details" at bounding box center [71, 208] width 82 height 13
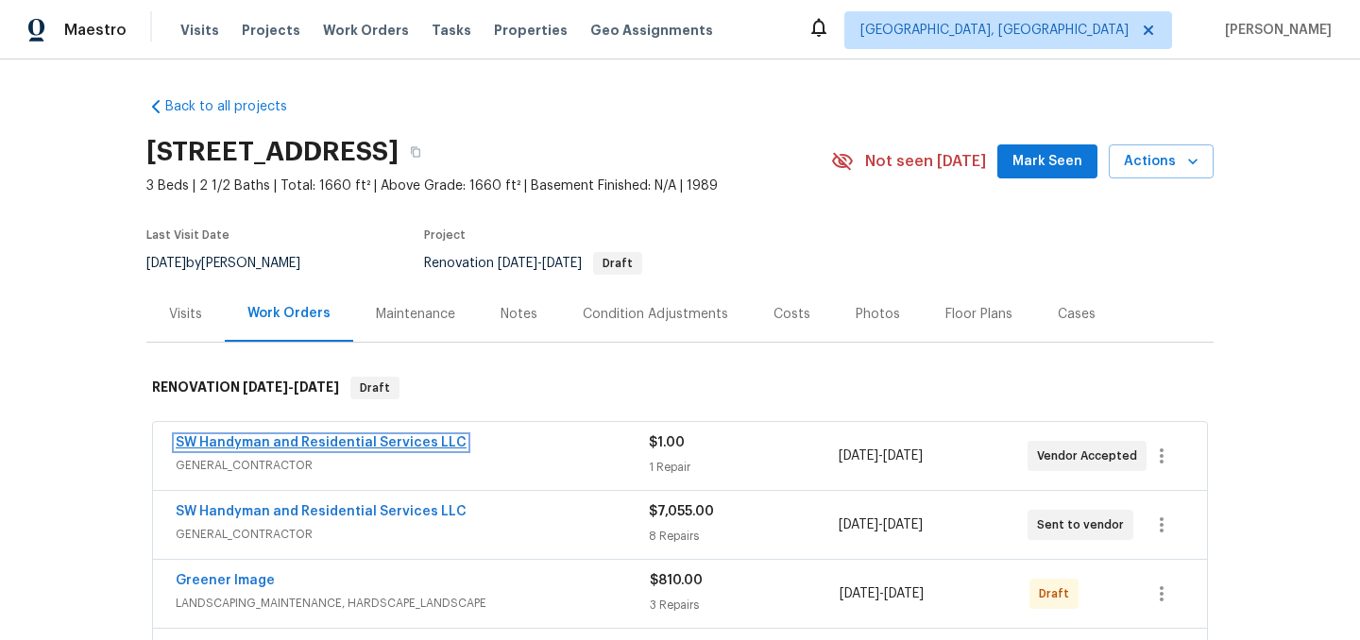
click at [332, 441] on link "SW Handyman and Residential Services LLC" at bounding box center [321, 442] width 291 height 13
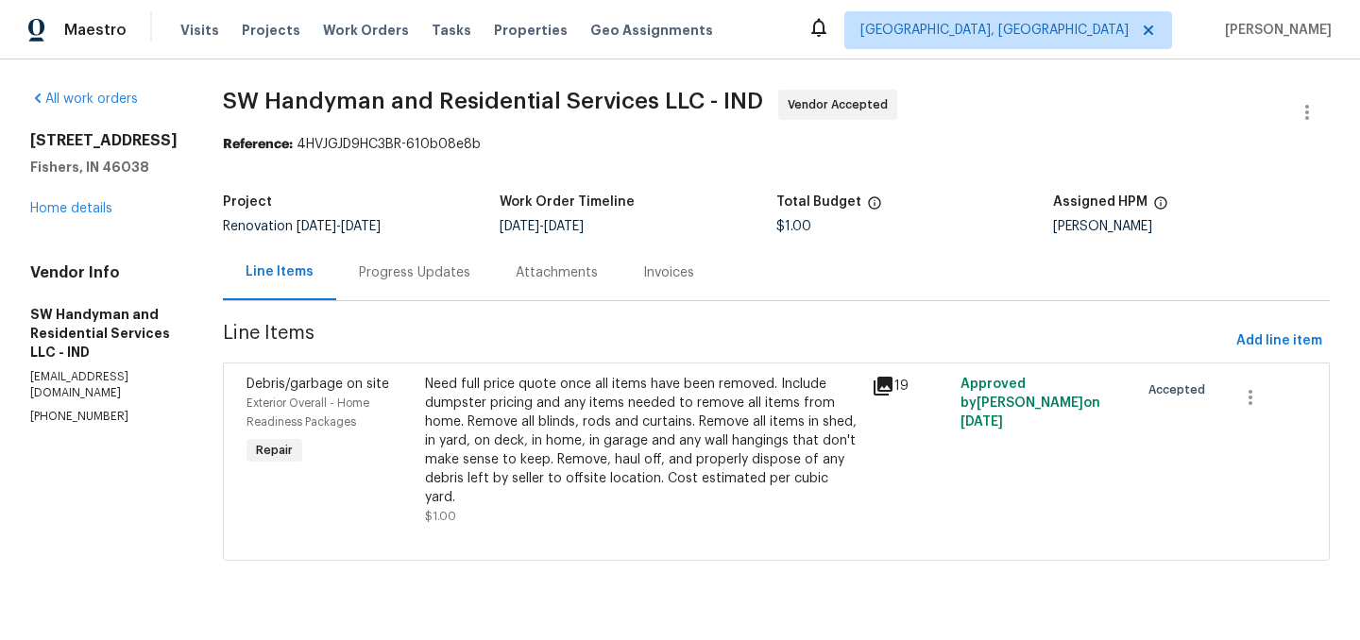
click at [79, 218] on div "6880 Cherry Blossom East Dr Fishers, IN 46038 Home details" at bounding box center [103, 174] width 147 height 87
click at [73, 215] on link "Home details" at bounding box center [71, 208] width 82 height 13
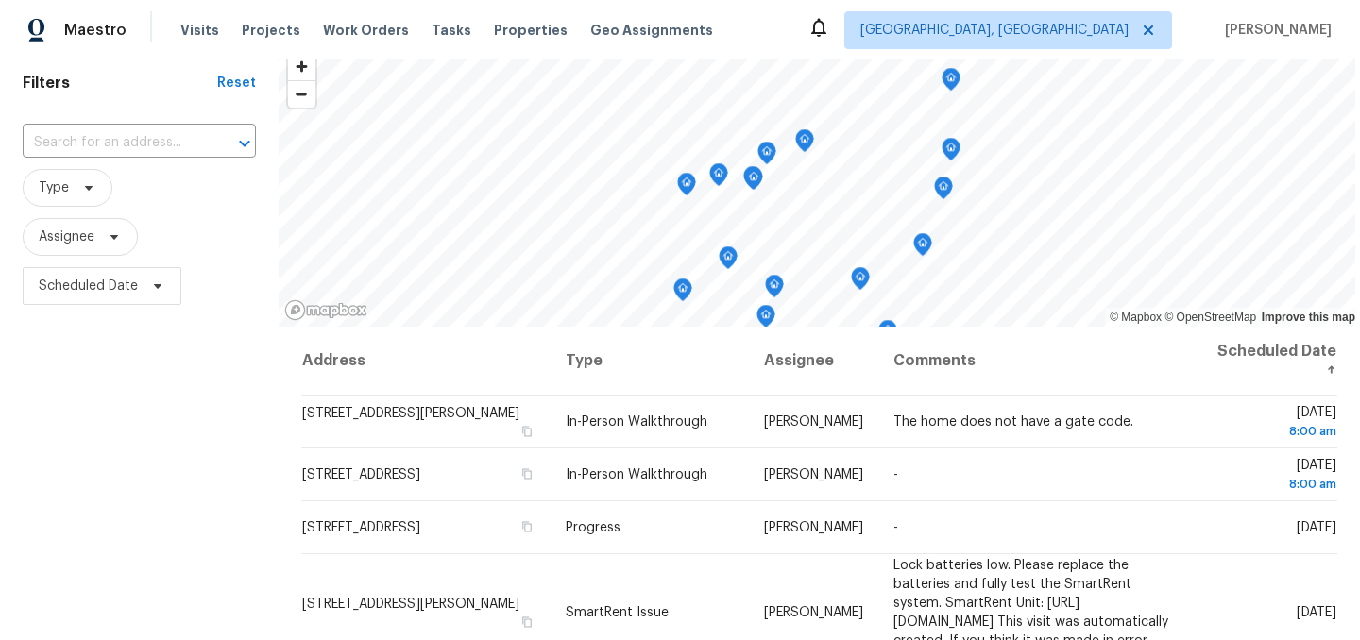
scroll to position [86, 0]
